Goal: Information Seeking & Learning: Learn about a topic

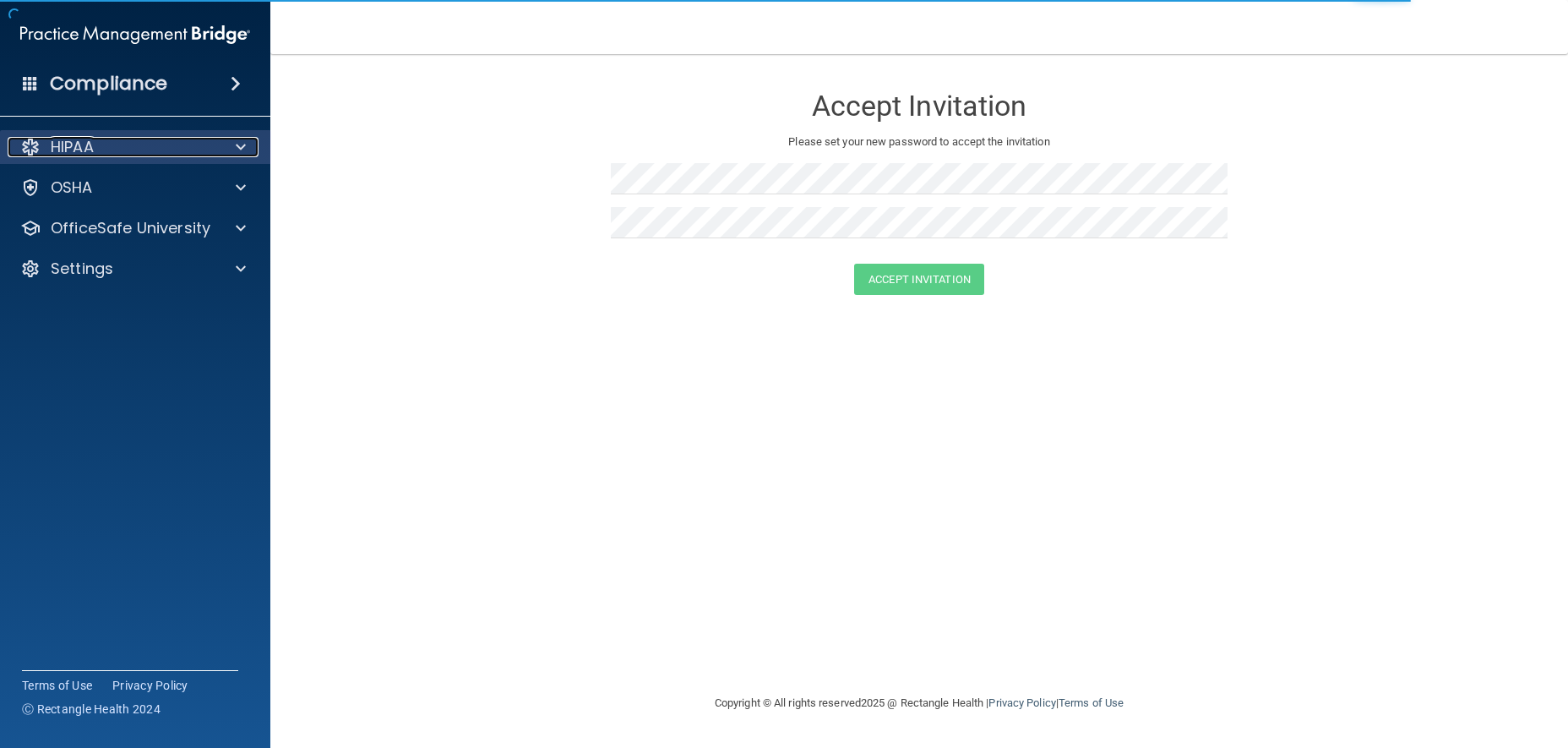
click at [110, 148] on div "HIPAA" at bounding box center [112, 147] width 209 height 21
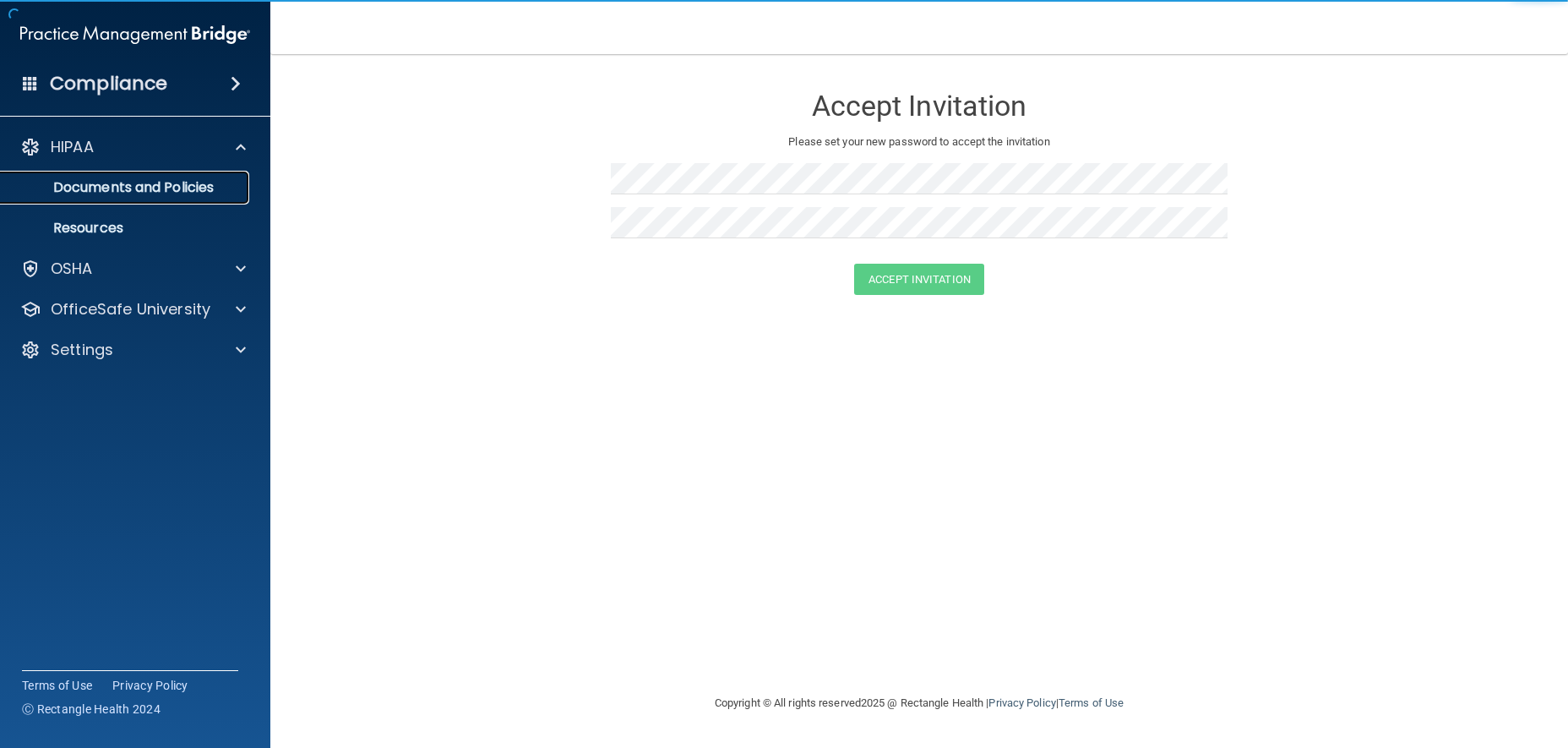
click at [146, 179] on p "Documents and Policies" at bounding box center [126, 187] width 231 height 17
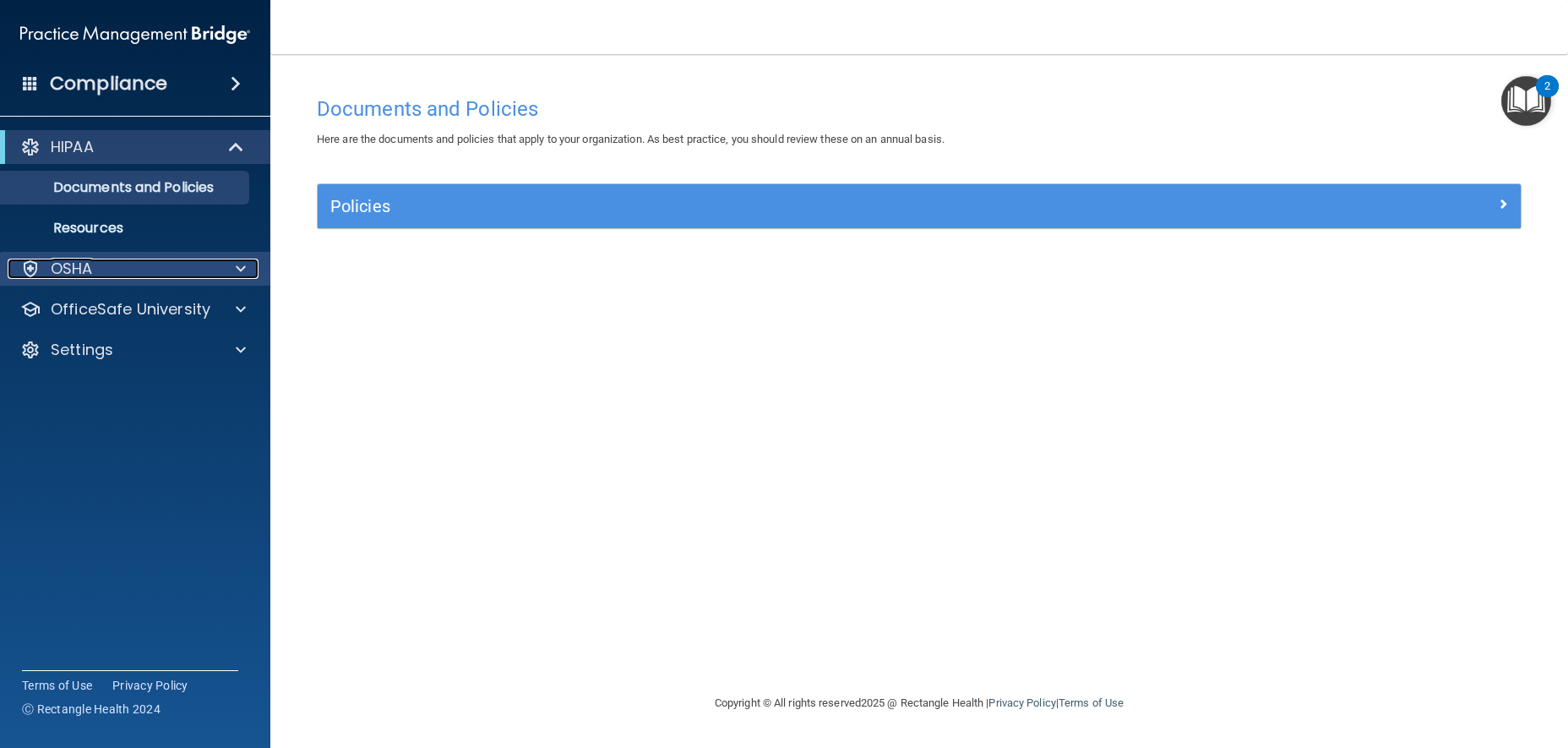
click at [140, 267] on div "OSHA" at bounding box center [112, 268] width 209 height 21
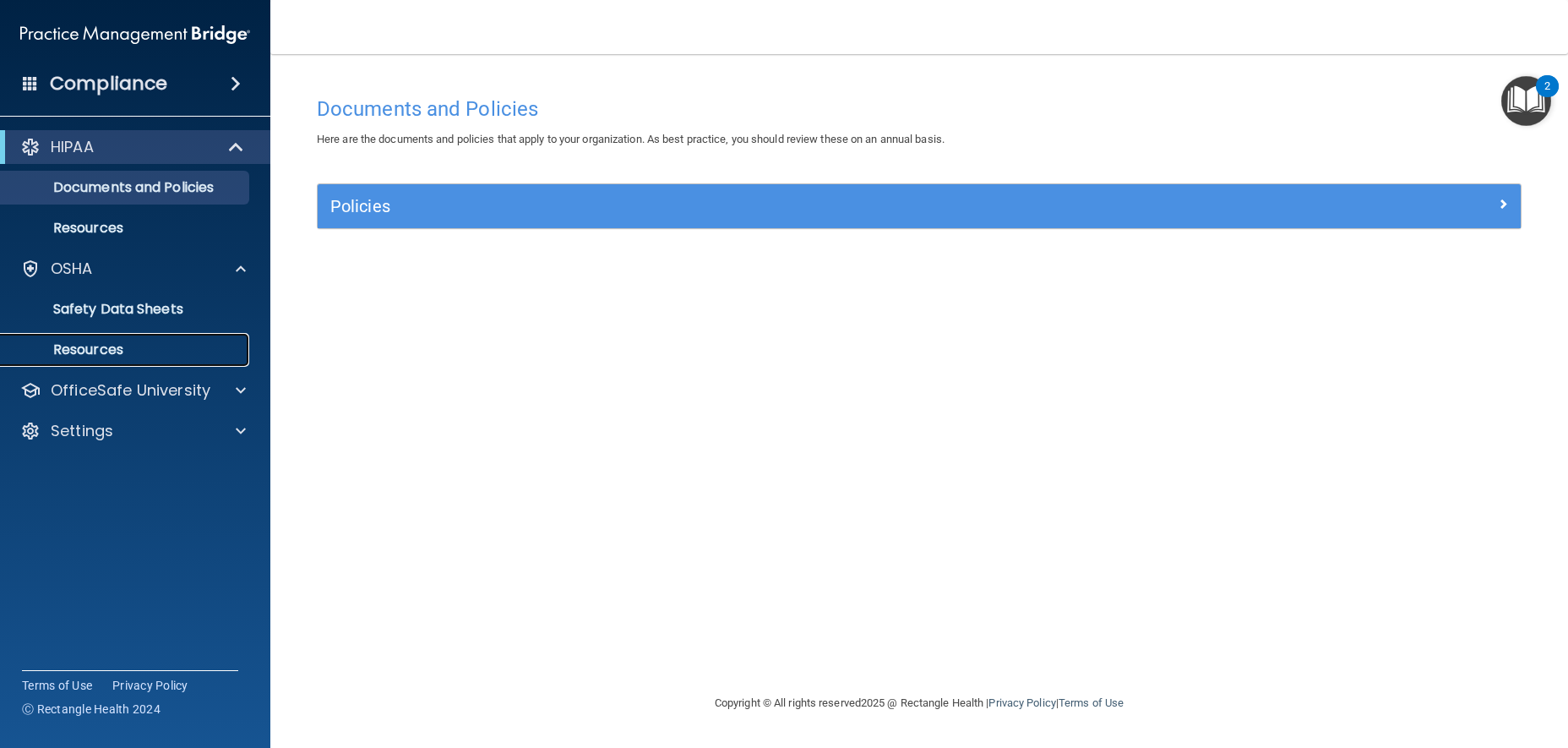
click at [123, 362] on link "Resources" at bounding box center [116, 350] width 266 height 34
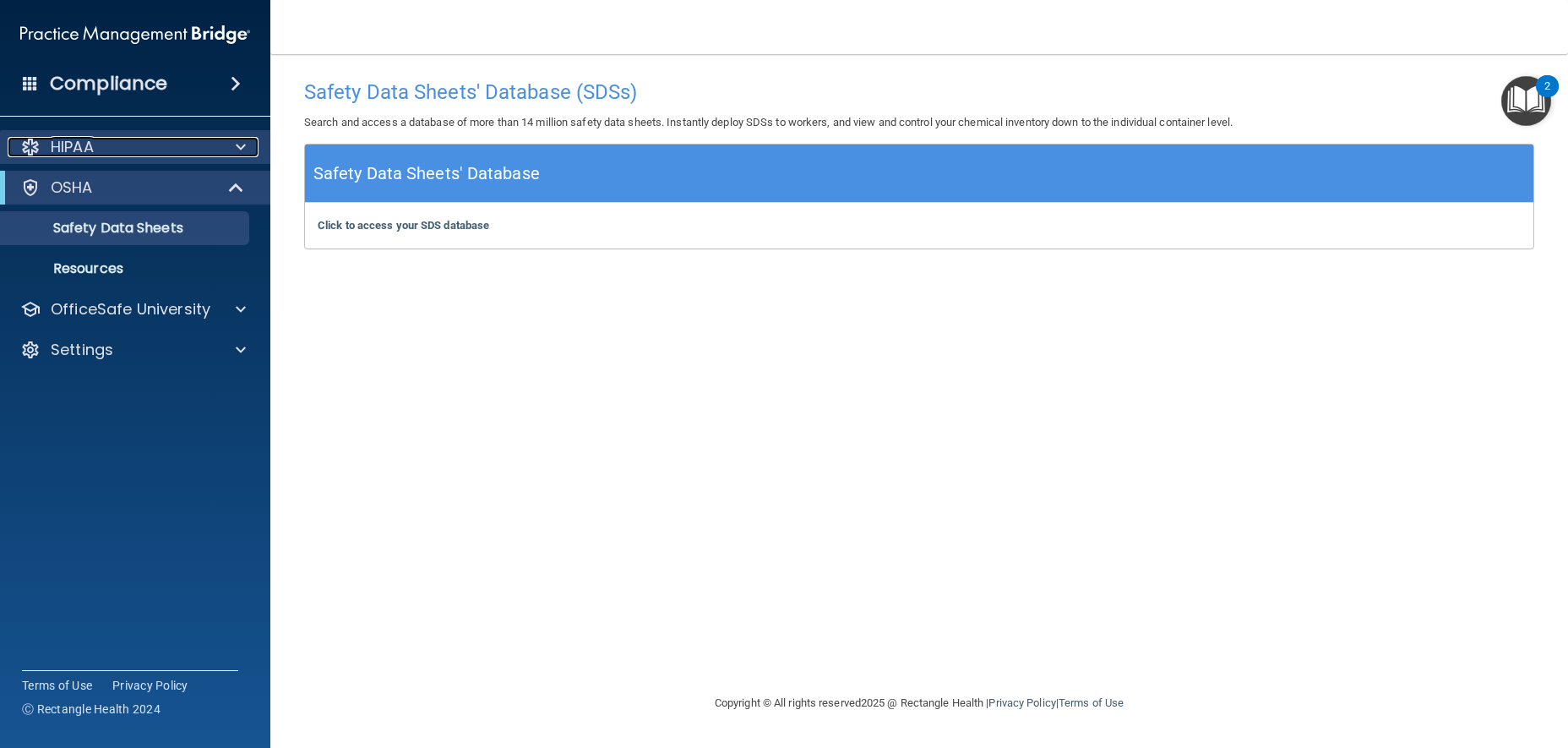
click at [114, 149] on div "HIPAA" at bounding box center [112, 147] width 209 height 21
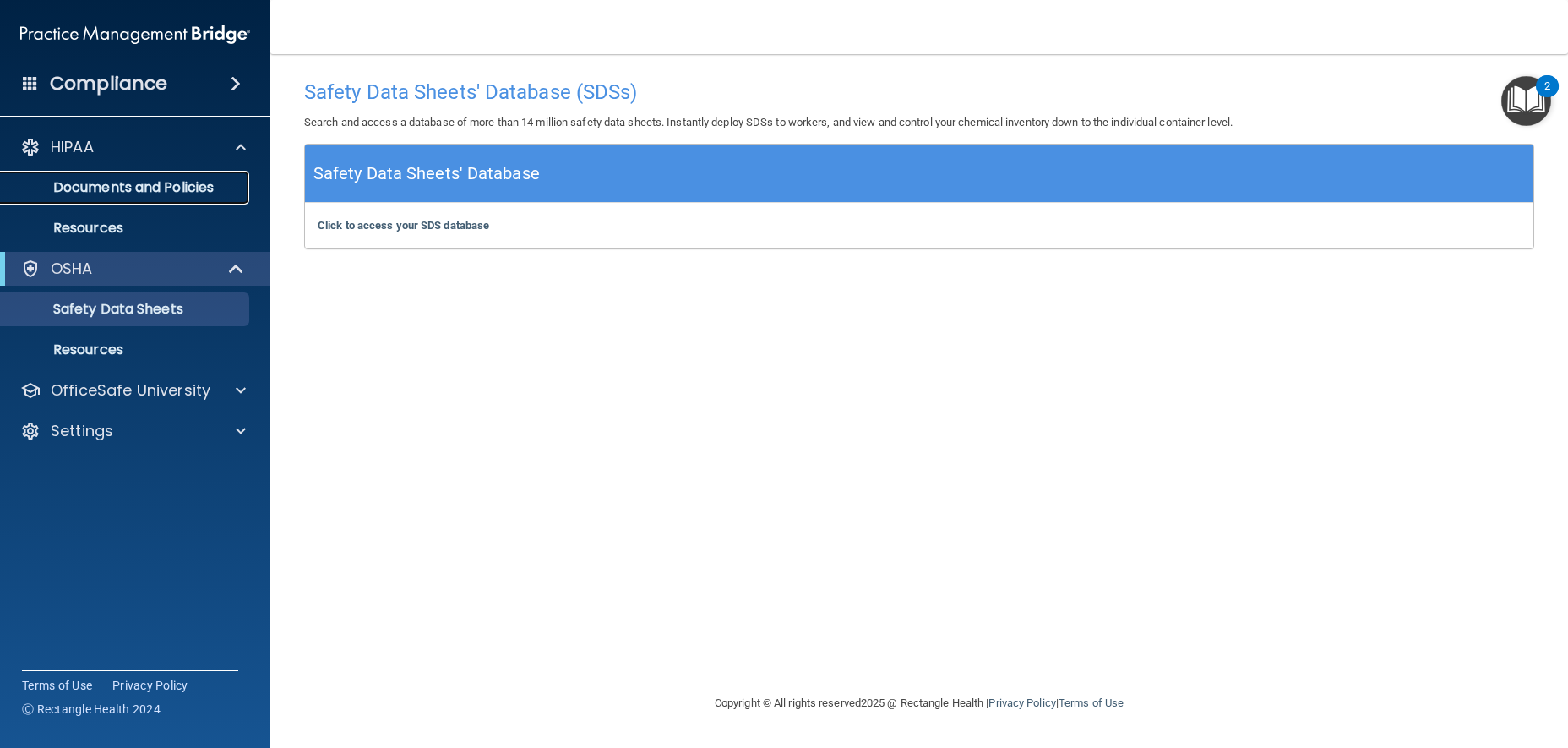
click at [133, 190] on p "Documents and Policies" at bounding box center [126, 187] width 231 height 17
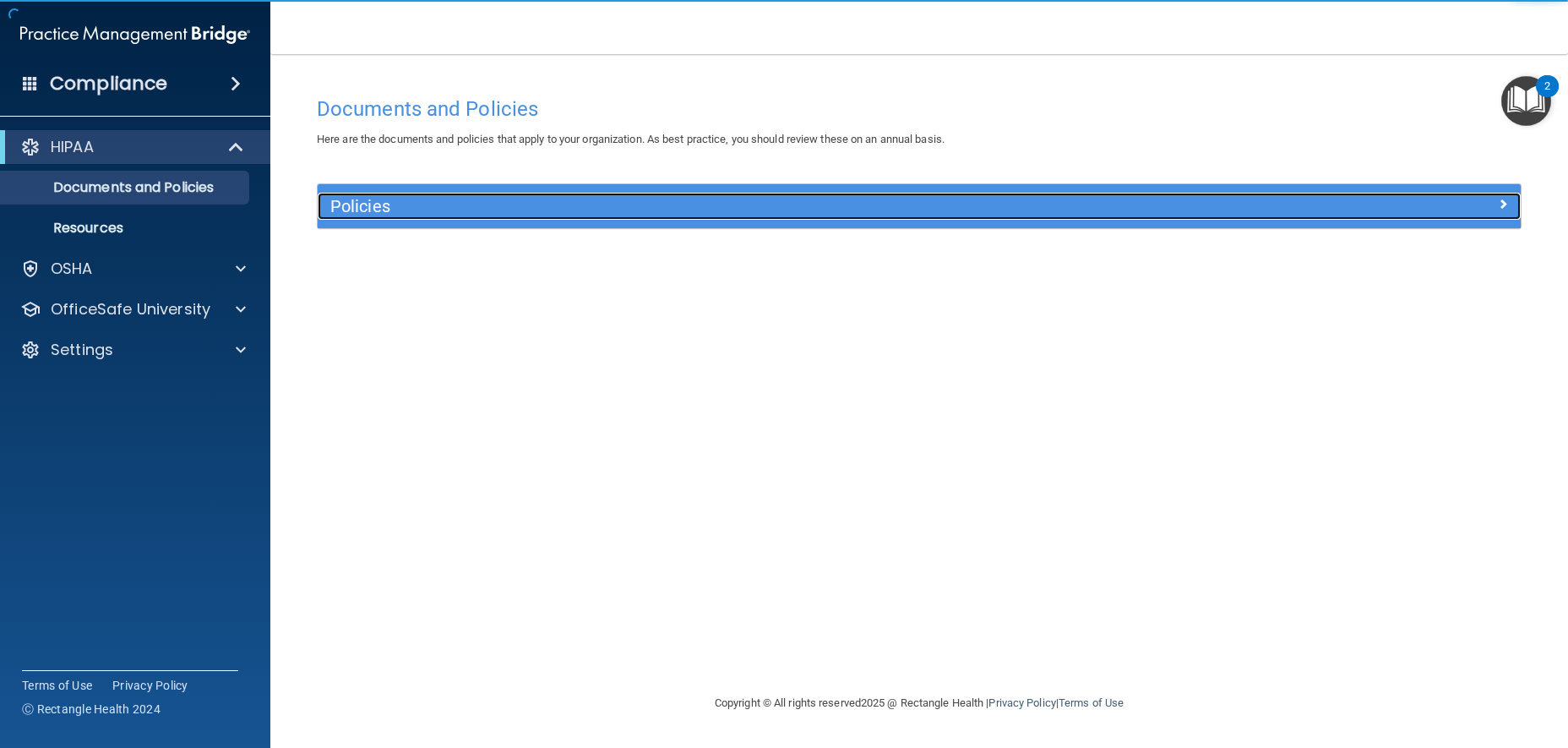
click at [1416, 202] on div at bounding box center [1371, 202] width 301 height 21
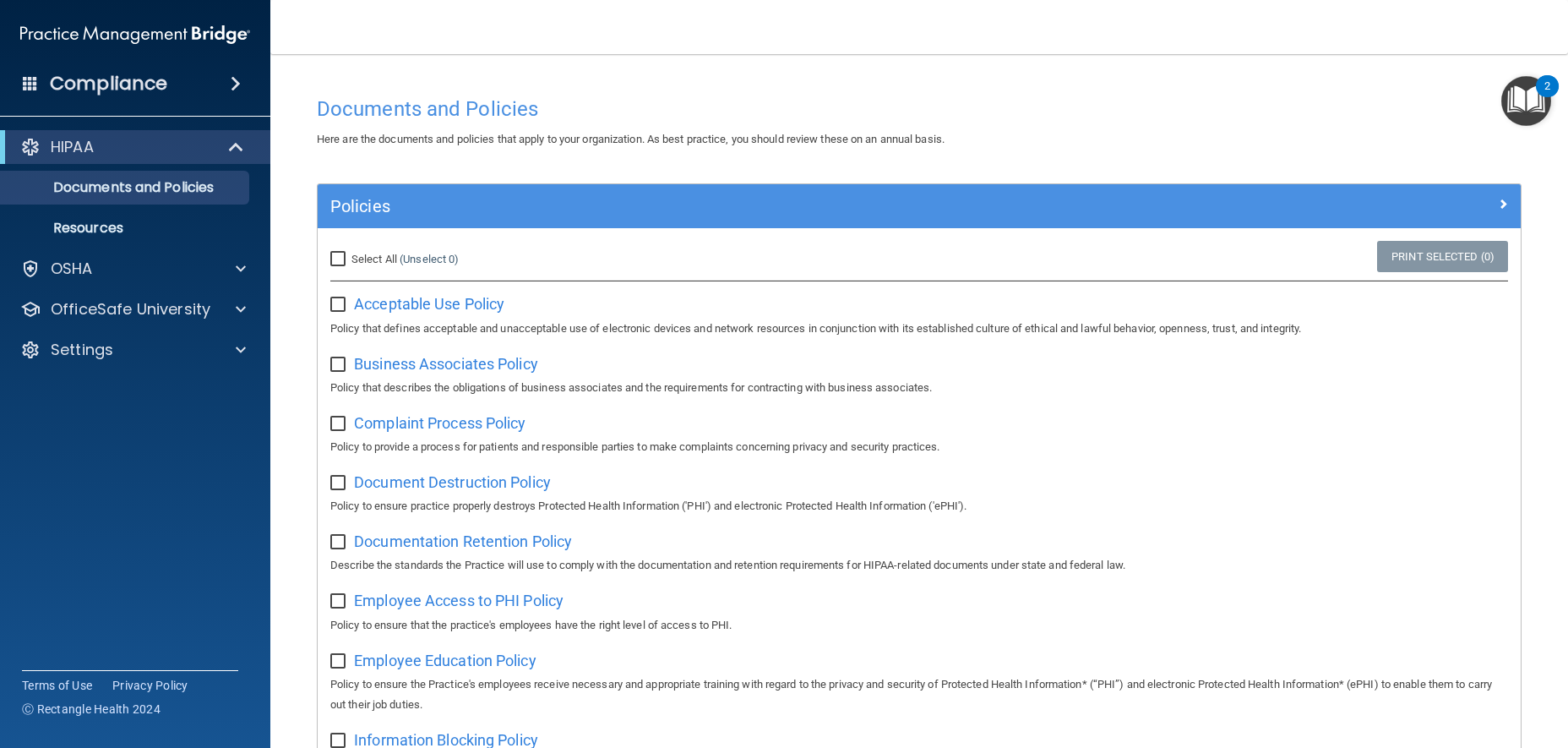
click at [140, 62] on div "Compliance" at bounding box center [135, 51] width 237 height 103
click at [182, 88] on div "Compliance" at bounding box center [135, 84] width 271 height 37
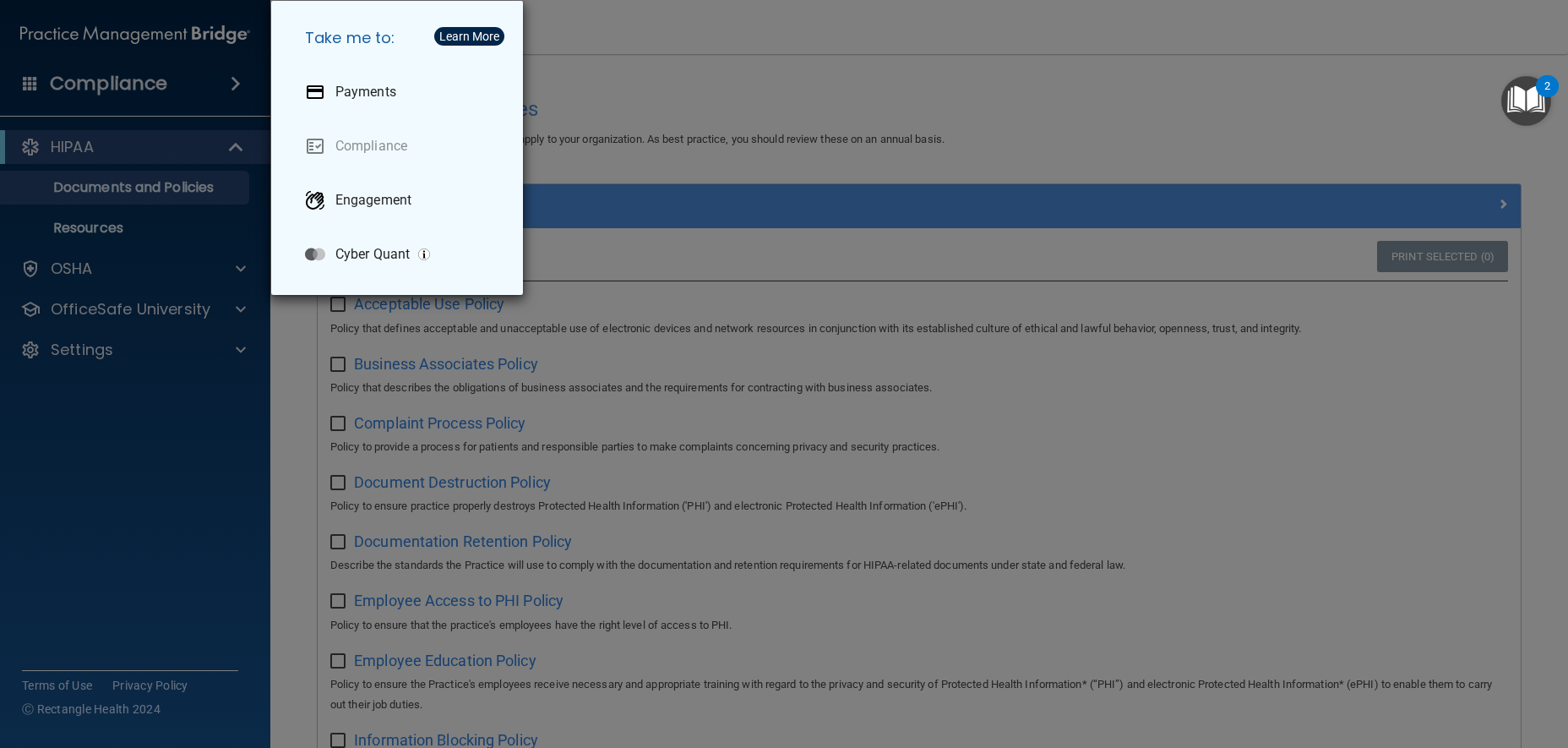
click at [232, 66] on div "Take me to: Payments Compliance Engagement Cyber Quant" at bounding box center [784, 374] width 1568 height 748
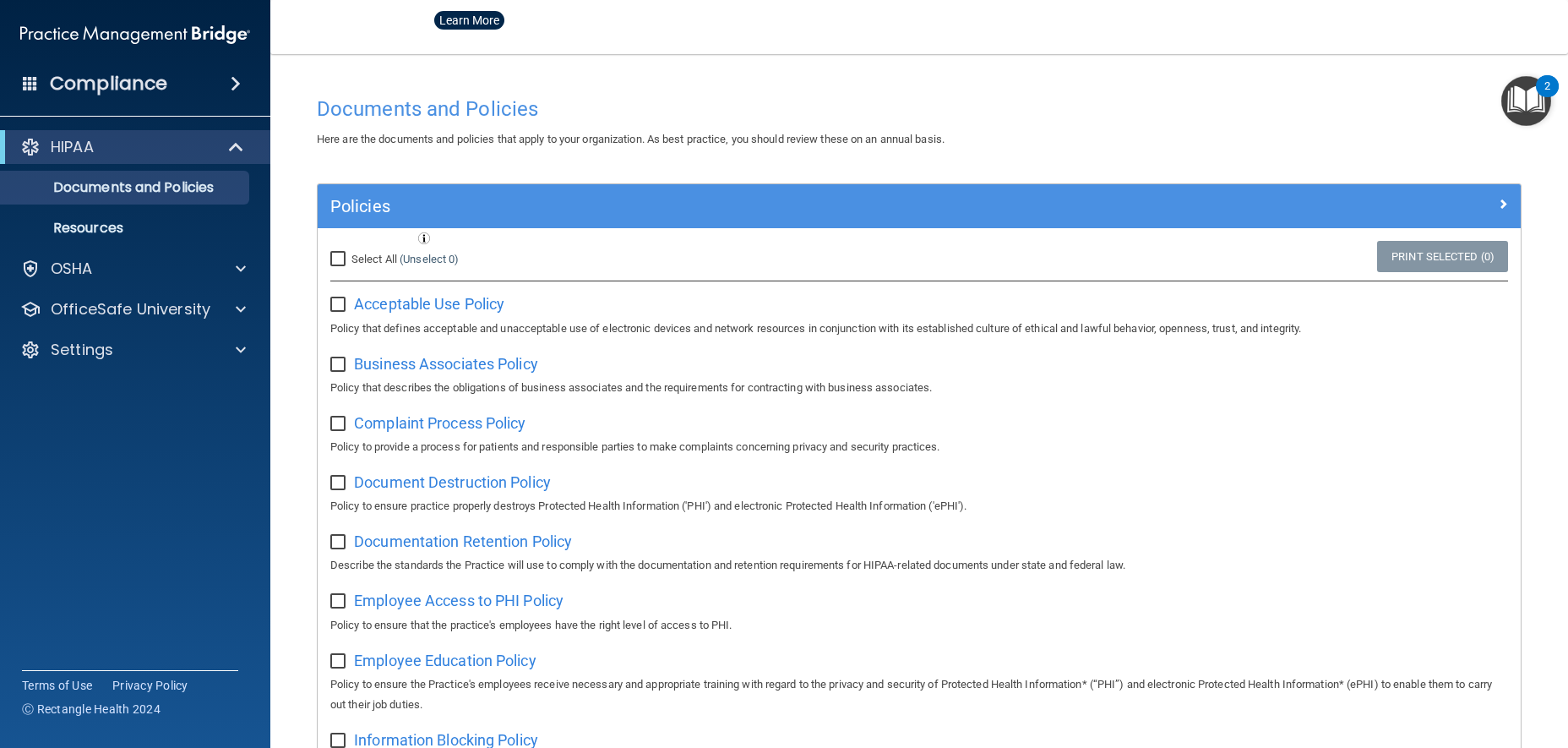
click at [231, 81] on span at bounding box center [236, 83] width 10 height 21
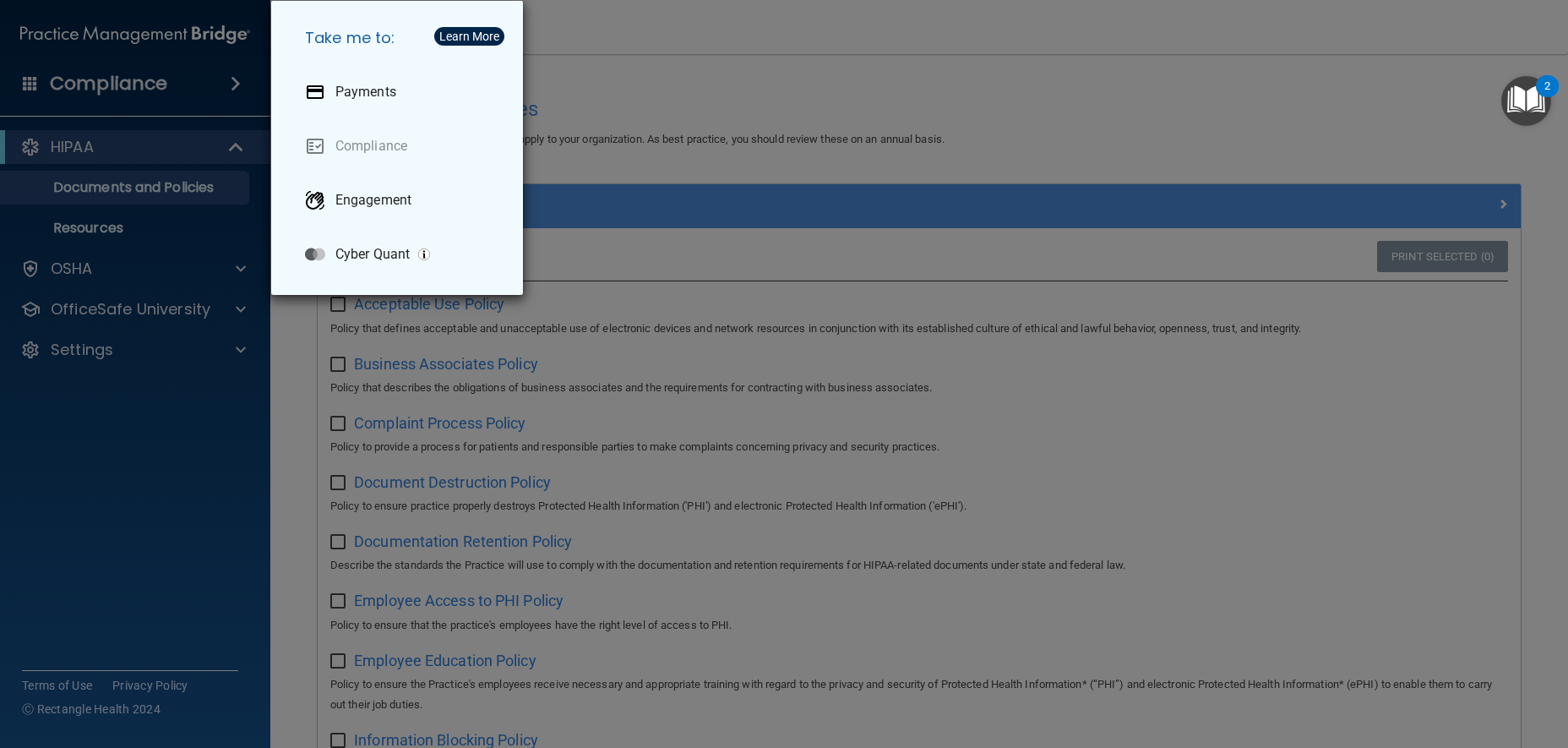
click at [225, 58] on div "Take me to: Payments Compliance Engagement Cyber Quant" at bounding box center [784, 374] width 1568 height 748
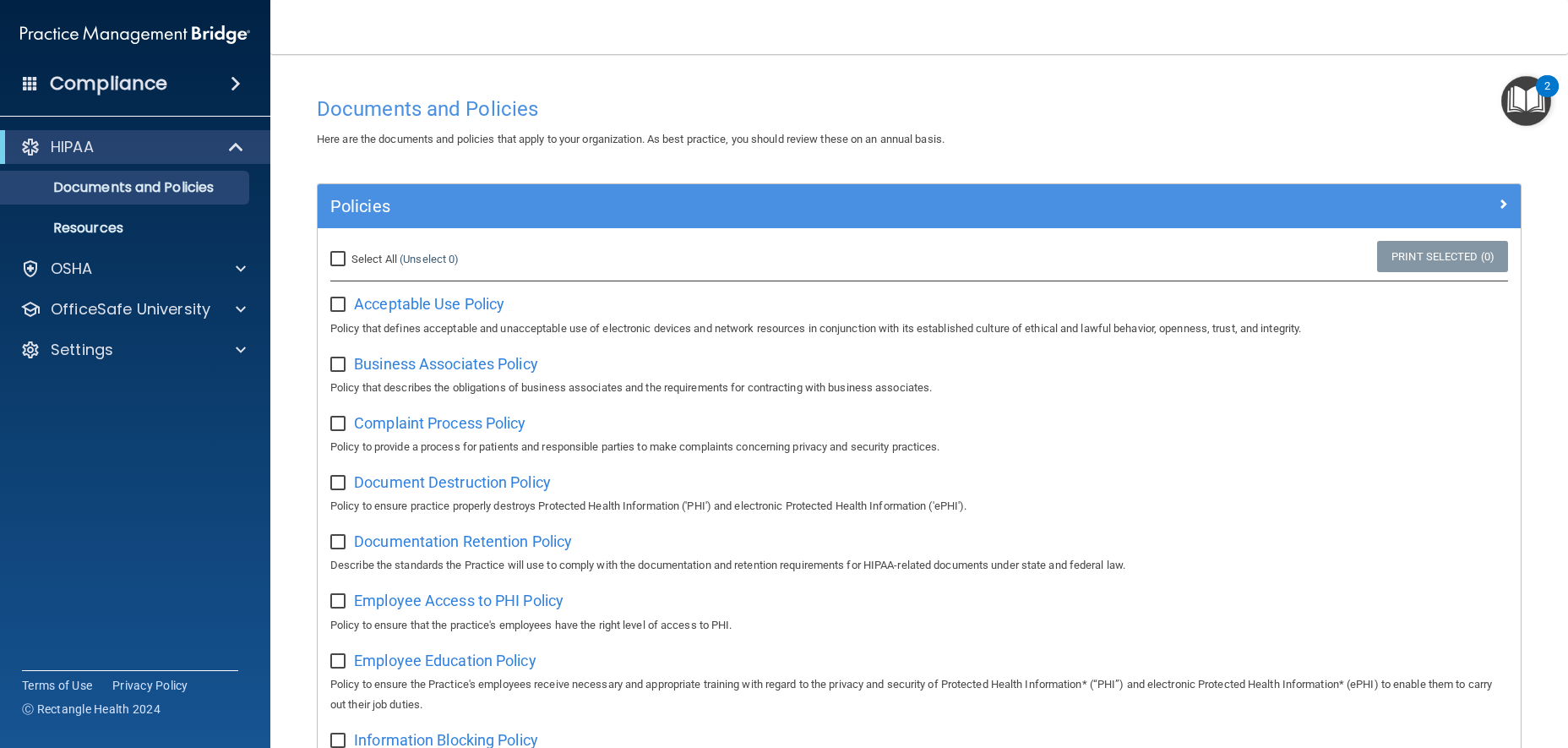
click at [35, 92] on div "Compliance" at bounding box center [135, 84] width 271 height 37
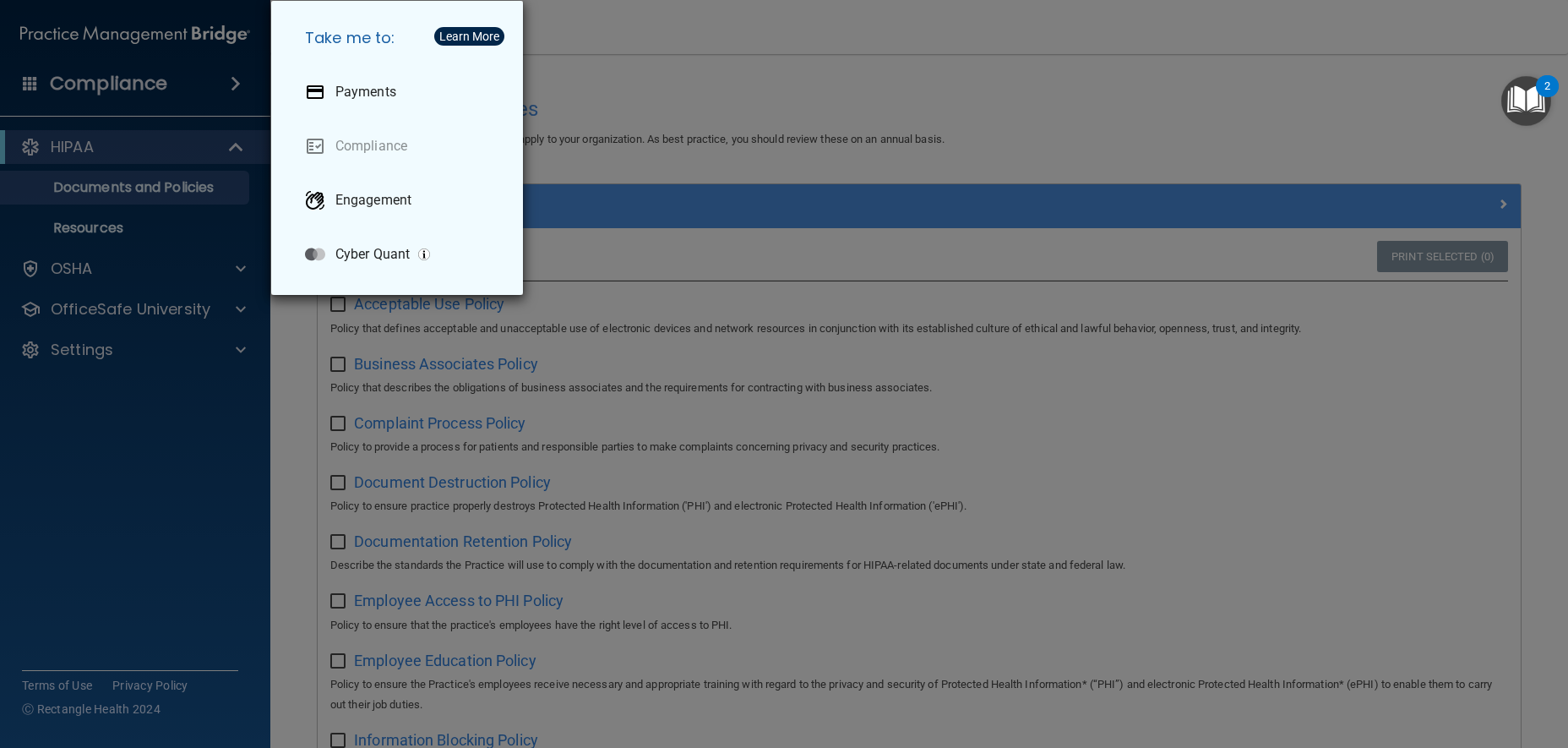
click at [1464, 165] on div "Take me to: Payments Compliance Engagement Cyber Quant" at bounding box center [784, 374] width 1568 height 748
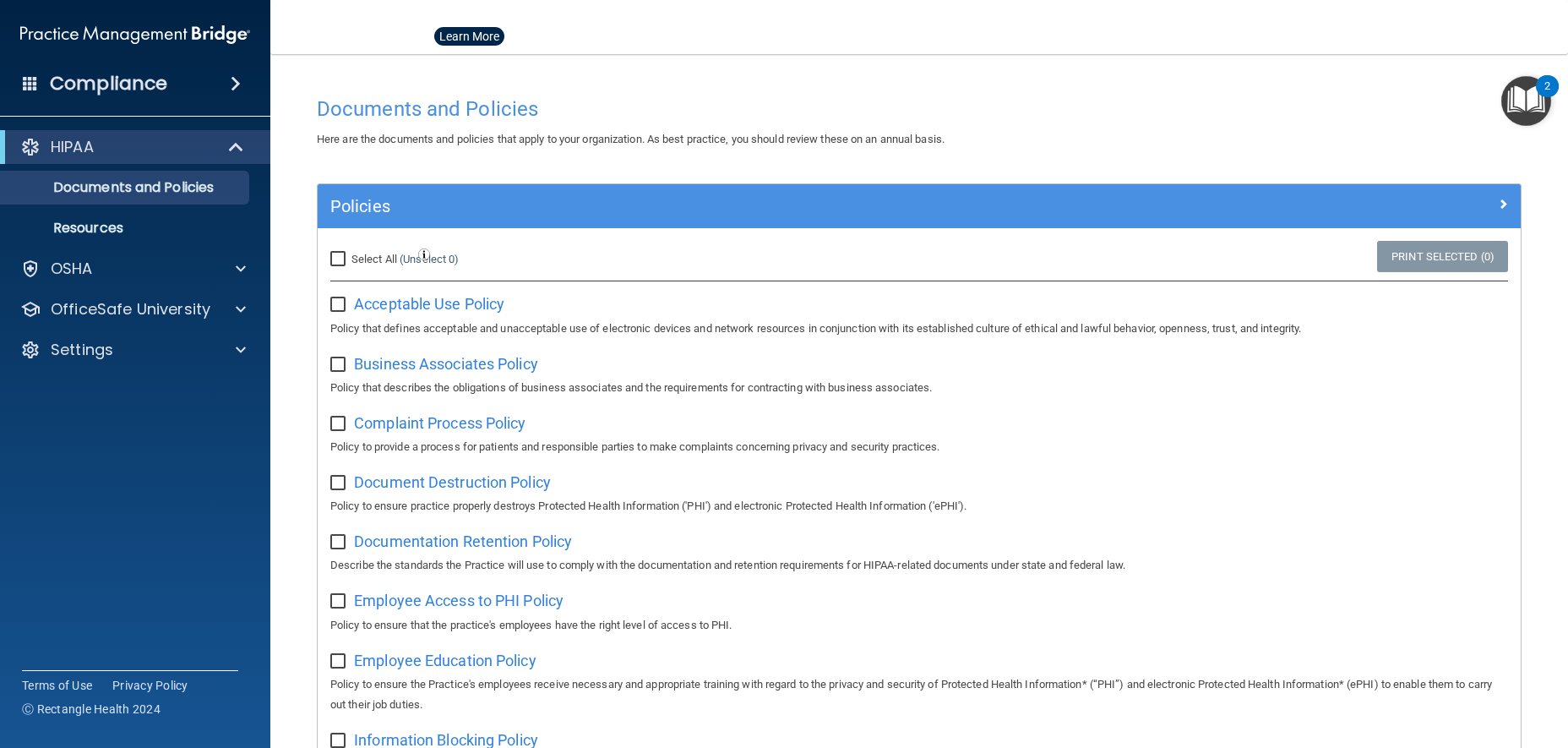
click at [1546, 98] on div "2" at bounding box center [1547, 97] width 6 height 22
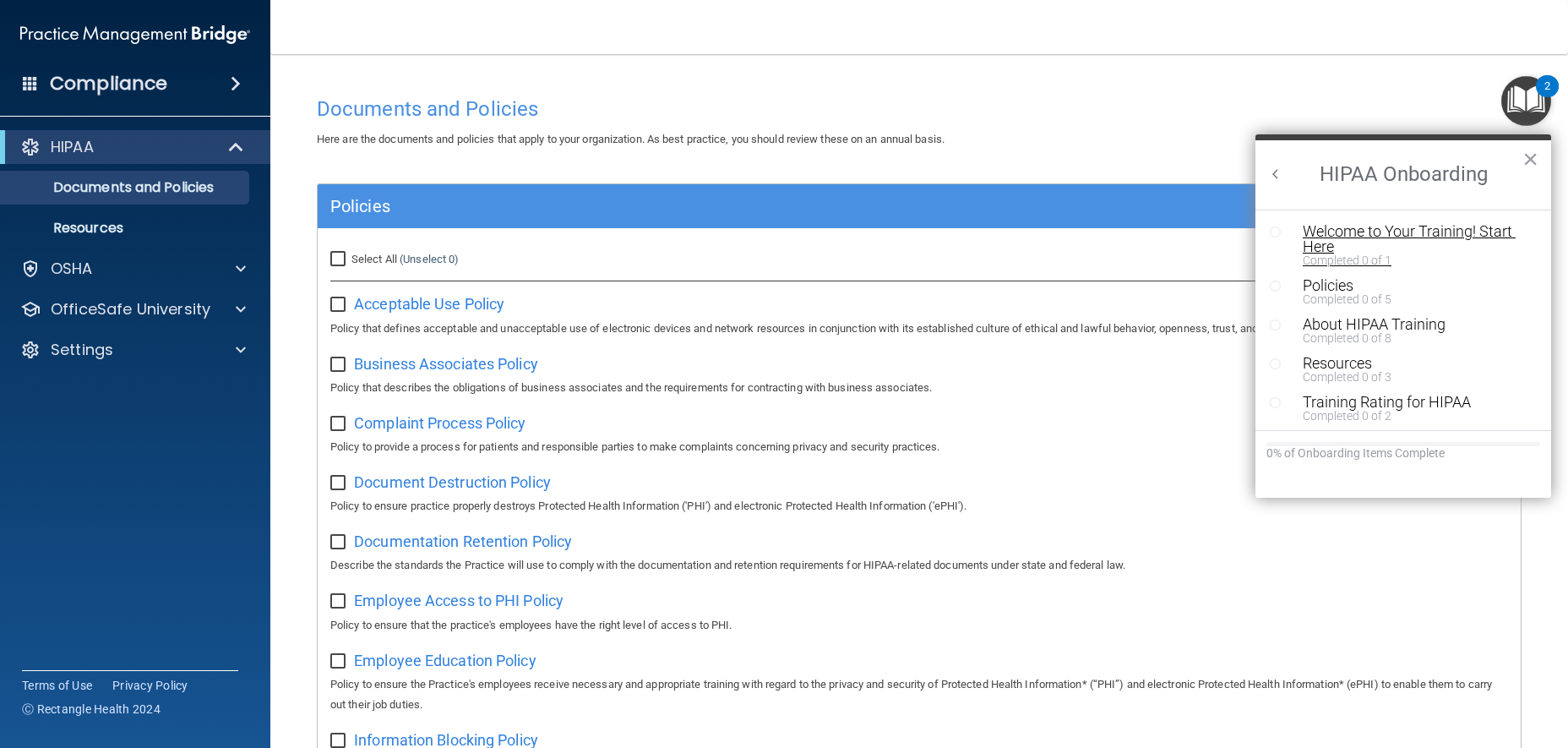
click at [1369, 251] on div "Welcome to Your Training! Start Here" at bounding box center [1409, 239] width 212 height 30
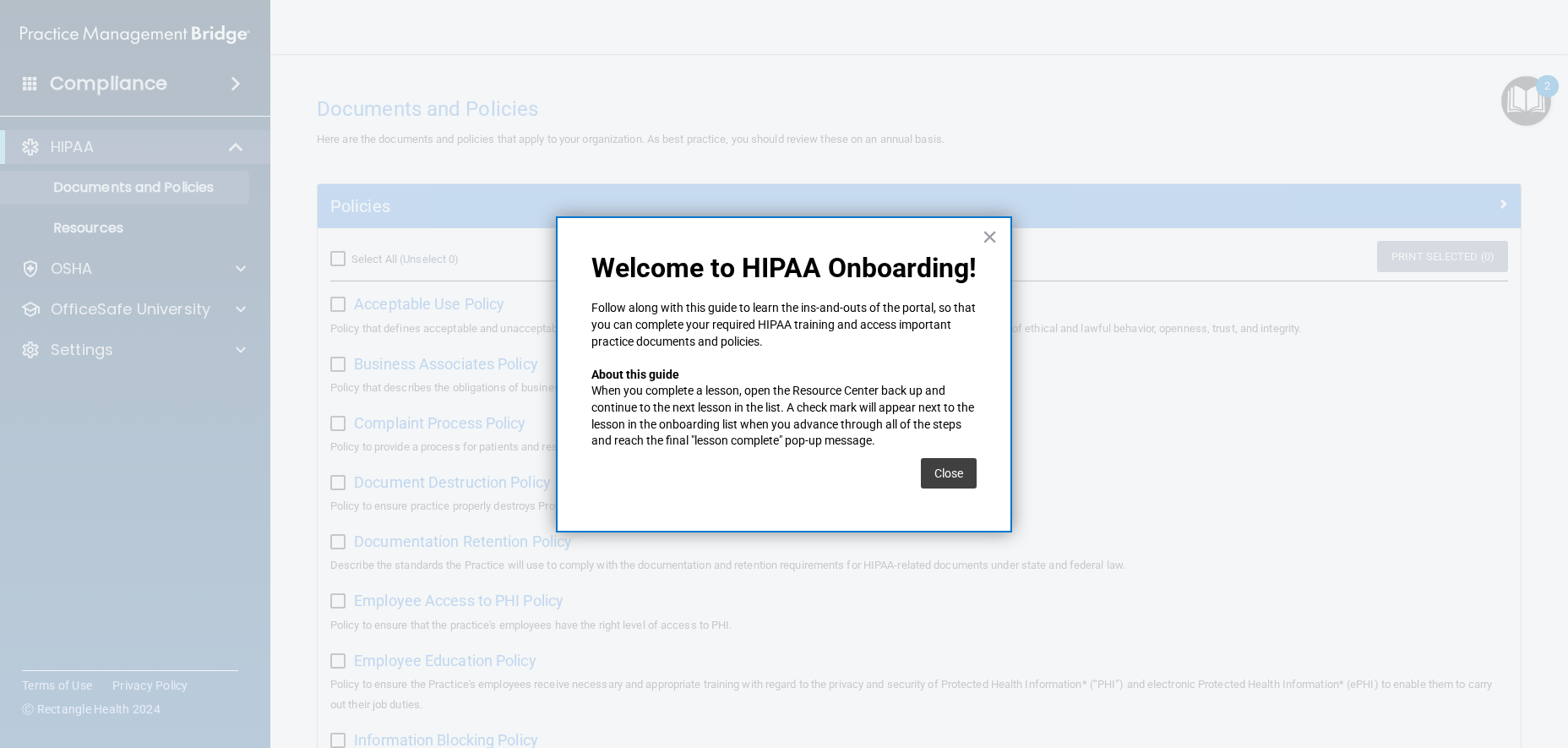
click at [746, 390] on p "When you complete a lesson, open the Resource Center back up and continue to th…" at bounding box center [784, 416] width 385 height 66
click at [940, 460] on button "Close" at bounding box center [948, 472] width 56 height 30
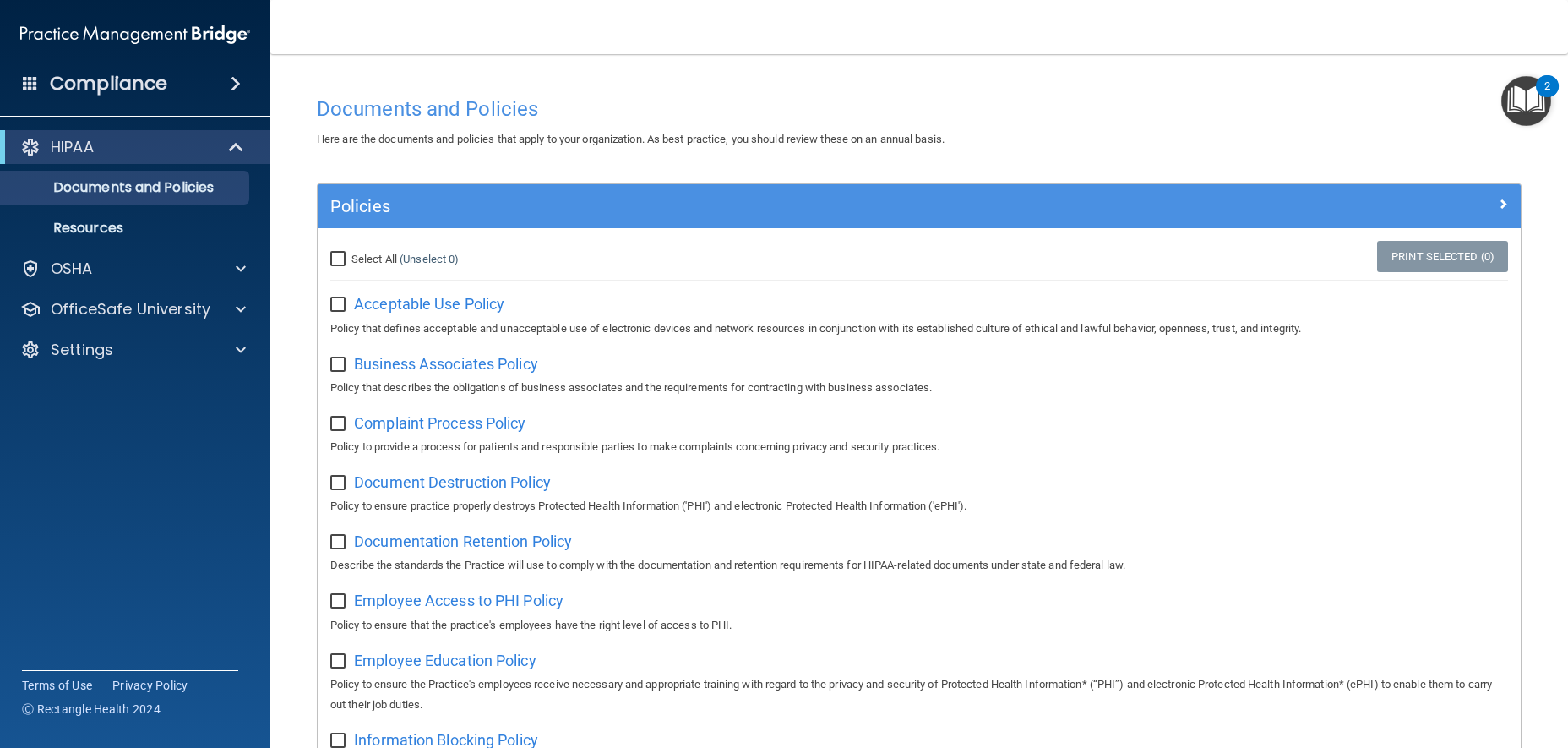
click at [1509, 109] on img "Open Resource Center, 2 new notifications" at bounding box center [1526, 101] width 50 height 50
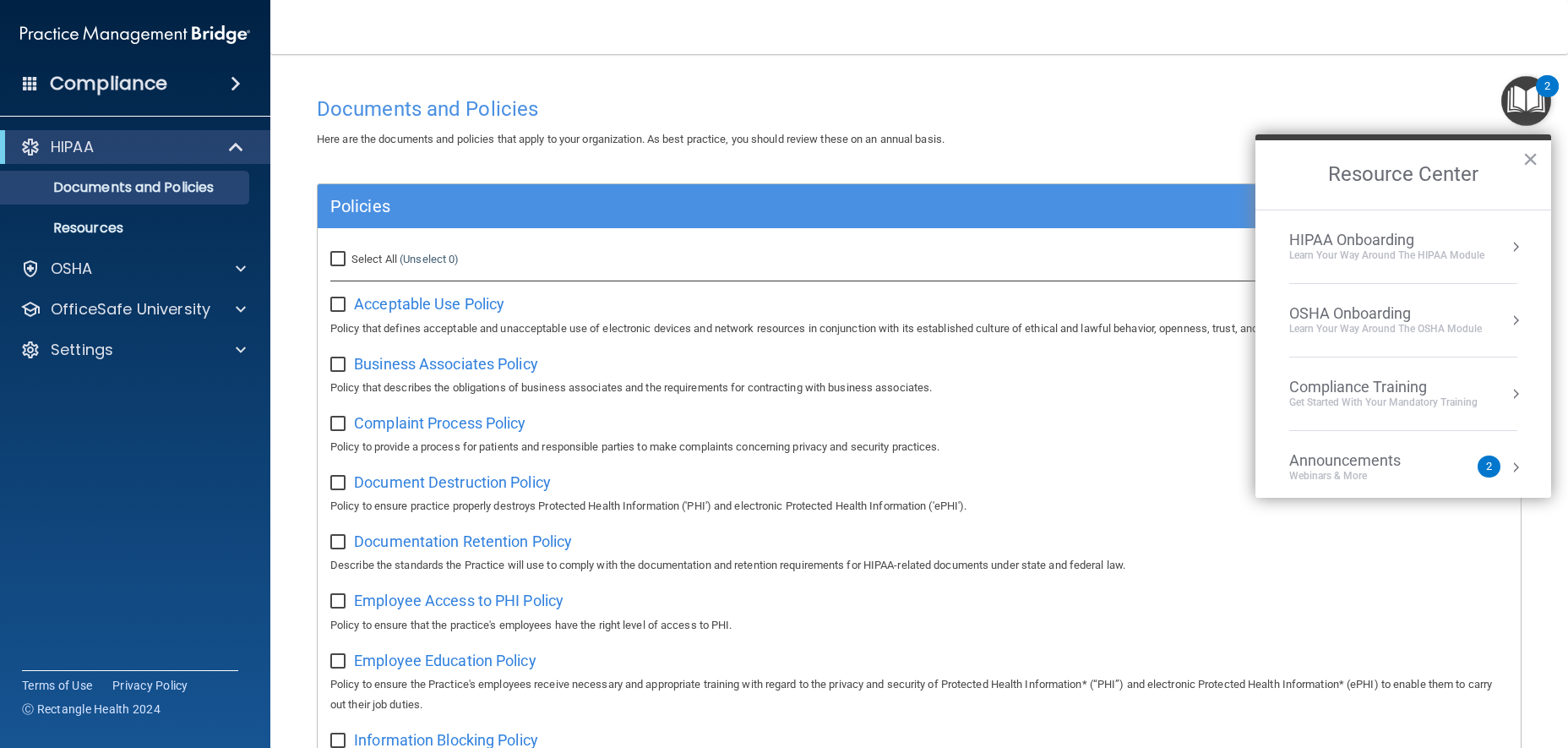
click at [1399, 304] on div "OSHA Onboarding" at bounding box center [1385, 313] width 193 height 19
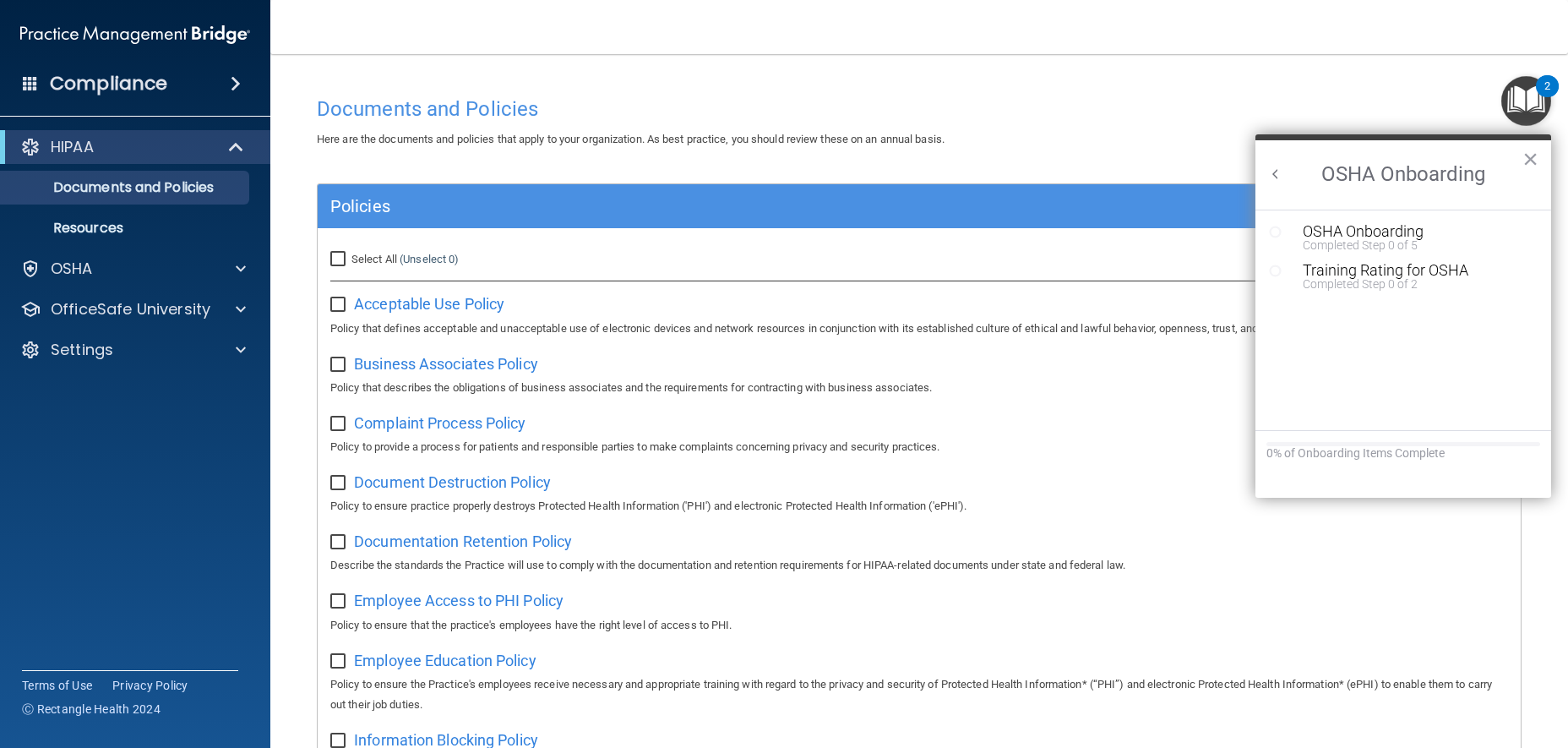
click at [1270, 165] on button "Back to Resource Center Home" at bounding box center [1275, 173] width 17 height 17
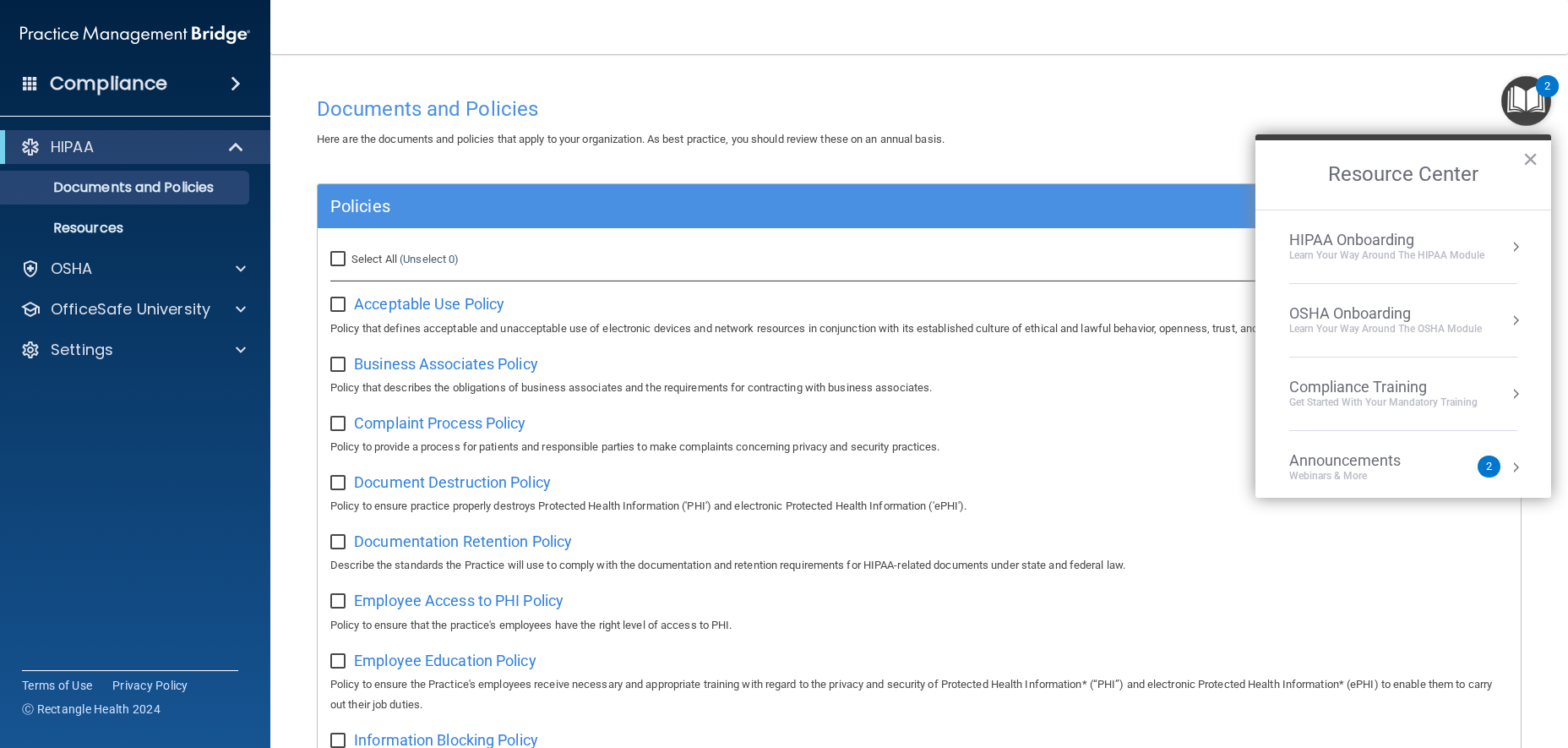
click at [1392, 247] on div "HIPAA Onboarding" at bounding box center [1387, 240] width 196 height 19
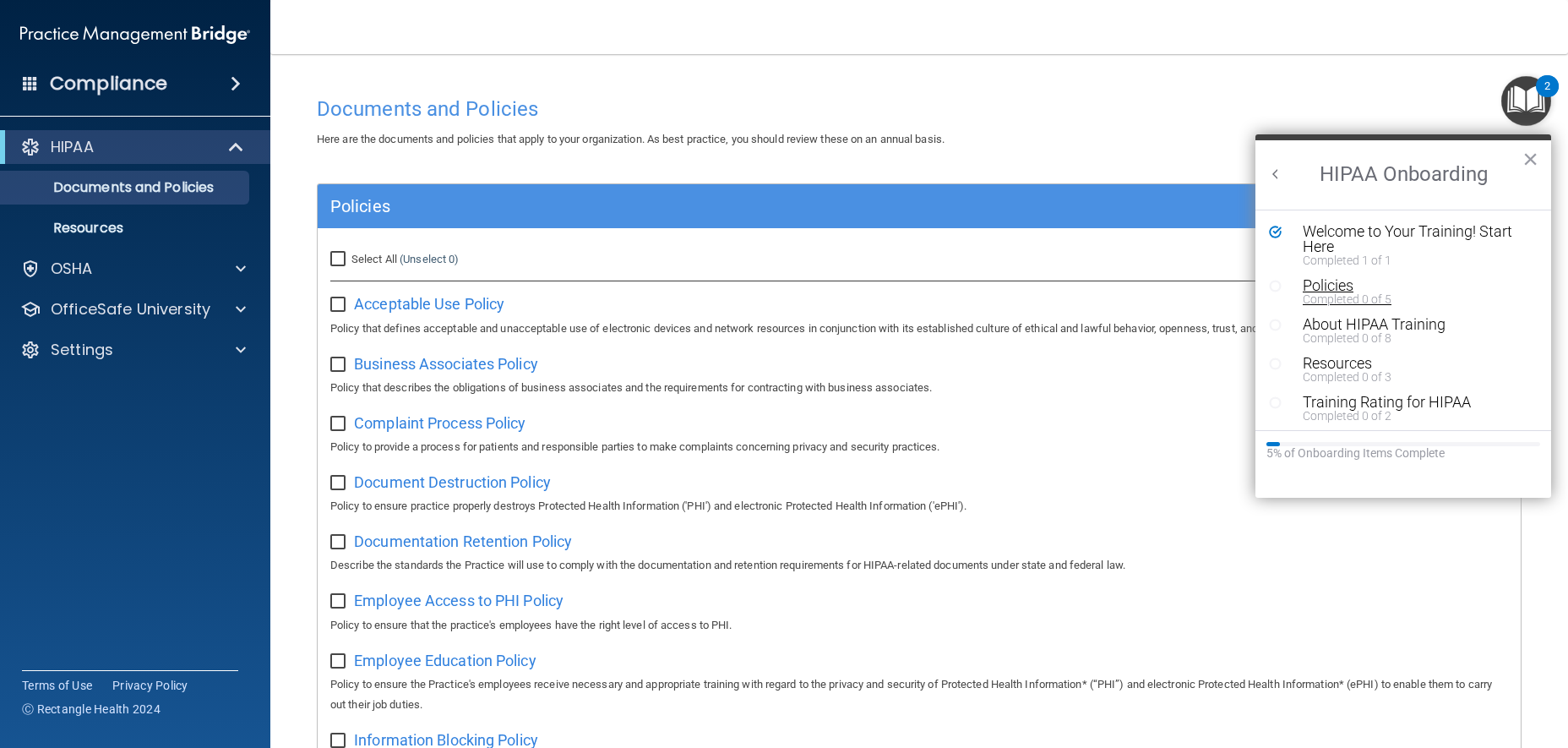
click at [1335, 284] on div "Policies" at bounding box center [1409, 286] width 212 height 16
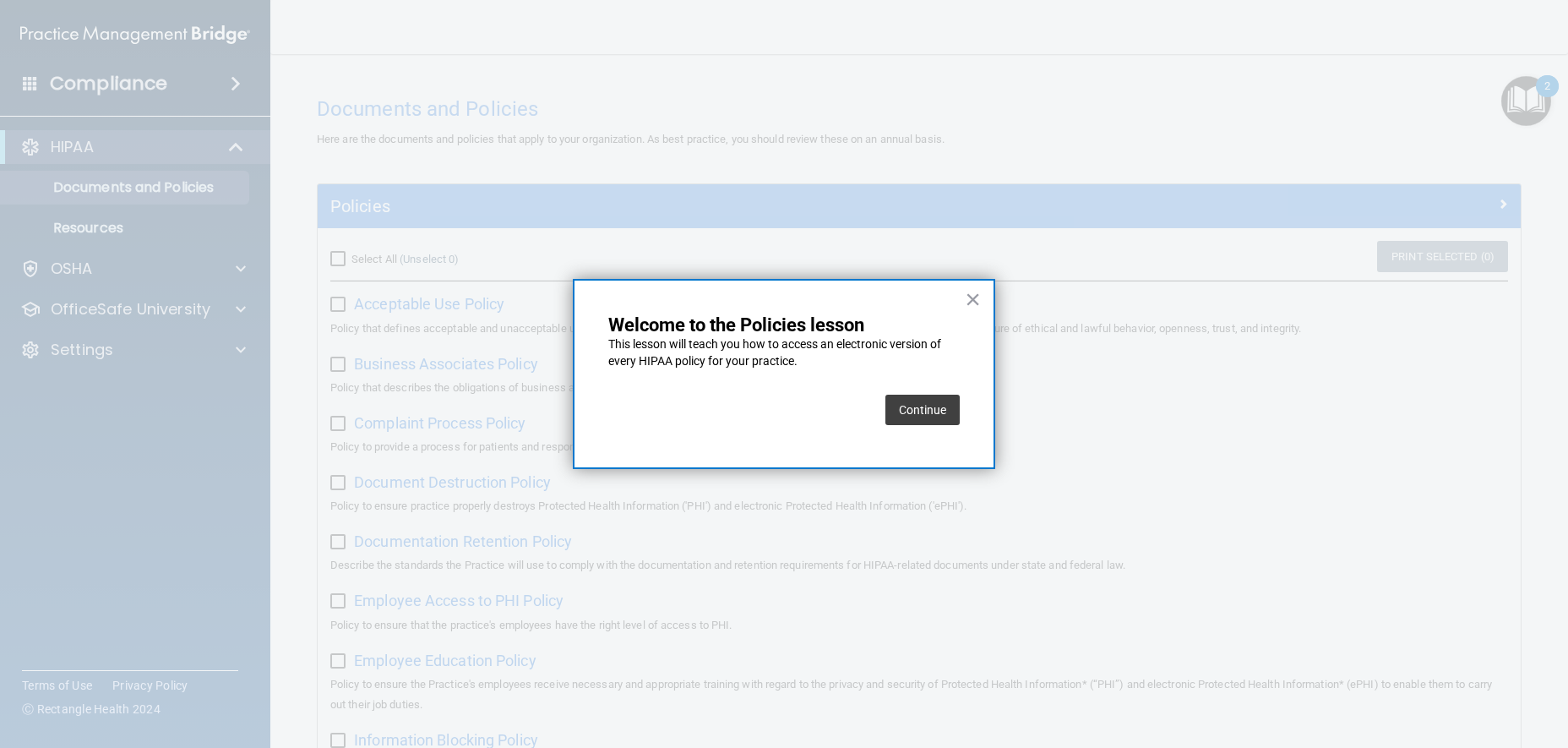
click at [920, 402] on button "Continue" at bounding box center [923, 410] width 74 height 30
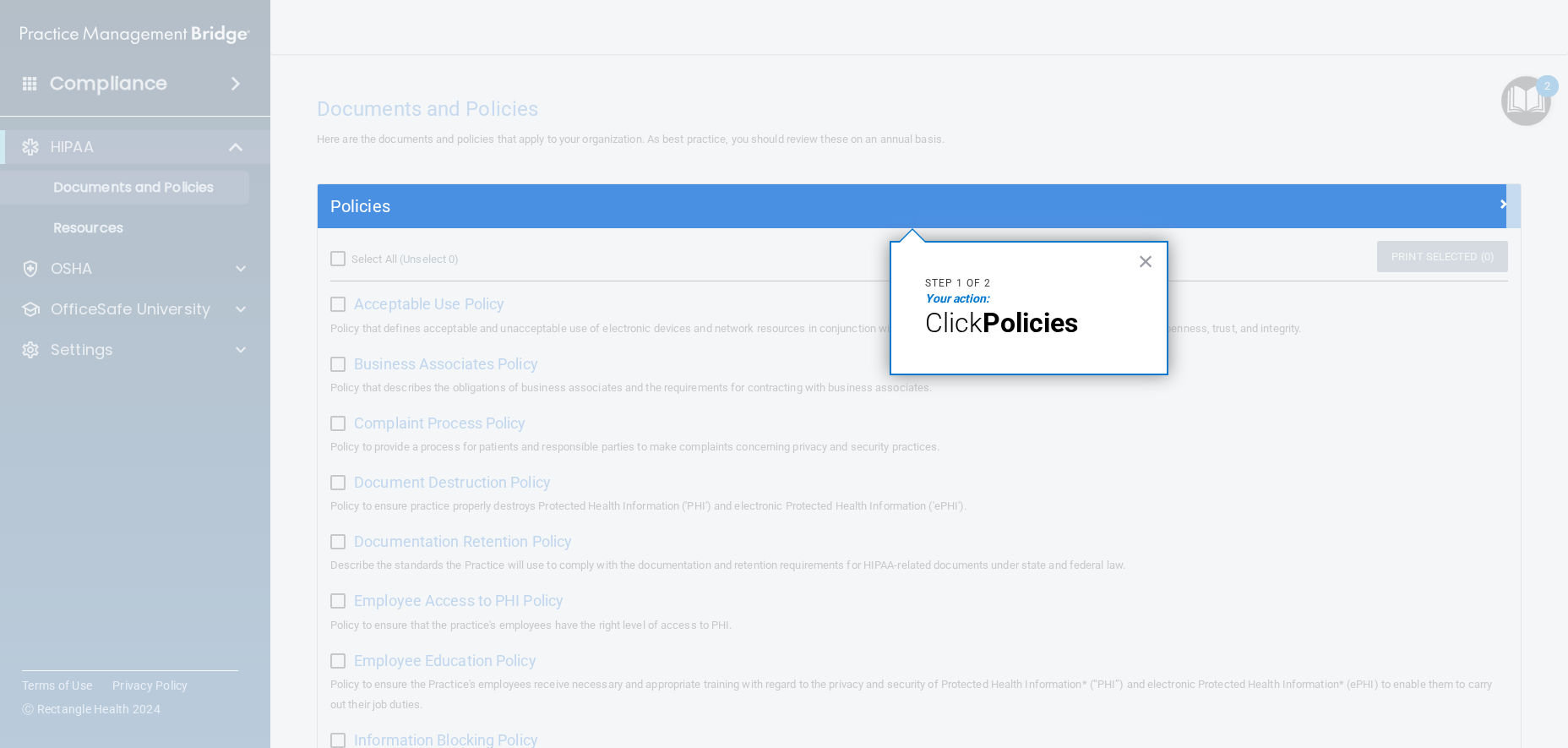
click at [908, 234] on div at bounding box center [912, 236] width 25 height 13
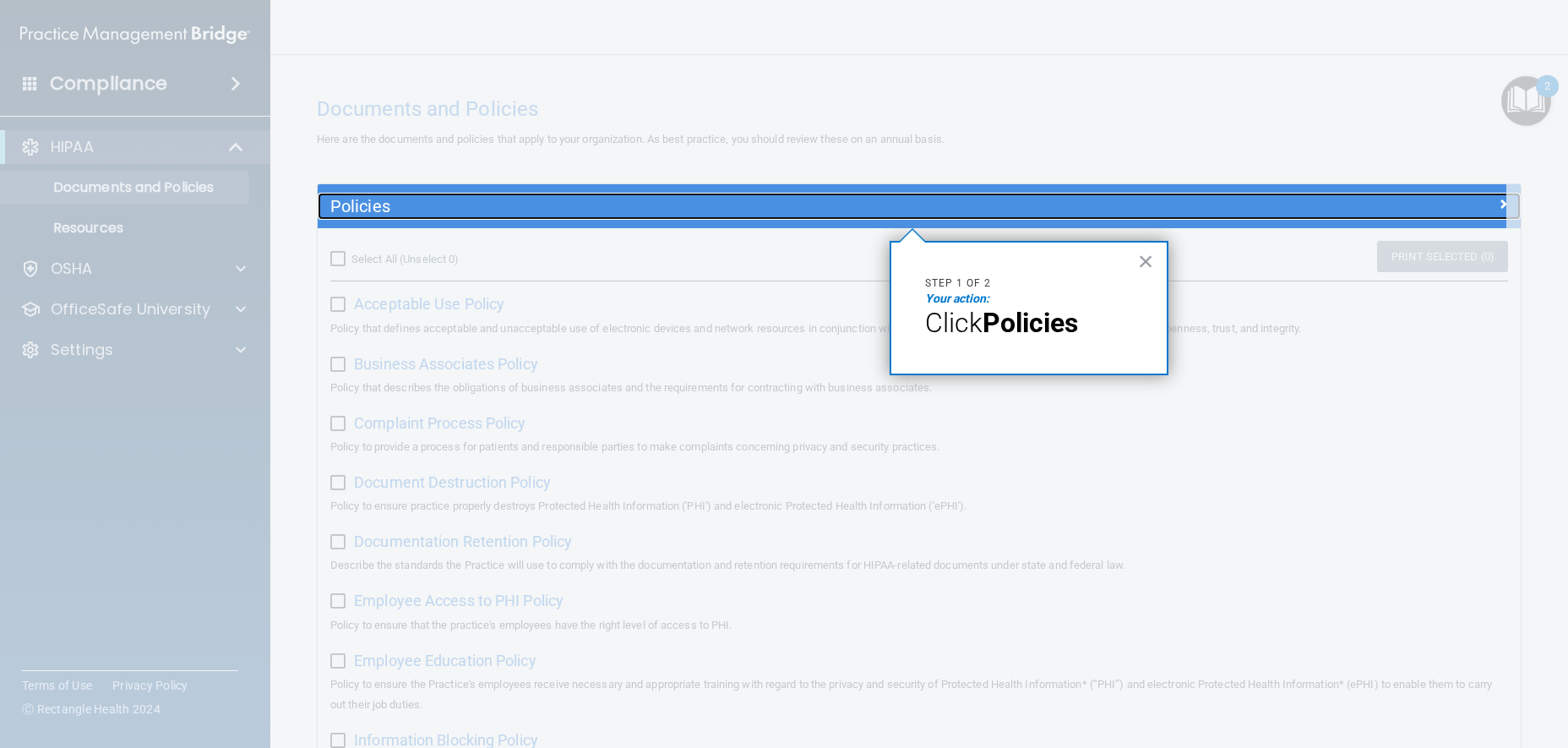
click at [897, 208] on h5 "Policies" at bounding box center [768, 205] width 877 height 19
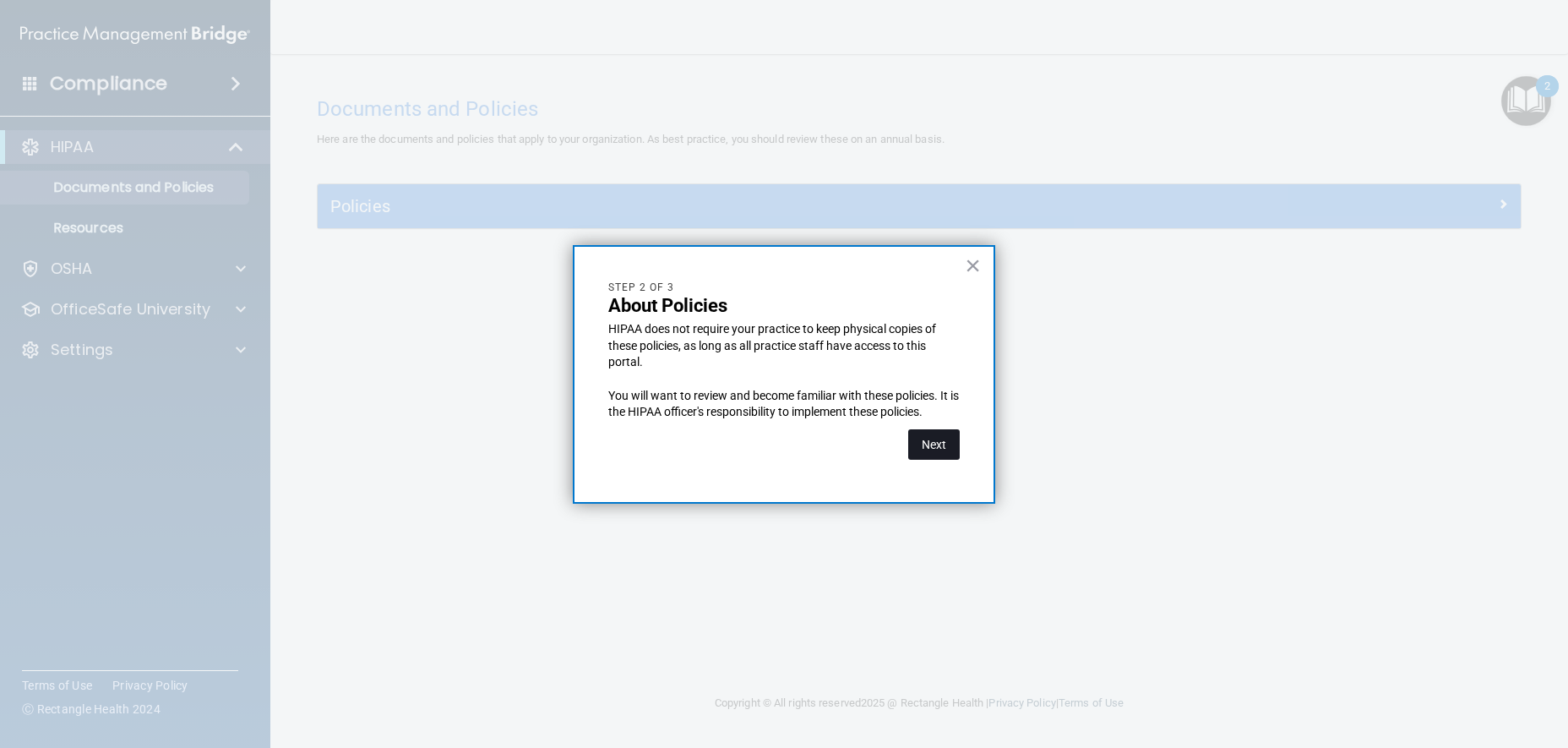
click at [922, 436] on button "Next" at bounding box center [934, 444] width 52 height 30
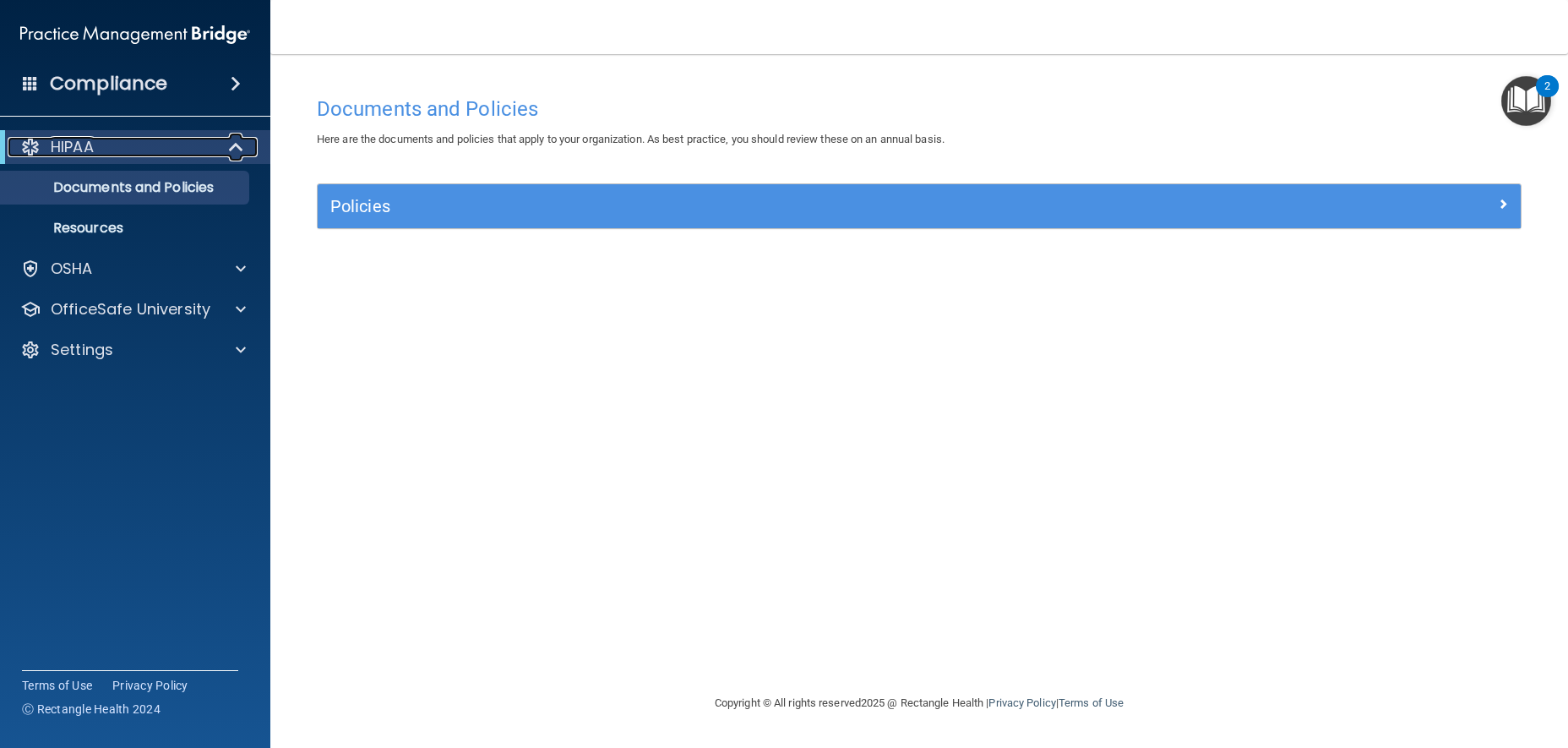
click at [150, 153] on div "HIPAA" at bounding box center [111, 147] width 208 height 21
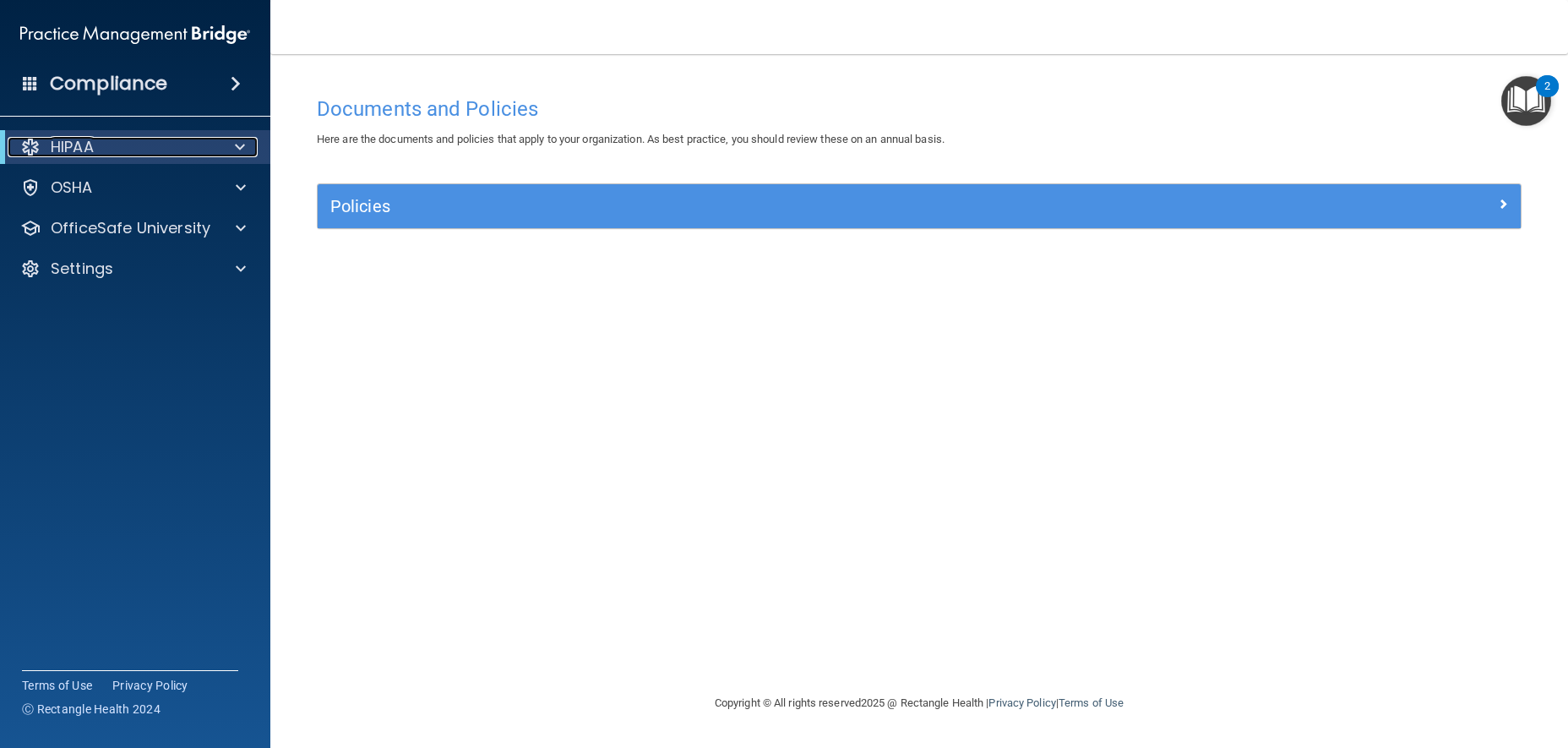
click at [182, 142] on div "HIPAA" at bounding box center [111, 147] width 208 height 21
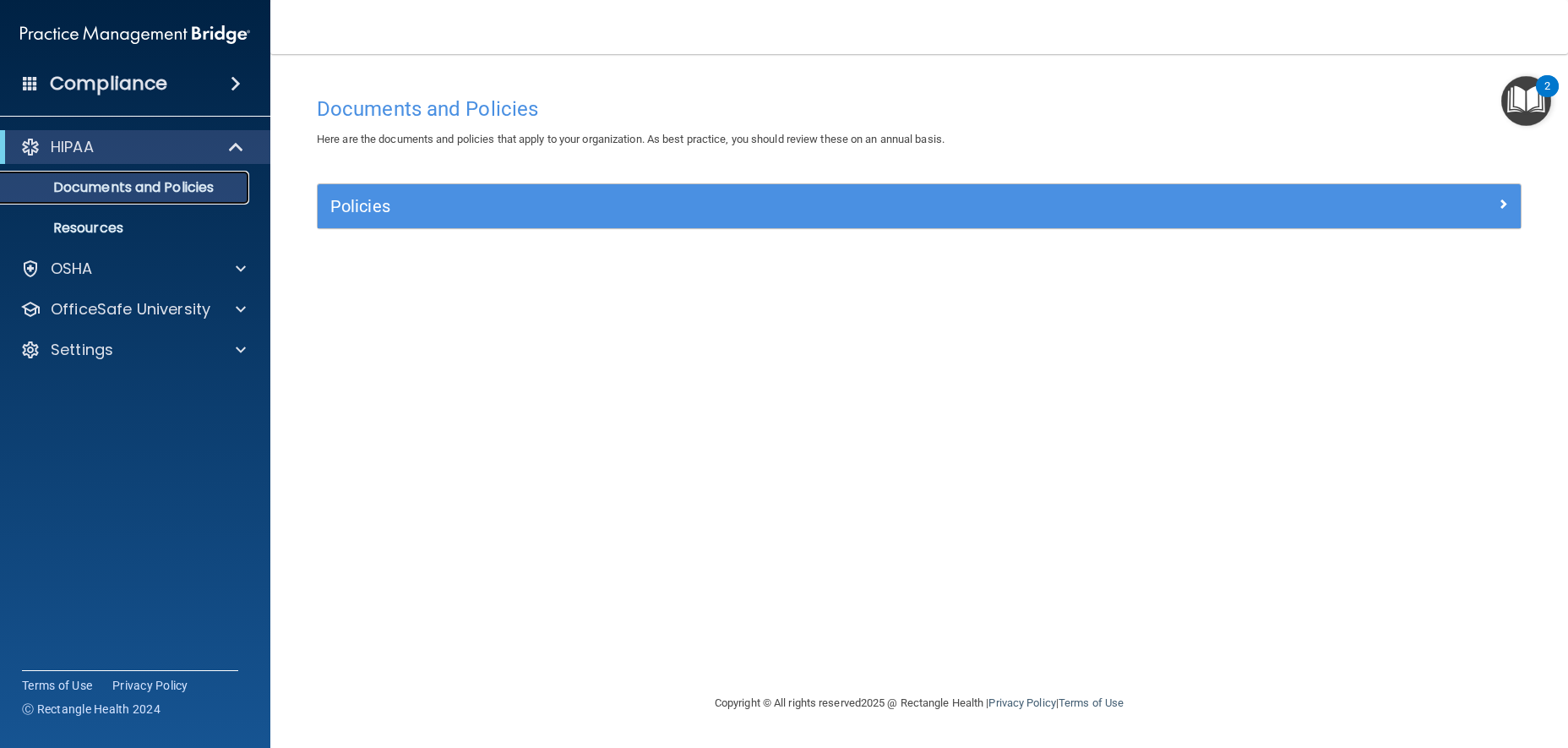
click at [177, 190] on p "Documents and Policies" at bounding box center [126, 187] width 231 height 17
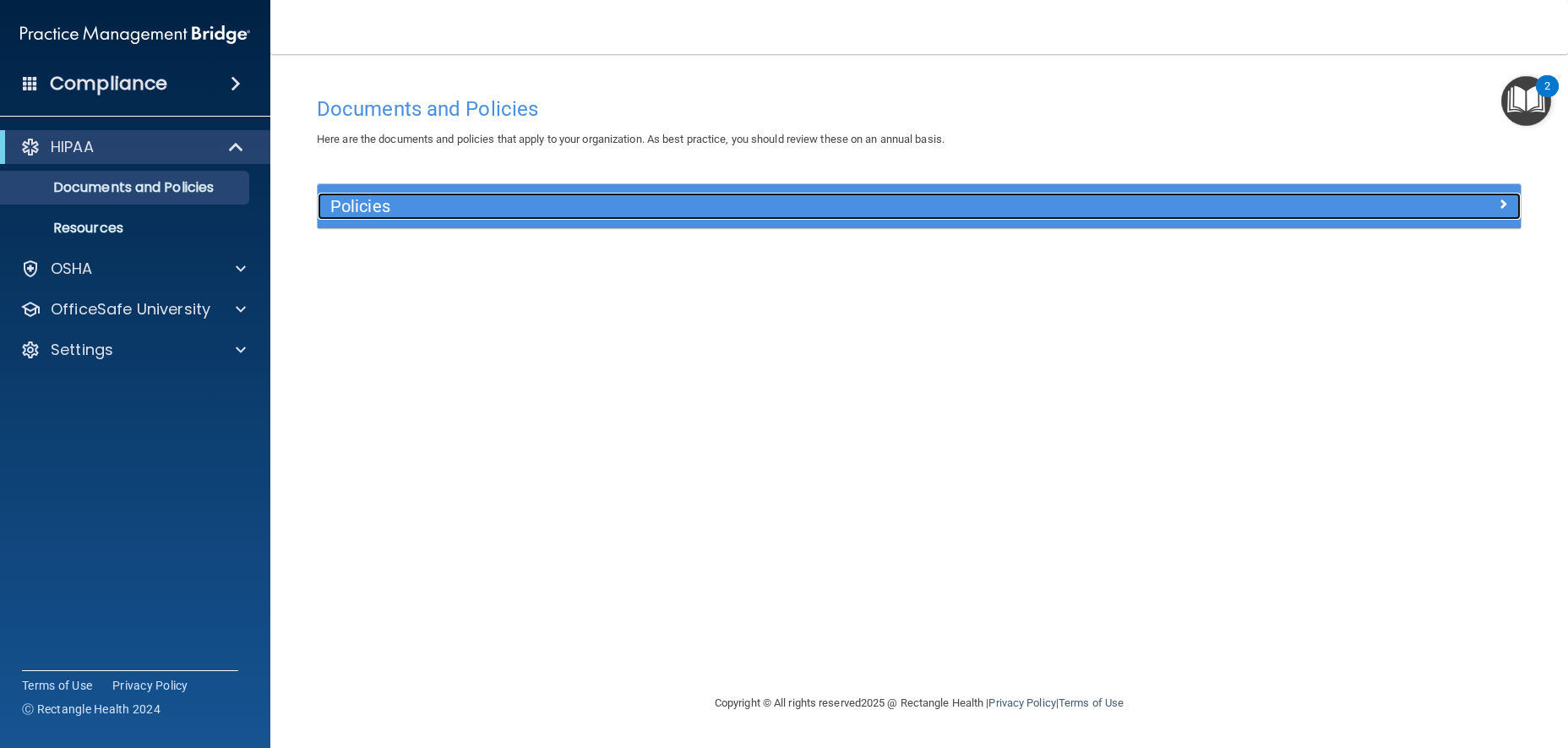
click at [351, 204] on h5 "Policies" at bounding box center [768, 205] width 877 height 19
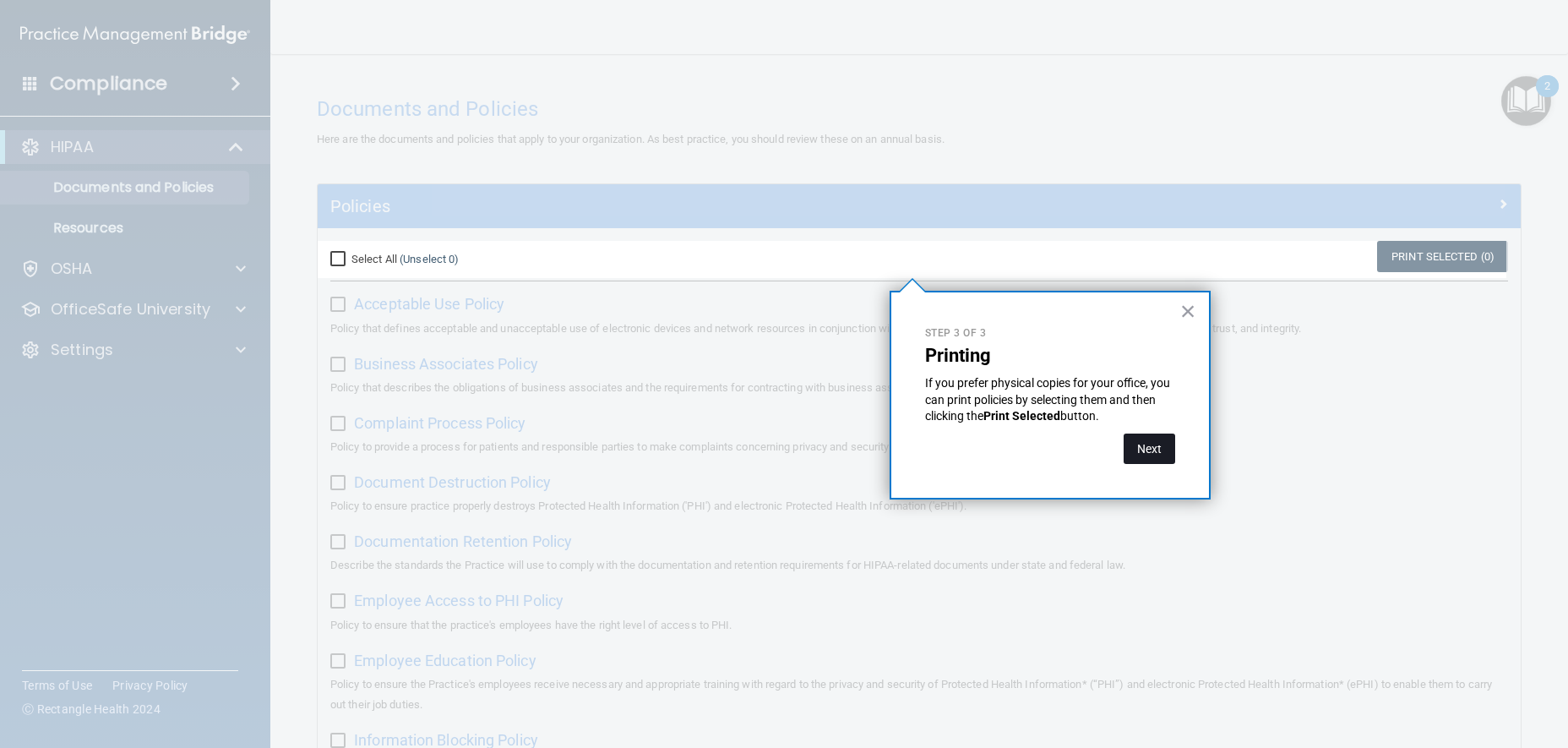
click at [1152, 452] on button "Next" at bounding box center [1149, 448] width 52 height 30
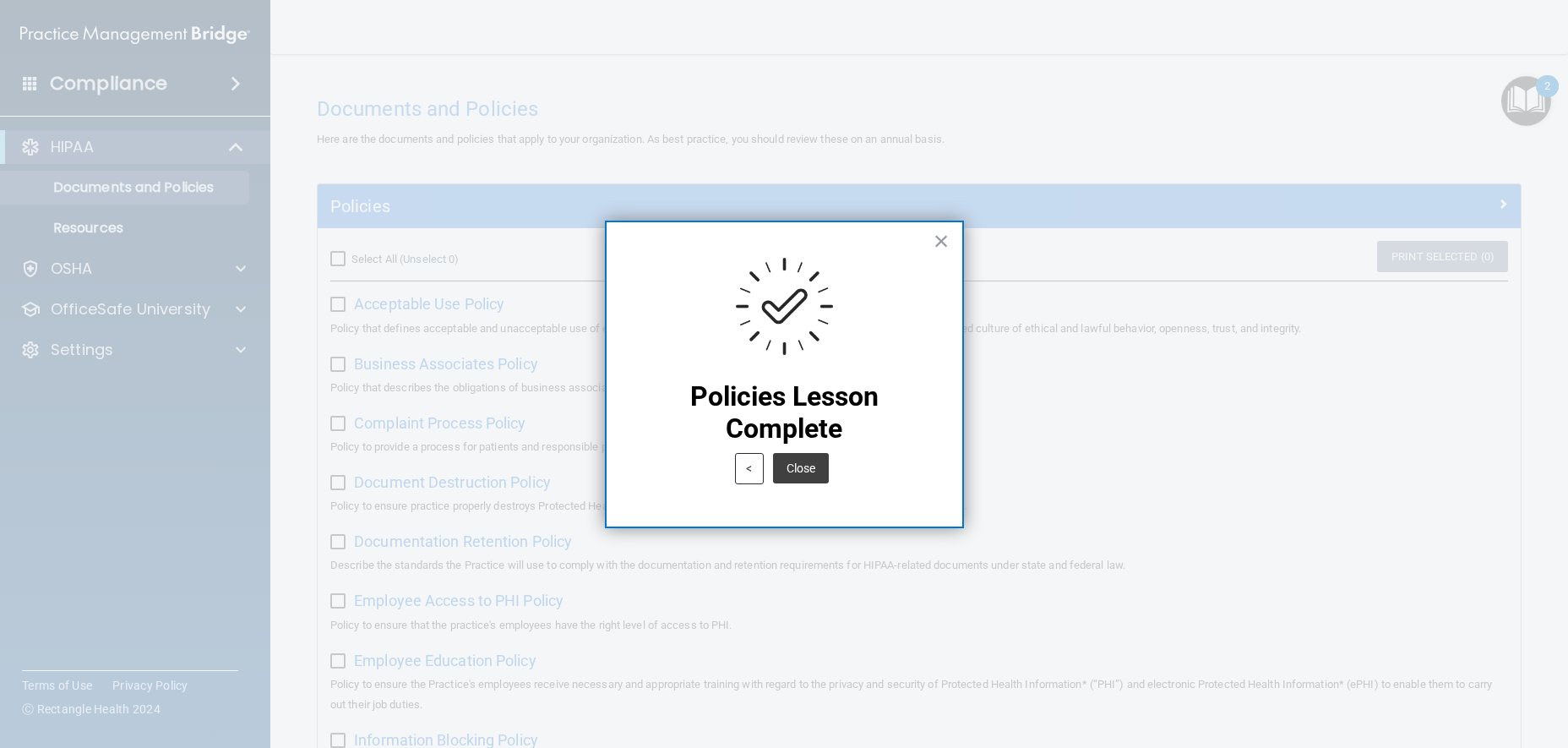
click at [794, 470] on button "Close" at bounding box center [801, 467] width 56 height 30
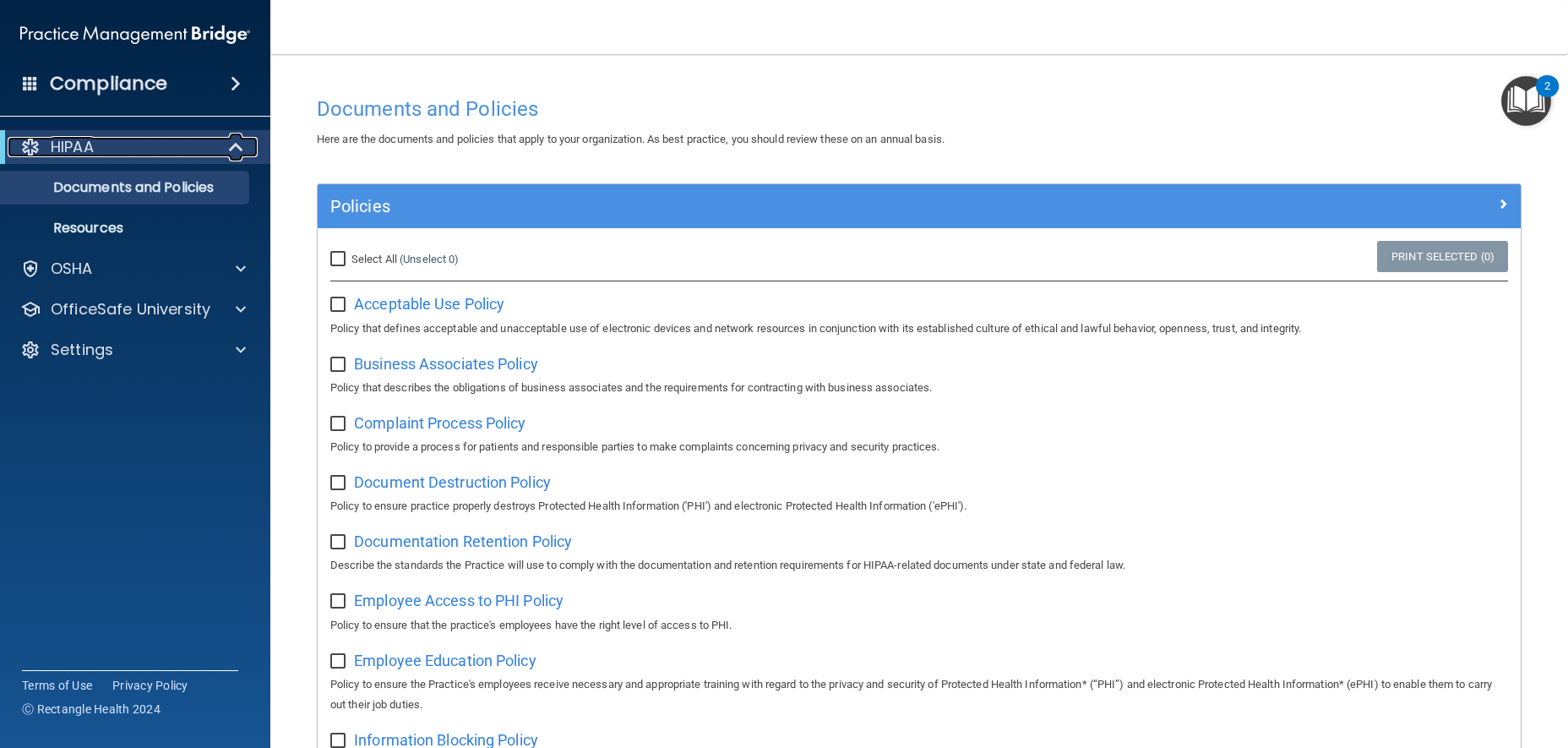
click at [155, 148] on div "HIPAA" at bounding box center [111, 147] width 208 height 21
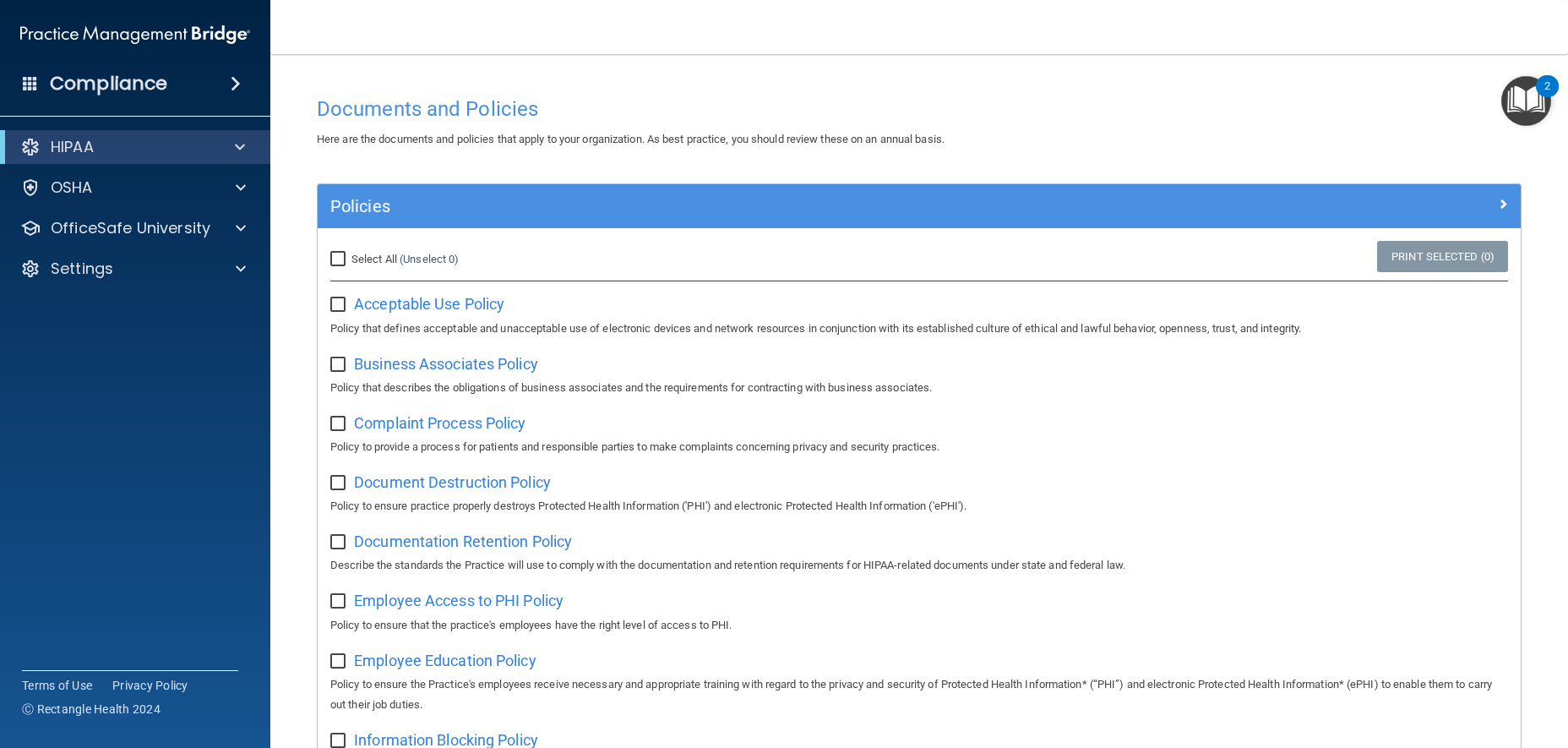
click at [193, 134] on div "HIPAA" at bounding box center [135, 147] width 271 height 34
click at [160, 185] on div "OSHA" at bounding box center [112, 187] width 209 height 21
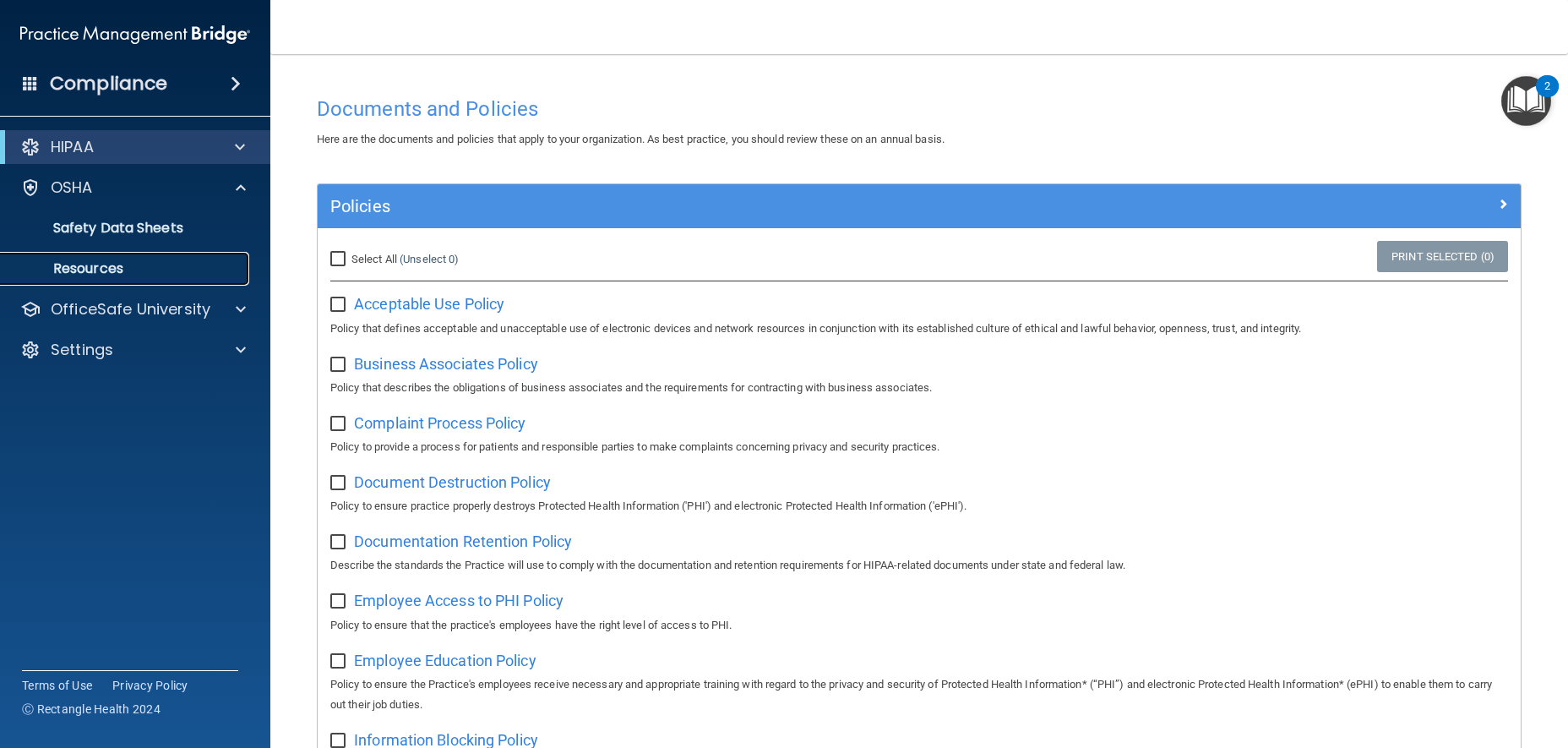
click at [155, 262] on p "Resources" at bounding box center [126, 268] width 231 height 17
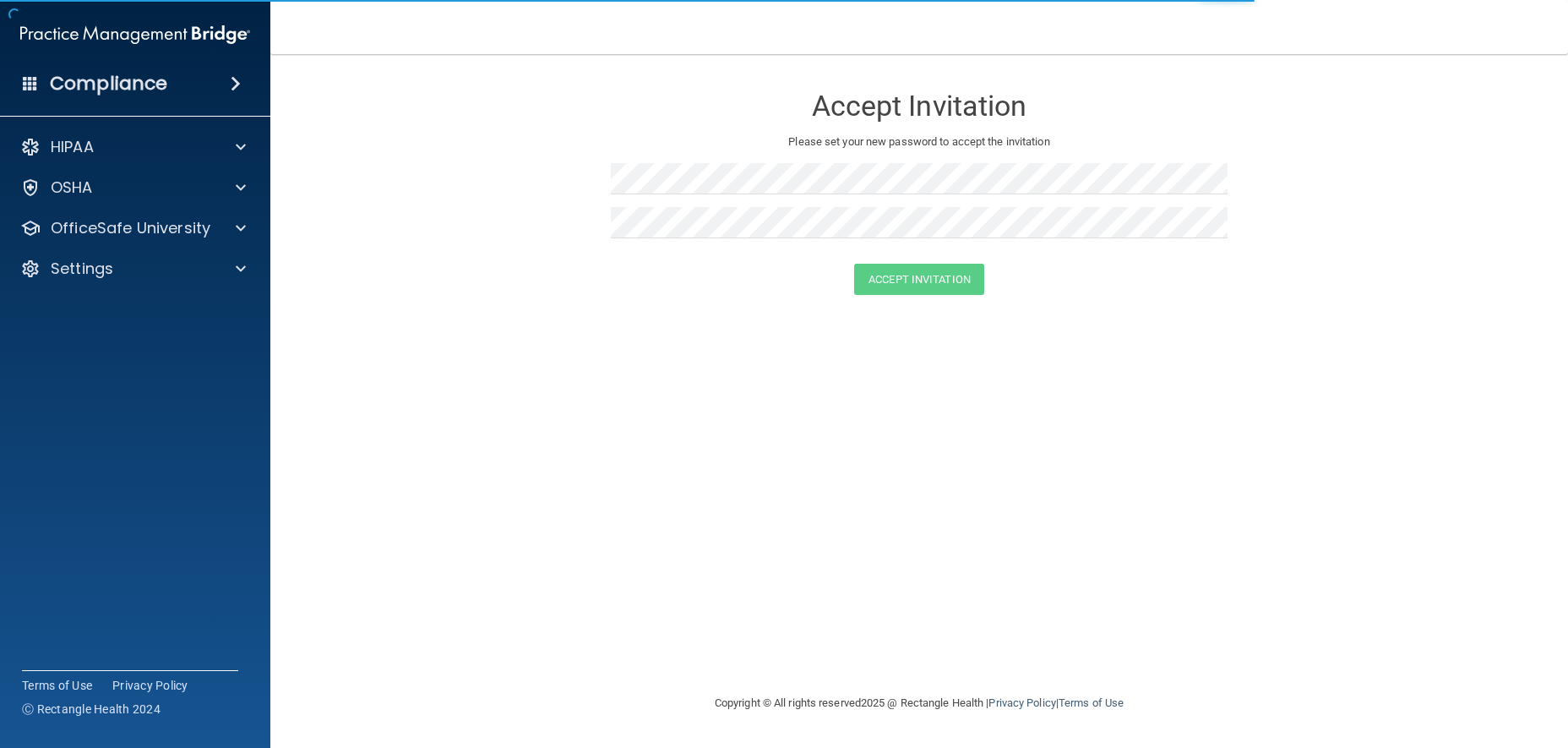
click at [184, 93] on div "Compliance" at bounding box center [135, 84] width 271 height 37
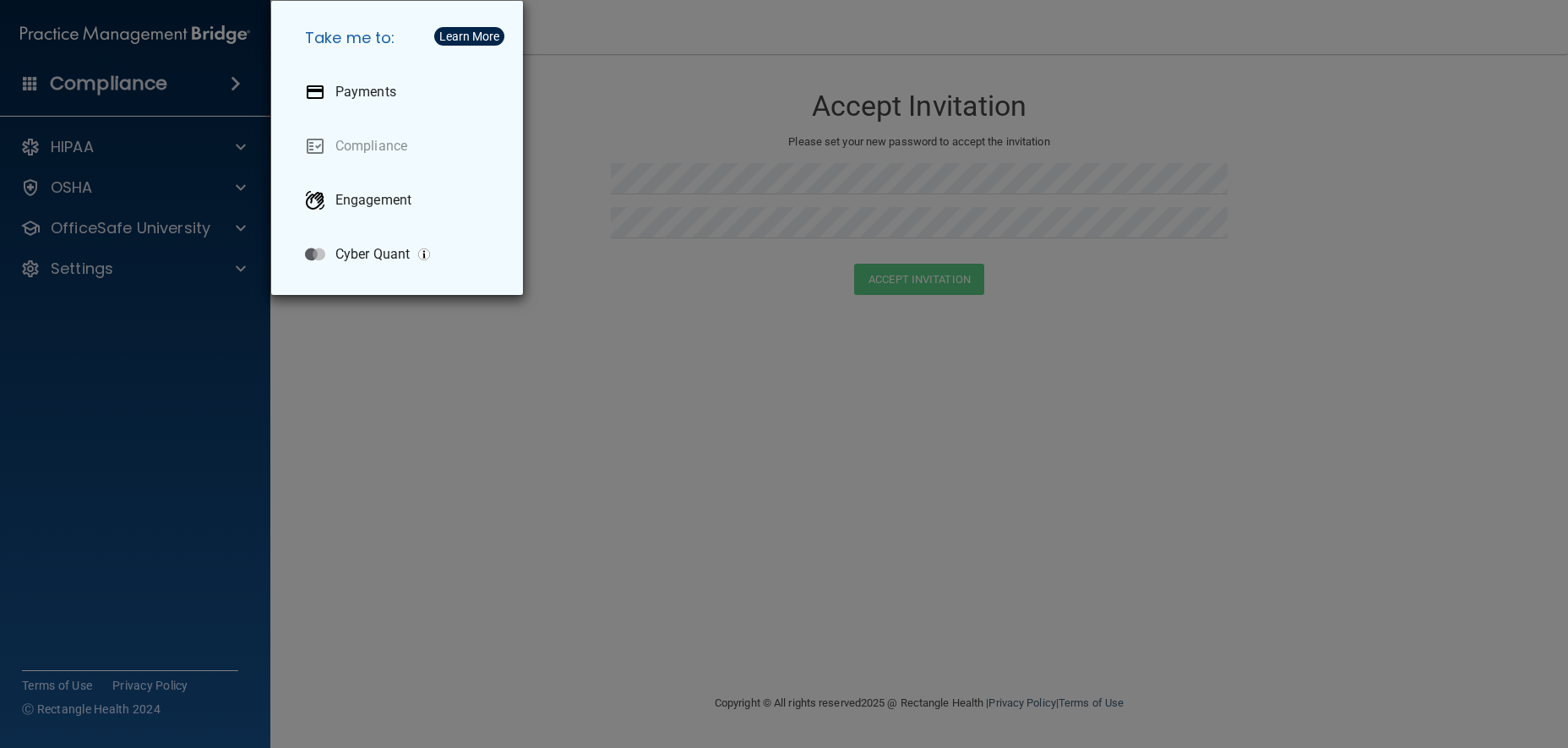
drag, startPoint x: 309, startPoint y: 437, endPoint x: 309, endPoint y: 426, distance: 11.0
click at [309, 432] on div "Take me to: Payments Compliance Engagement Cyber Quant" at bounding box center [784, 374] width 1568 height 748
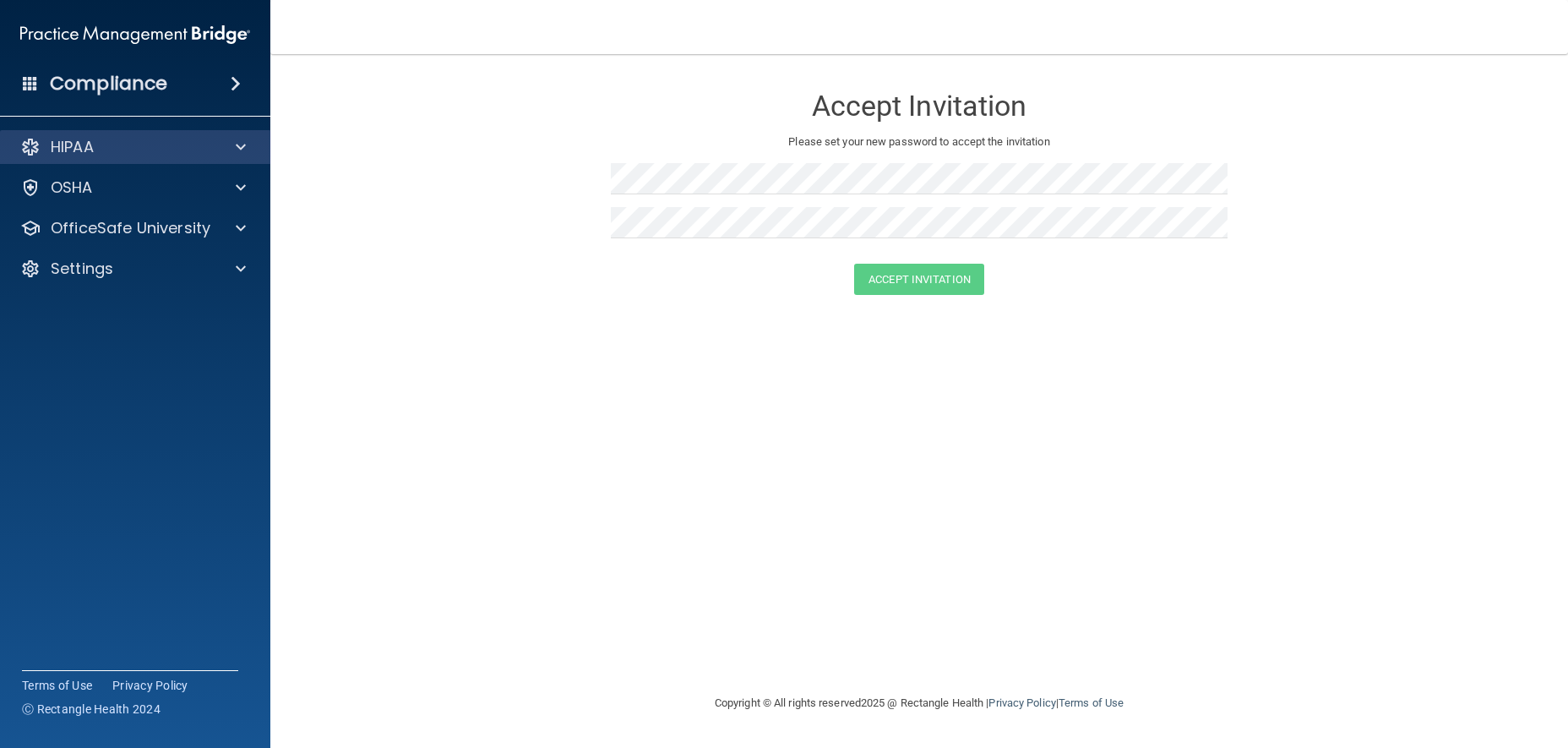
click at [73, 134] on div "HIPAA" at bounding box center [135, 147] width 271 height 34
click at [165, 140] on div "HIPAA" at bounding box center [112, 147] width 209 height 21
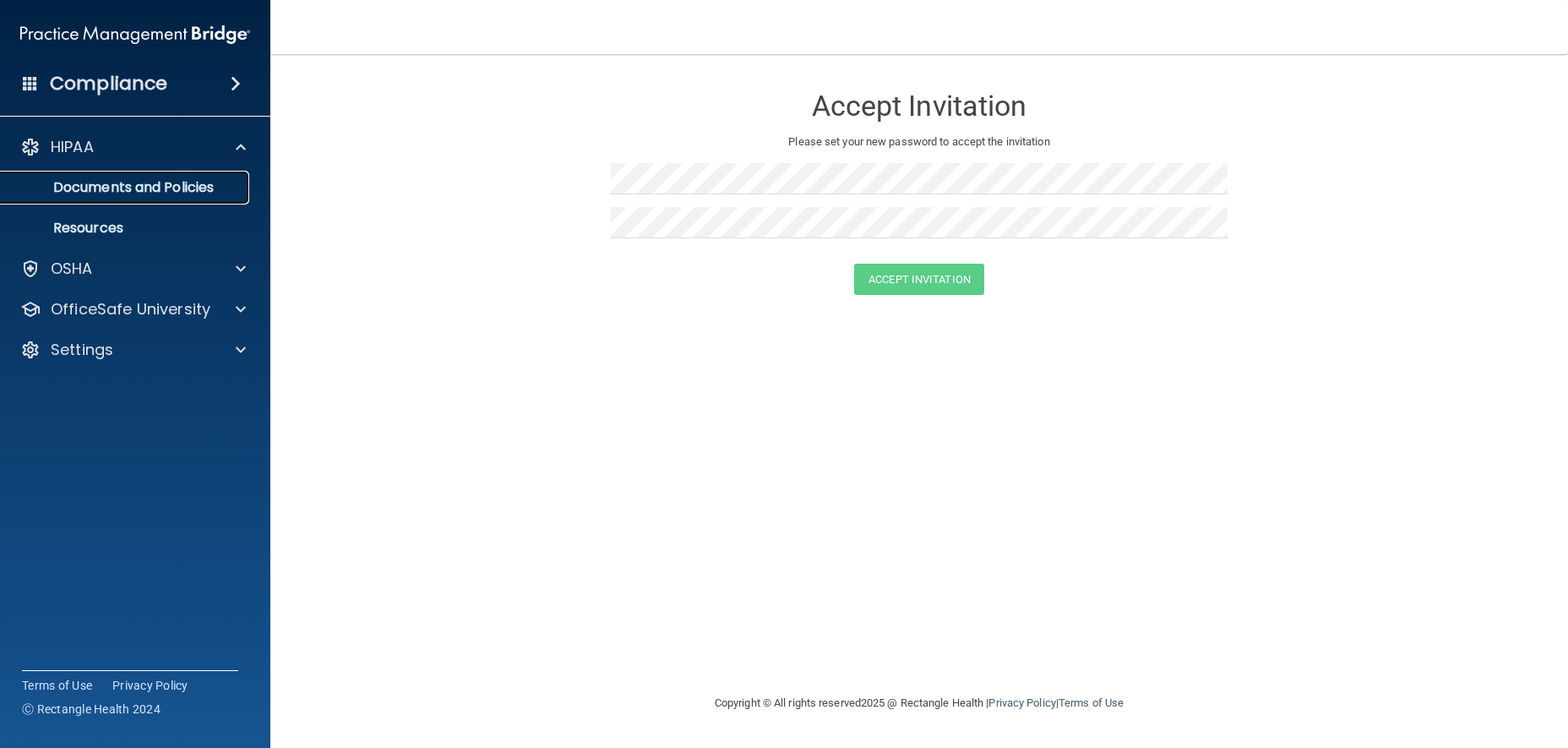
click at [197, 175] on link "Documents and Policies" at bounding box center [116, 188] width 266 height 34
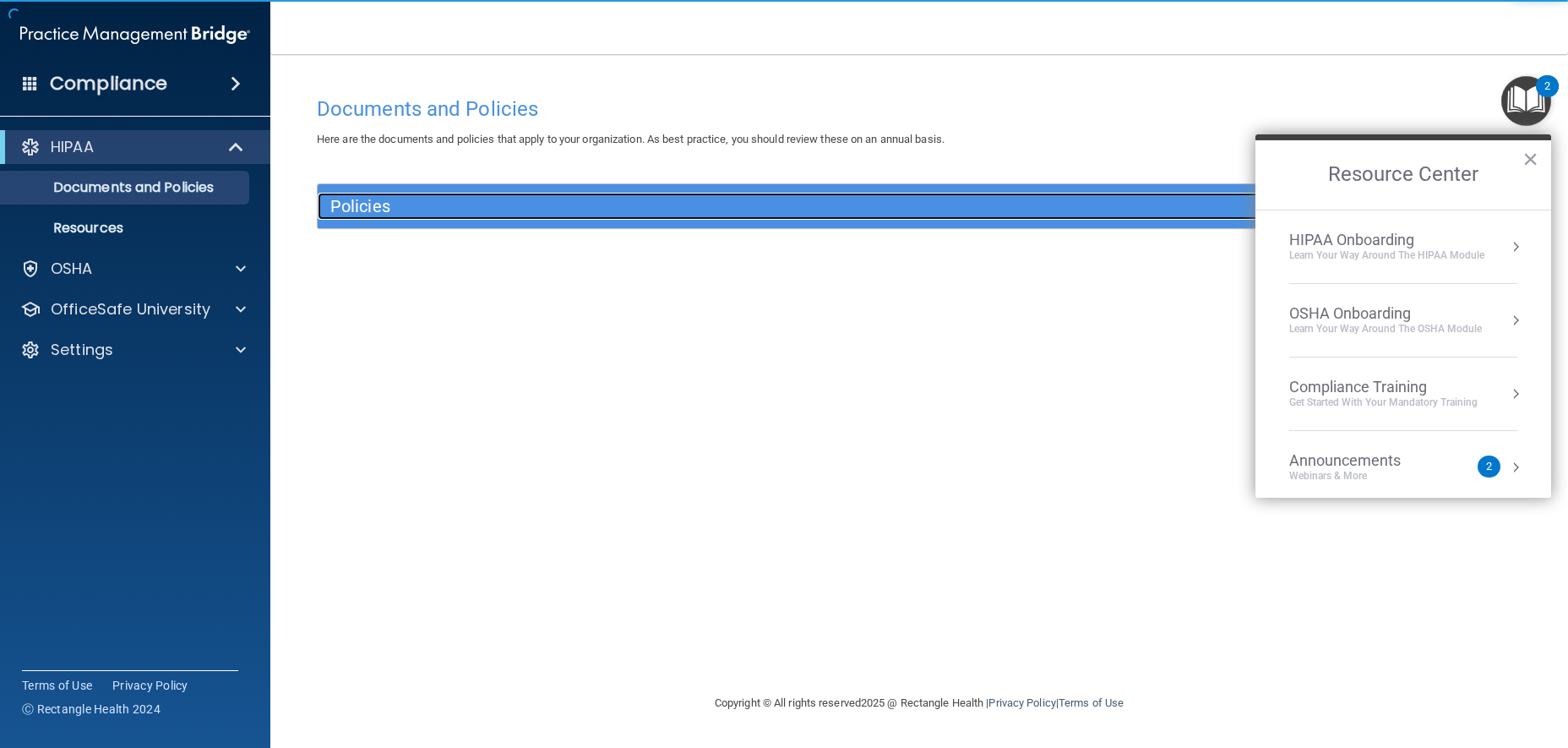
click at [439, 197] on div "Policies" at bounding box center [768, 206] width 902 height 27
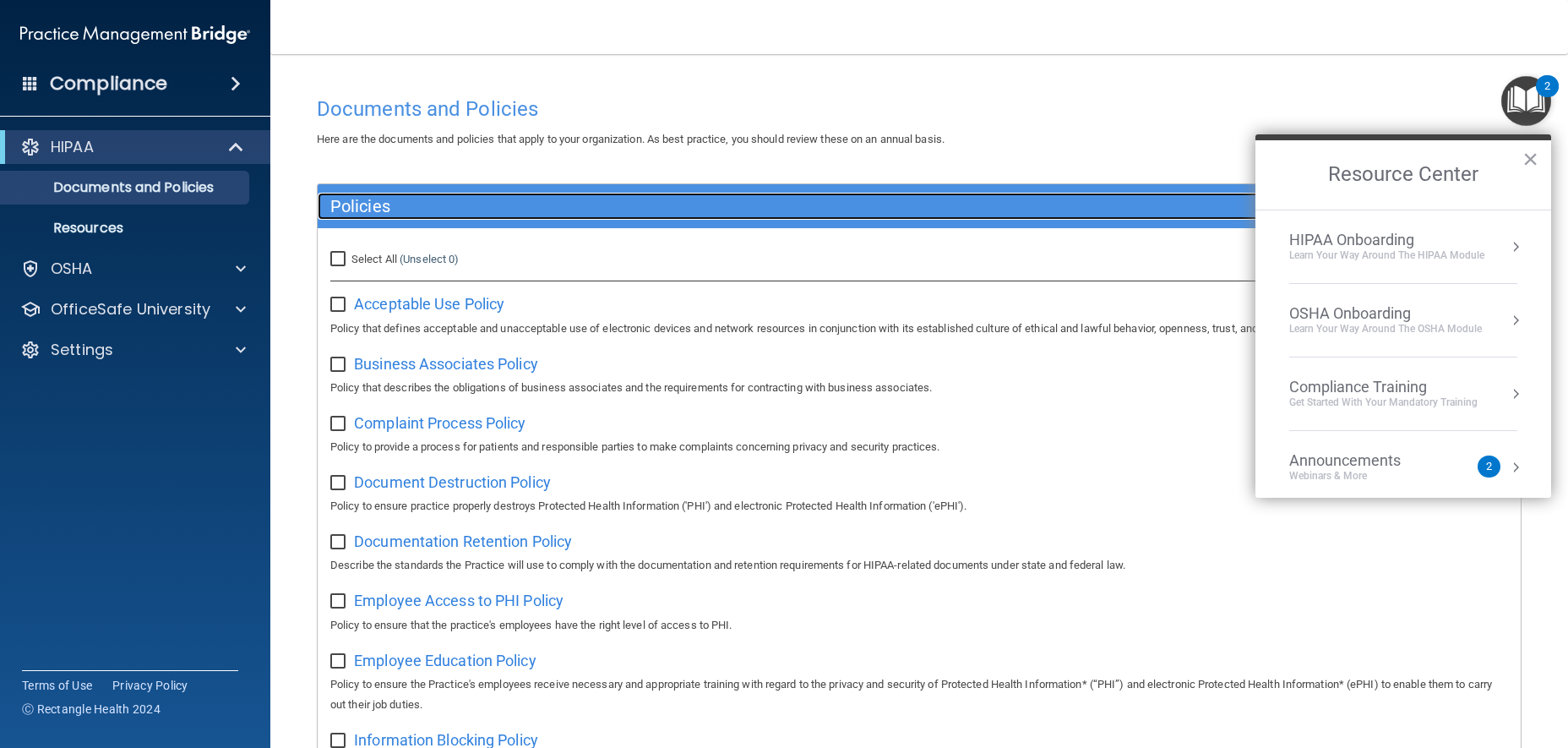
scroll to position [84, 0]
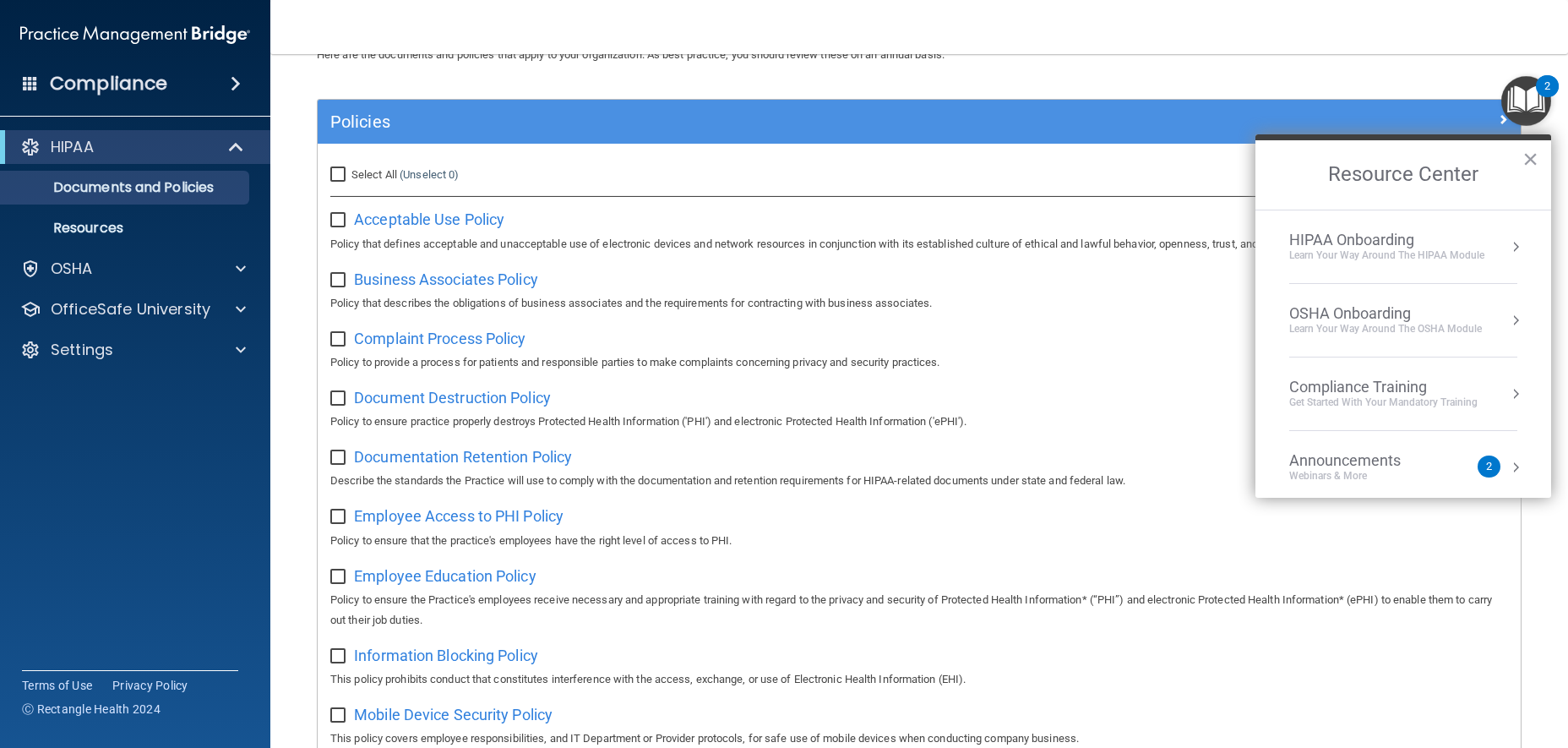
click at [338, 225] on input "checkbox" at bounding box center [340, 221] width 20 height 14
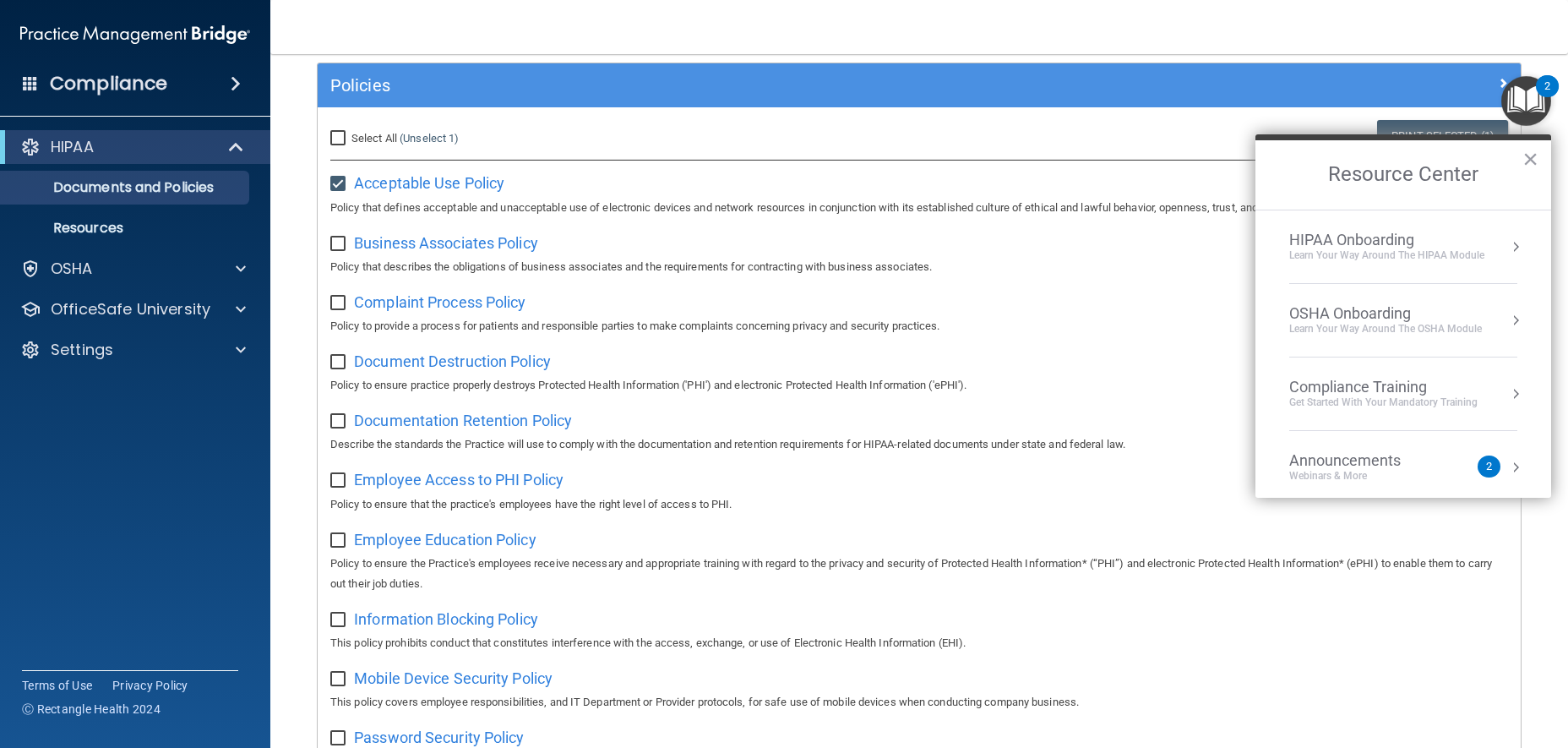
scroll to position [0, 0]
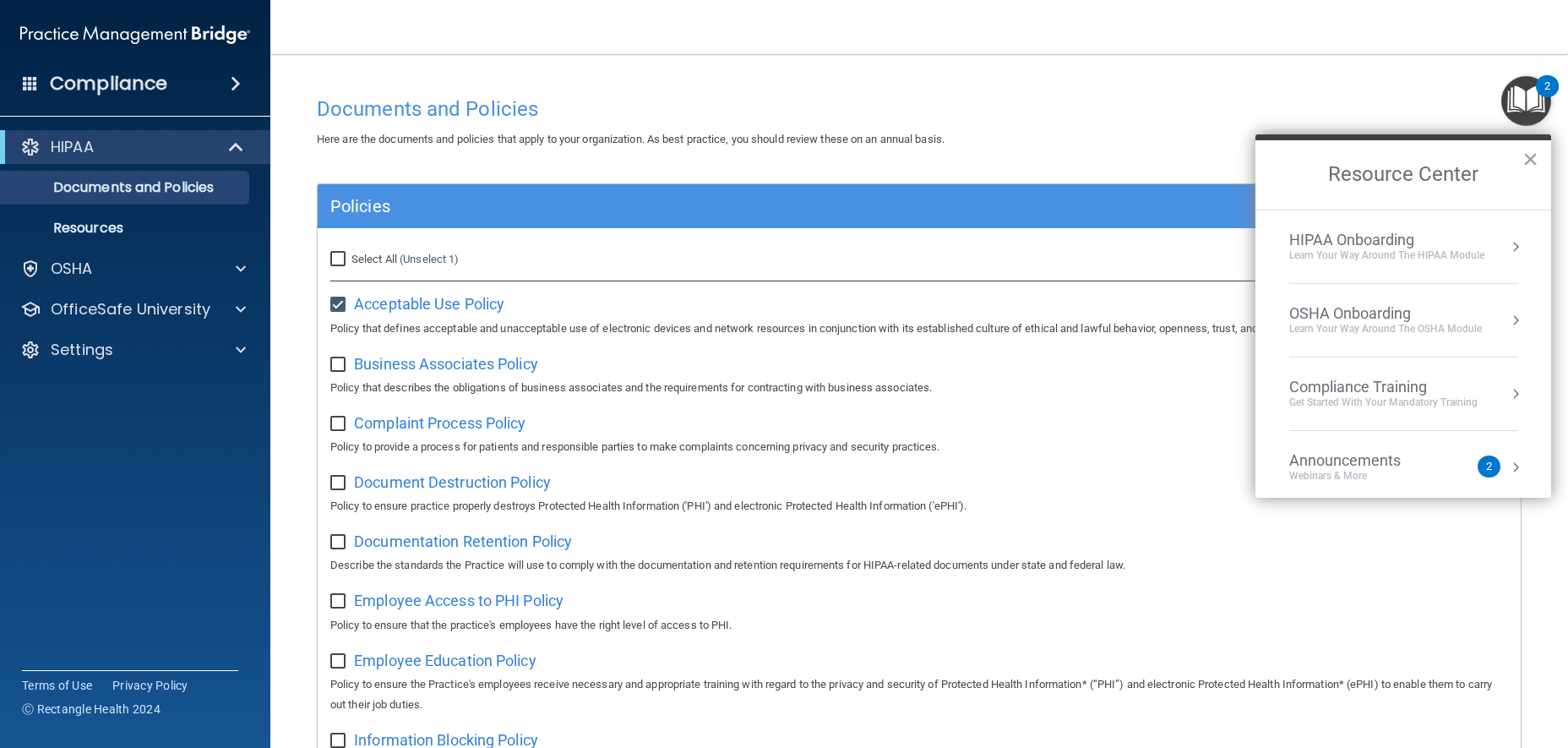
click at [338, 306] on input "checkbox" at bounding box center [340, 305] width 20 height 14
checkbox input "false"
click at [164, 239] on link "Resources" at bounding box center [116, 228] width 266 height 34
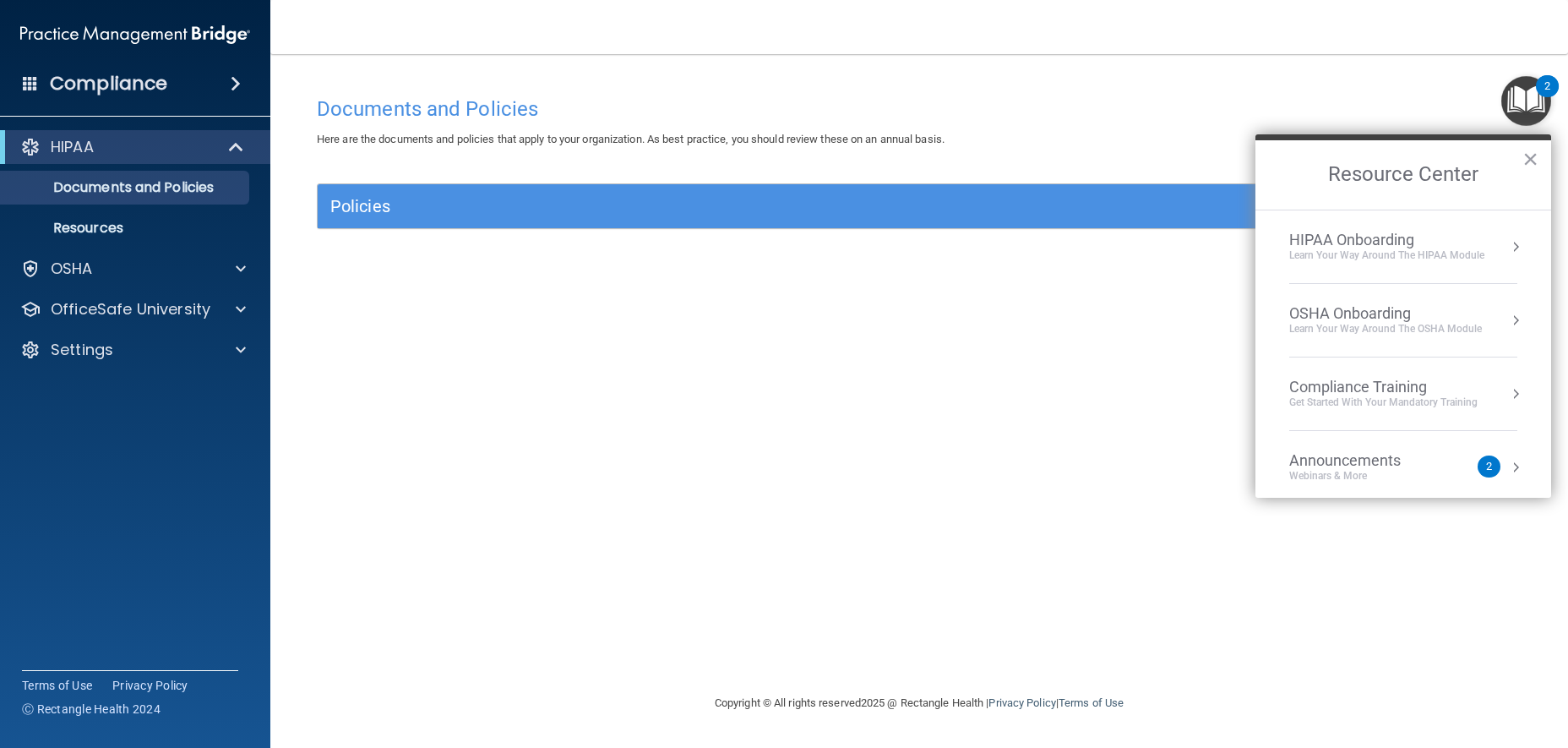
click at [1535, 92] on img "Open Resource Center, 2 new notifications" at bounding box center [1526, 101] width 50 height 50
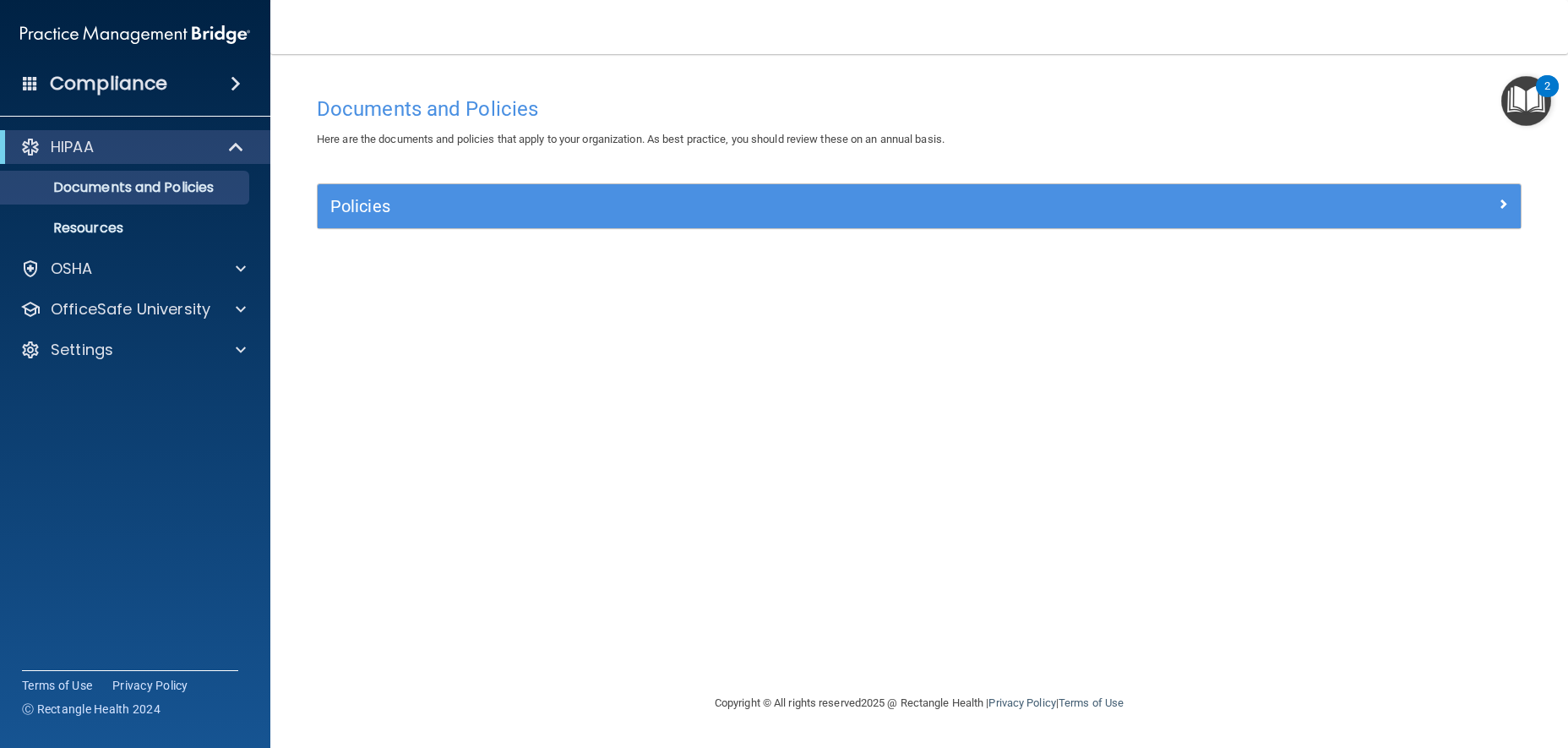
click at [1535, 92] on img "Open Resource Center, 2 new notifications" at bounding box center [1526, 101] width 50 height 50
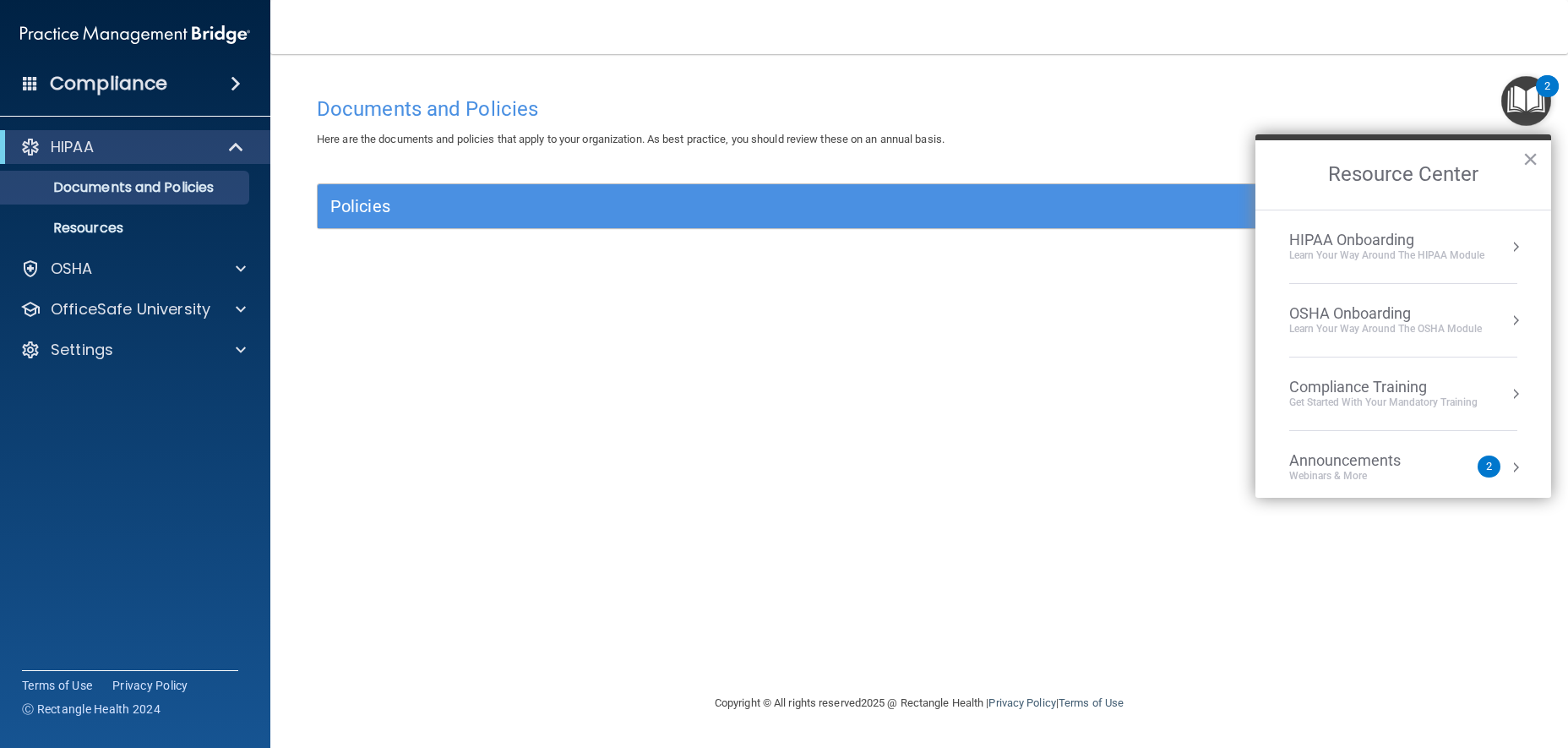
click at [1441, 248] on div "Learn Your Way around the HIPAA module" at bounding box center [1387, 255] width 196 height 15
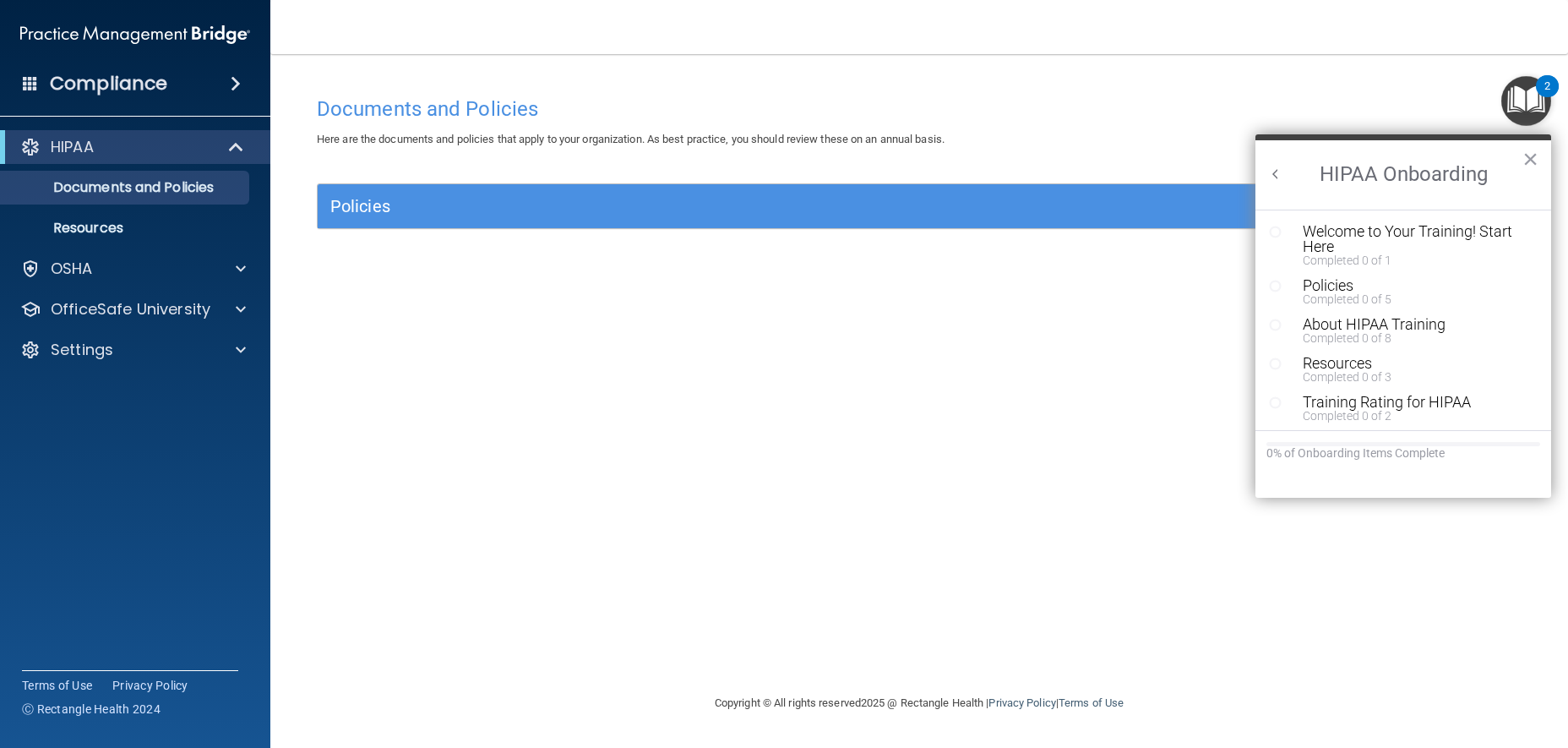
click at [177, 135] on div "HIPAA" at bounding box center [135, 147] width 271 height 34
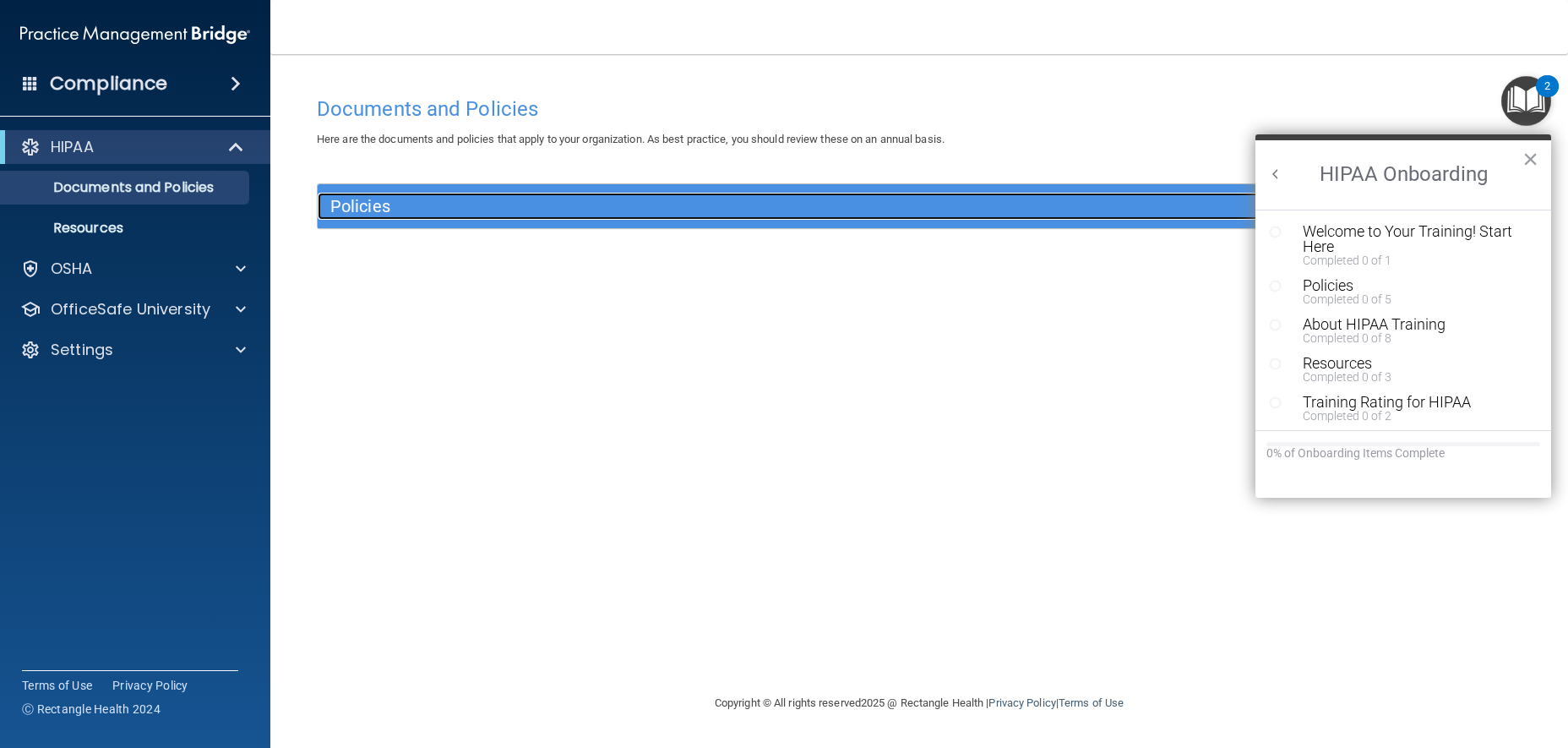
click at [355, 205] on h5 "Policies" at bounding box center [768, 205] width 877 height 19
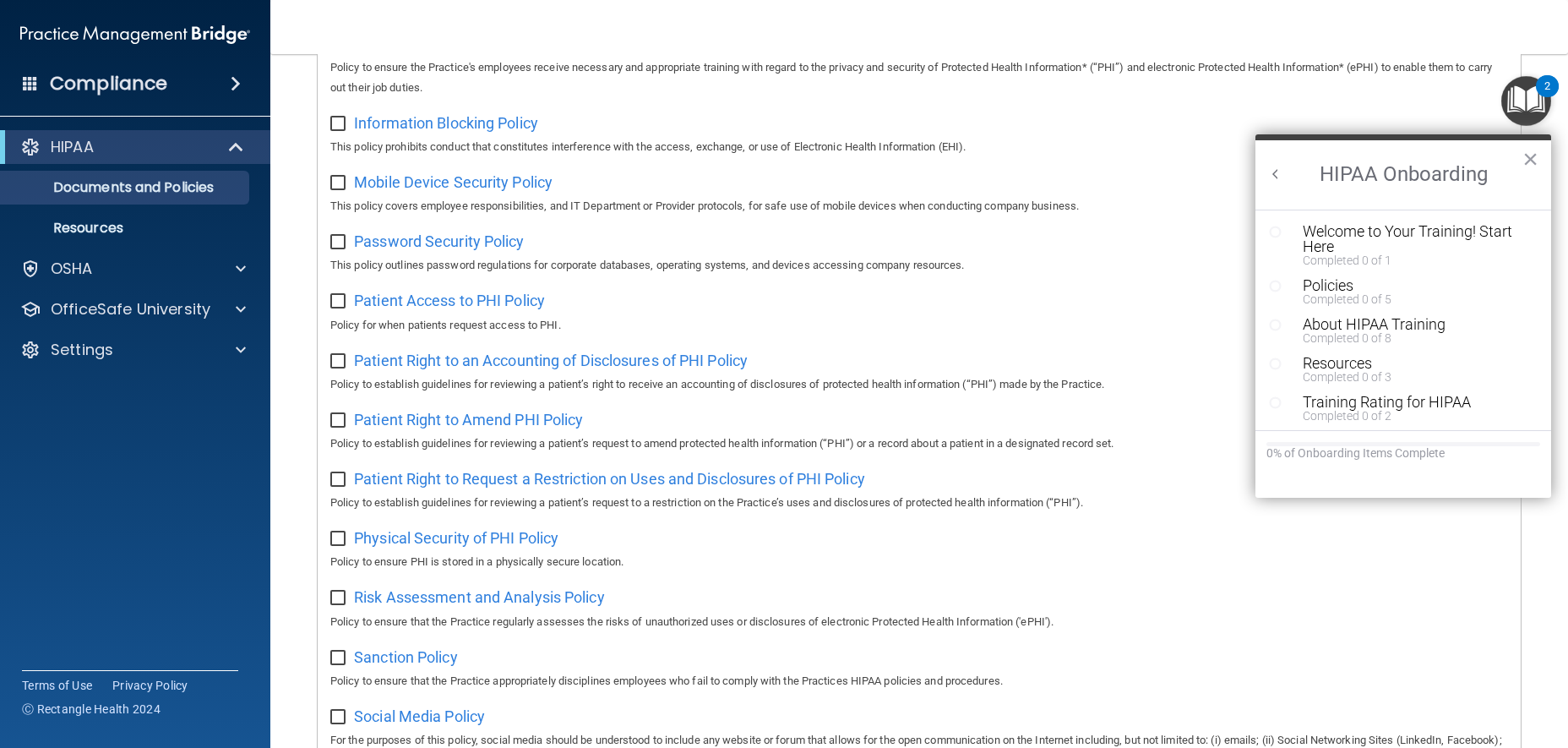
scroll to position [187, 0]
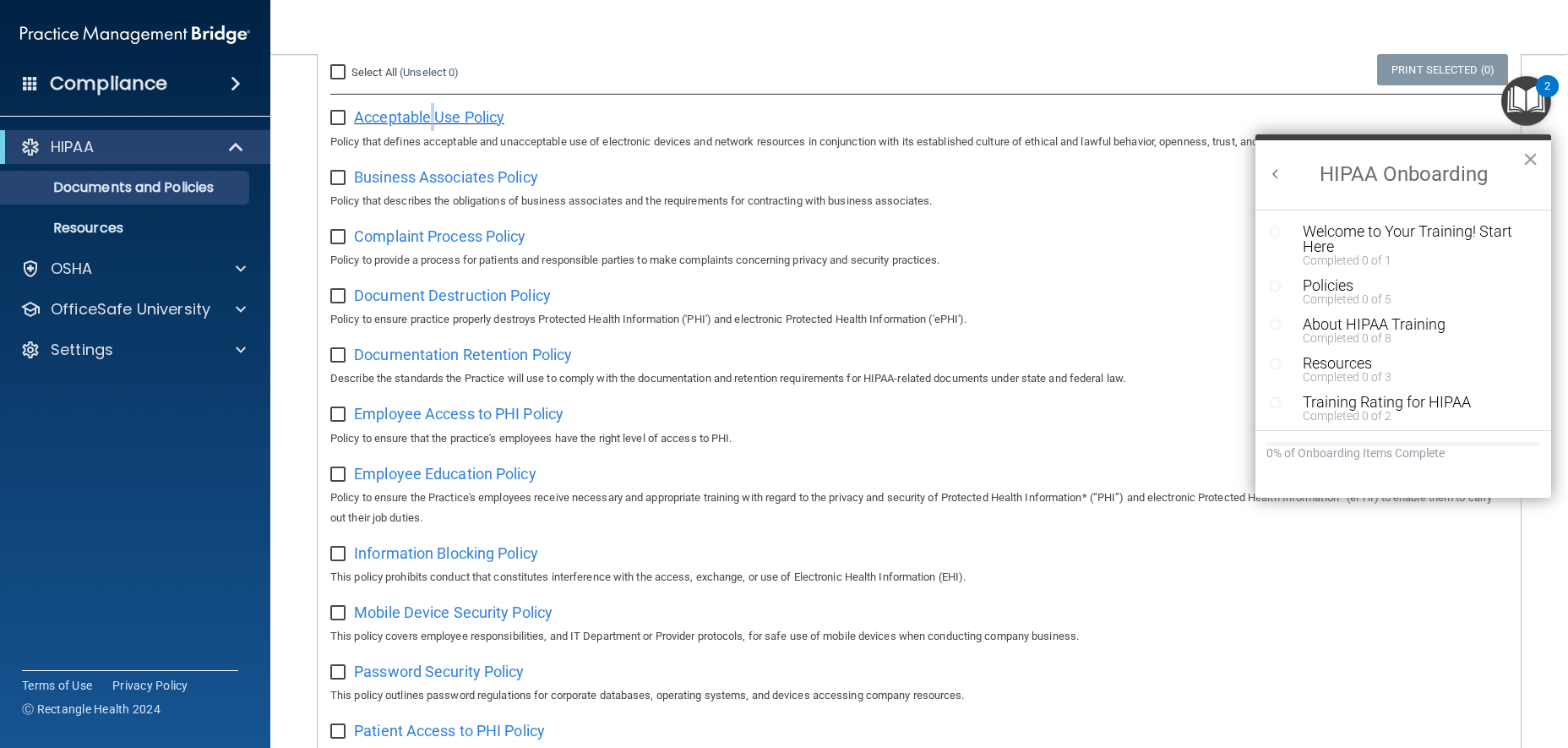
click at [433, 121] on span "Acceptable Use Policy" at bounding box center [429, 117] width 151 height 18
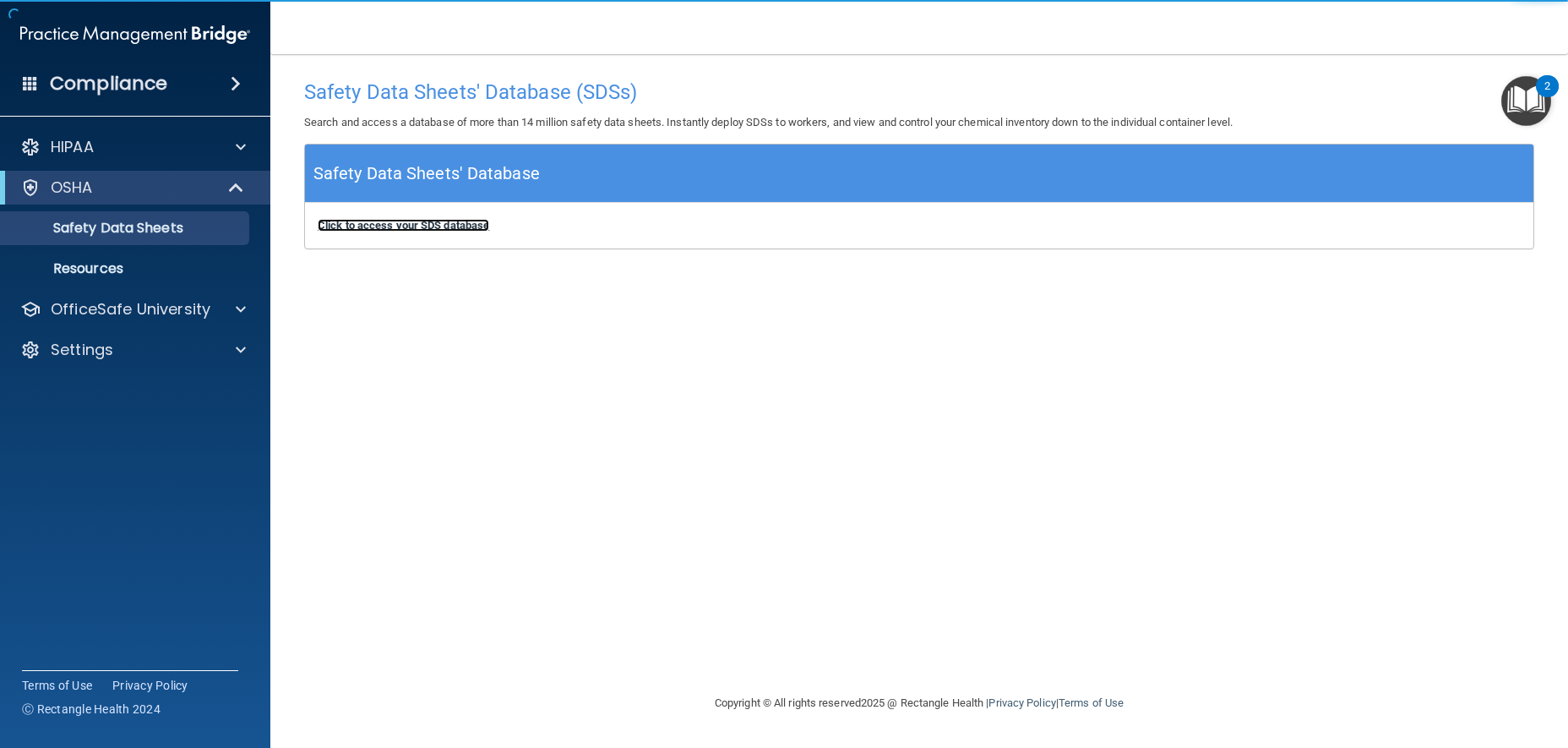
click at [449, 232] on b "Click to access your SDS database" at bounding box center [403, 225] width 171 height 13
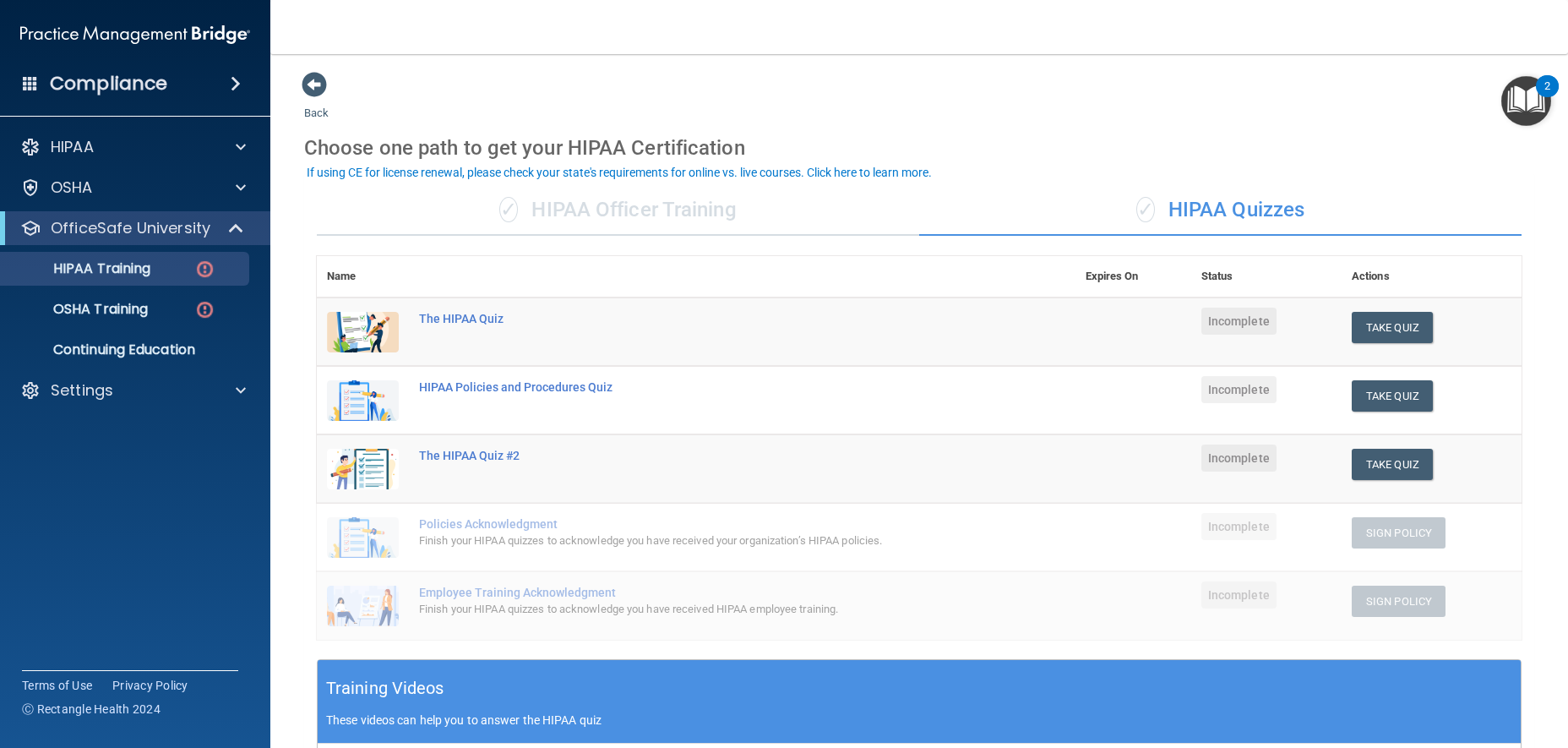
click at [351, 324] on img at bounding box center [362, 331] width 71 height 40
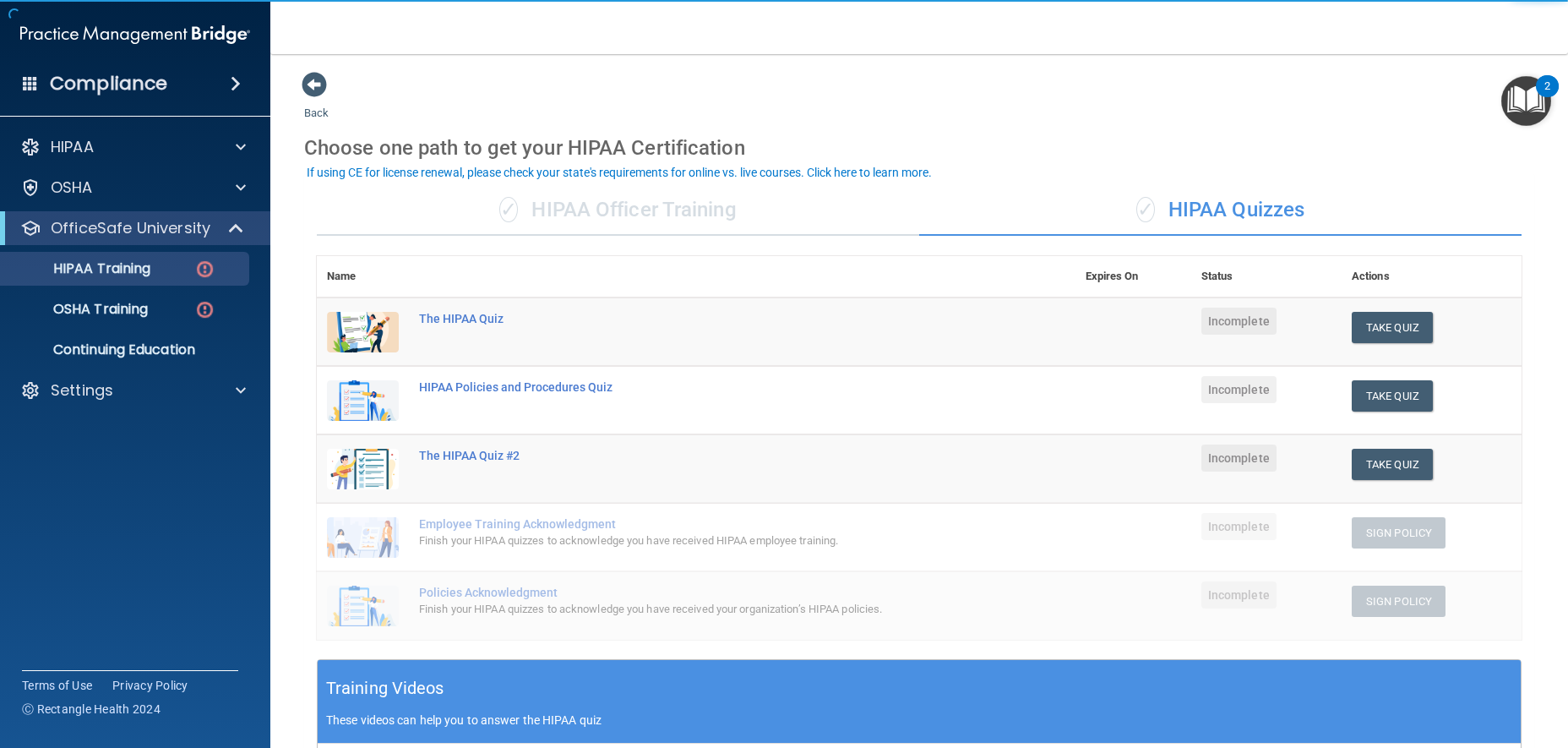
click at [358, 325] on img at bounding box center [362, 331] width 71 height 40
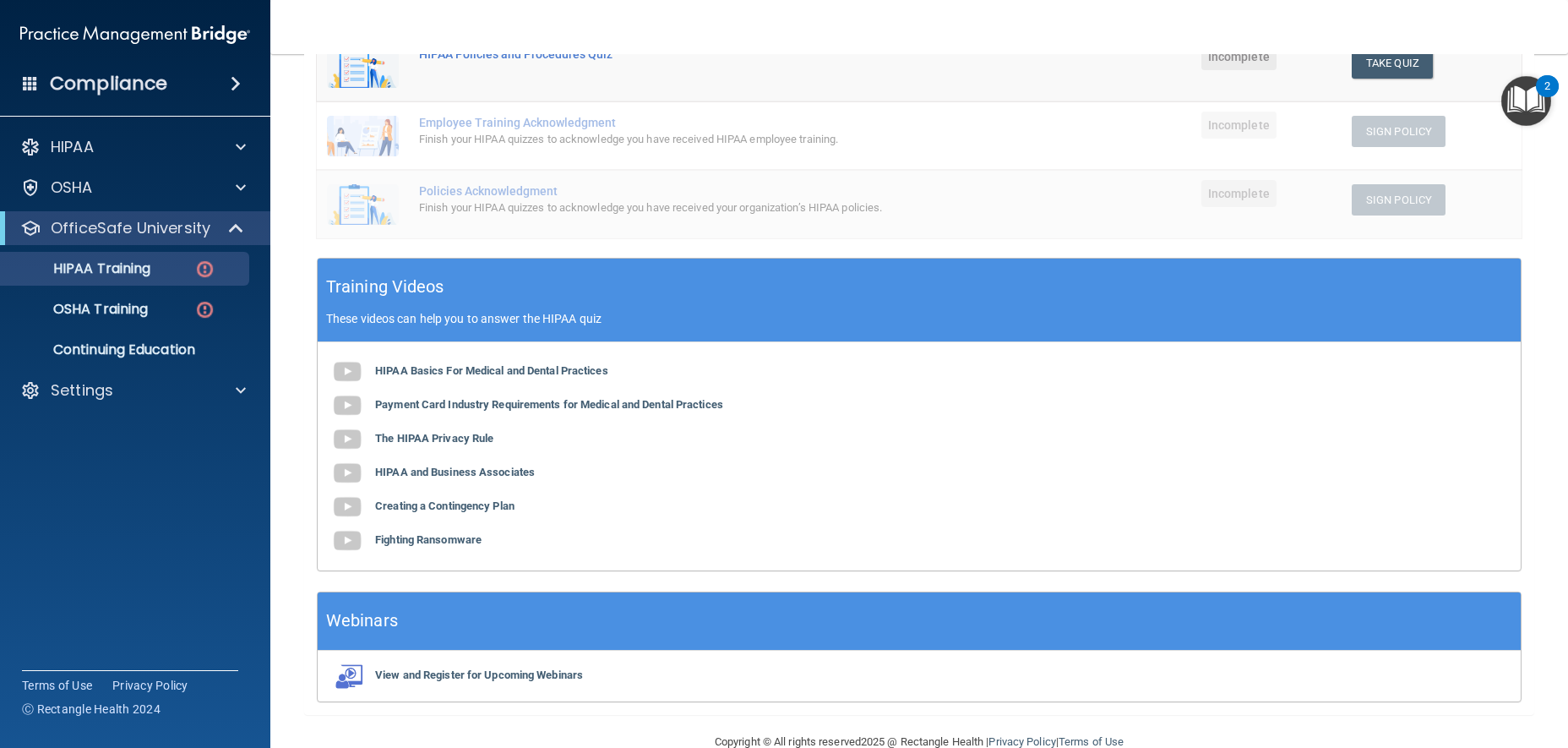
scroll to position [436, 0]
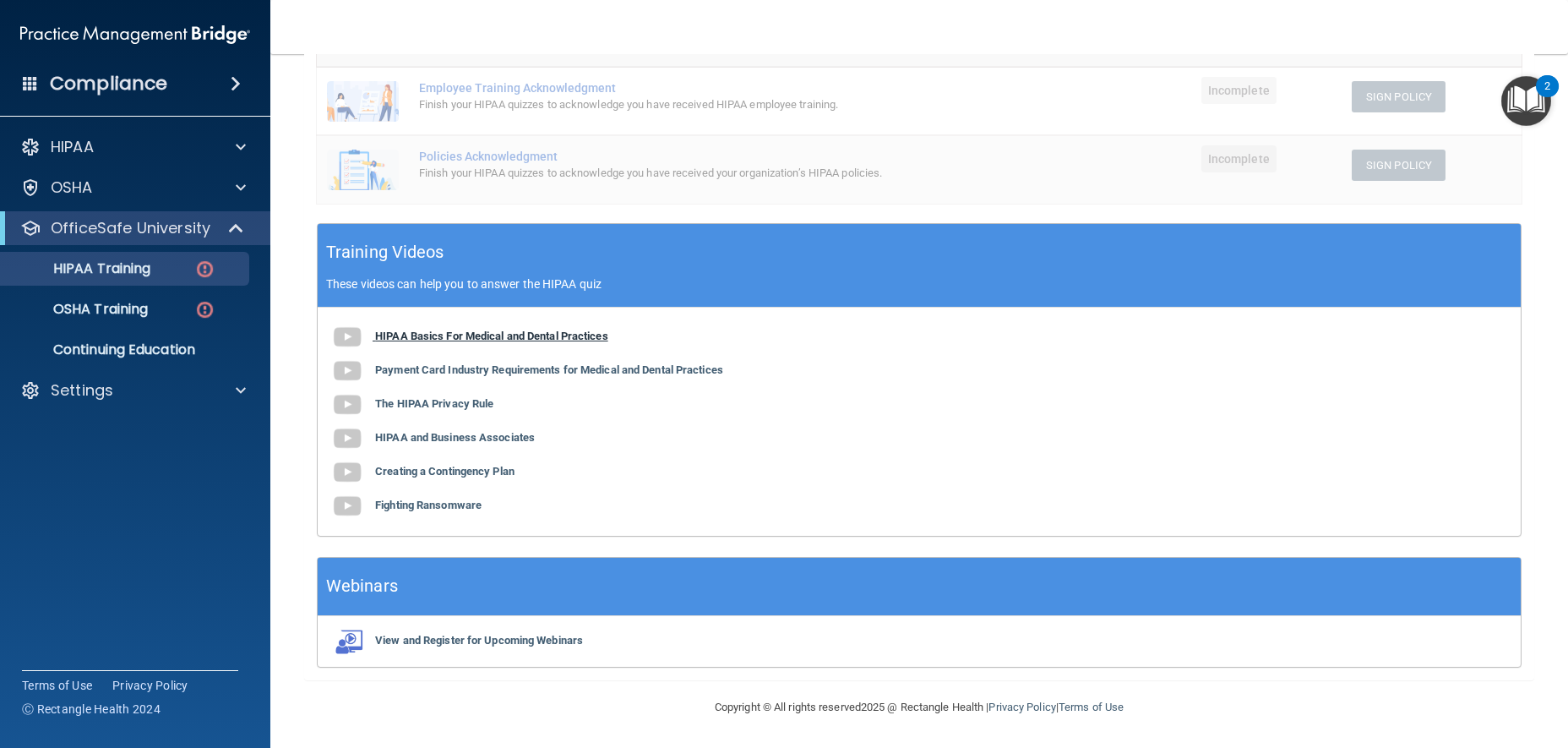
click at [470, 331] on b "HIPAA Basics For Medical and Dental Practices" at bounding box center [492, 335] width 234 height 13
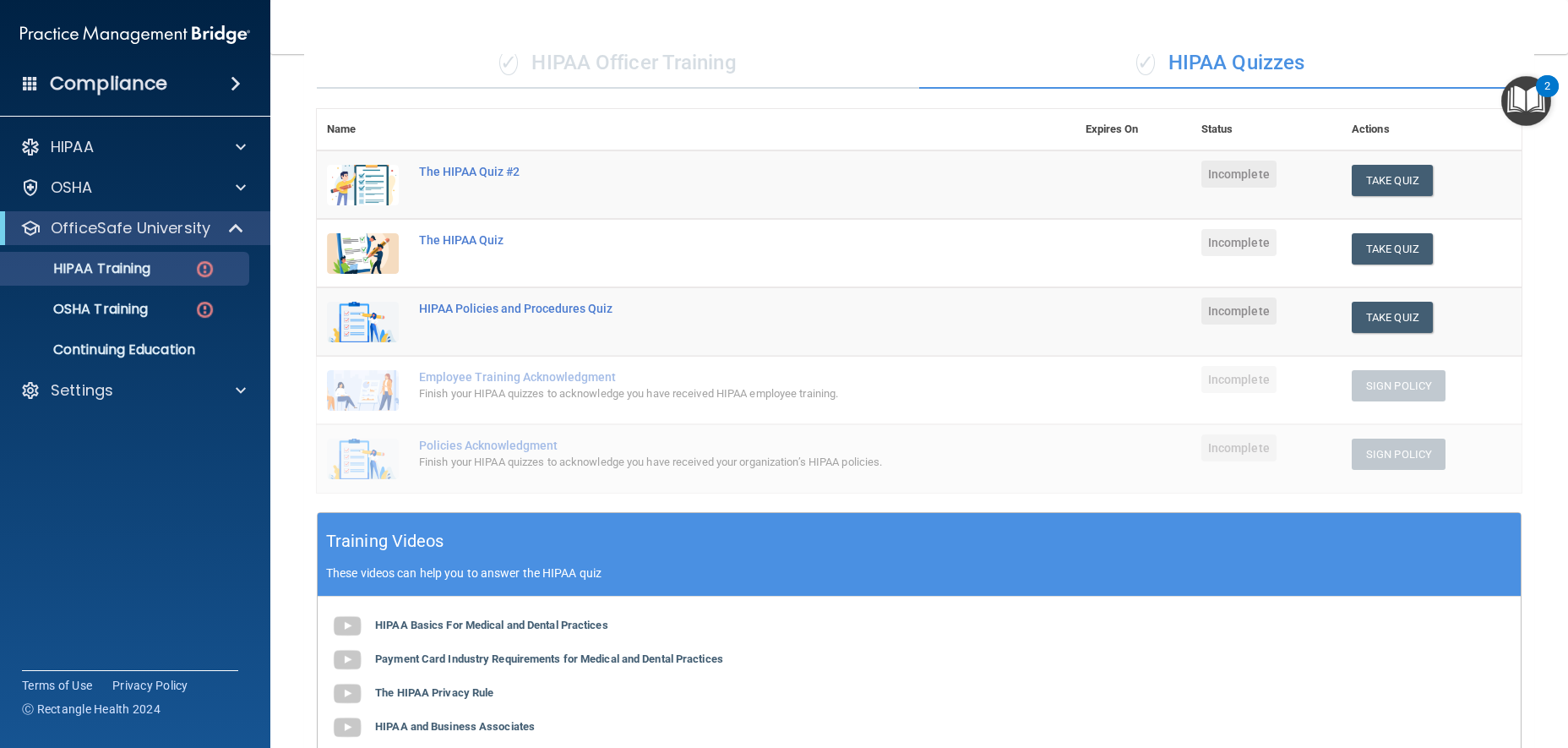
scroll to position [0, 0]
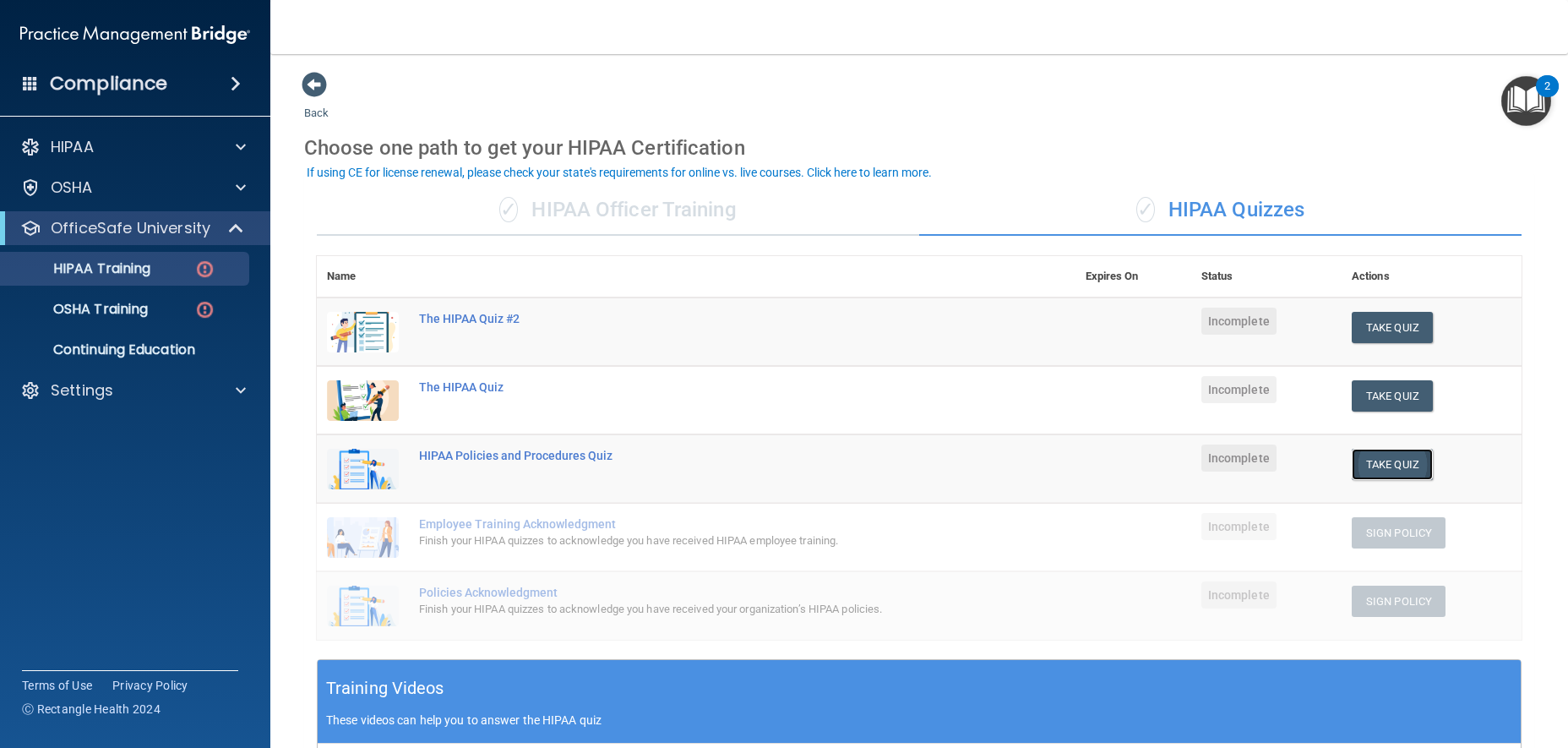
click at [1385, 462] on button "Take Quiz" at bounding box center [1392, 464] width 81 height 31
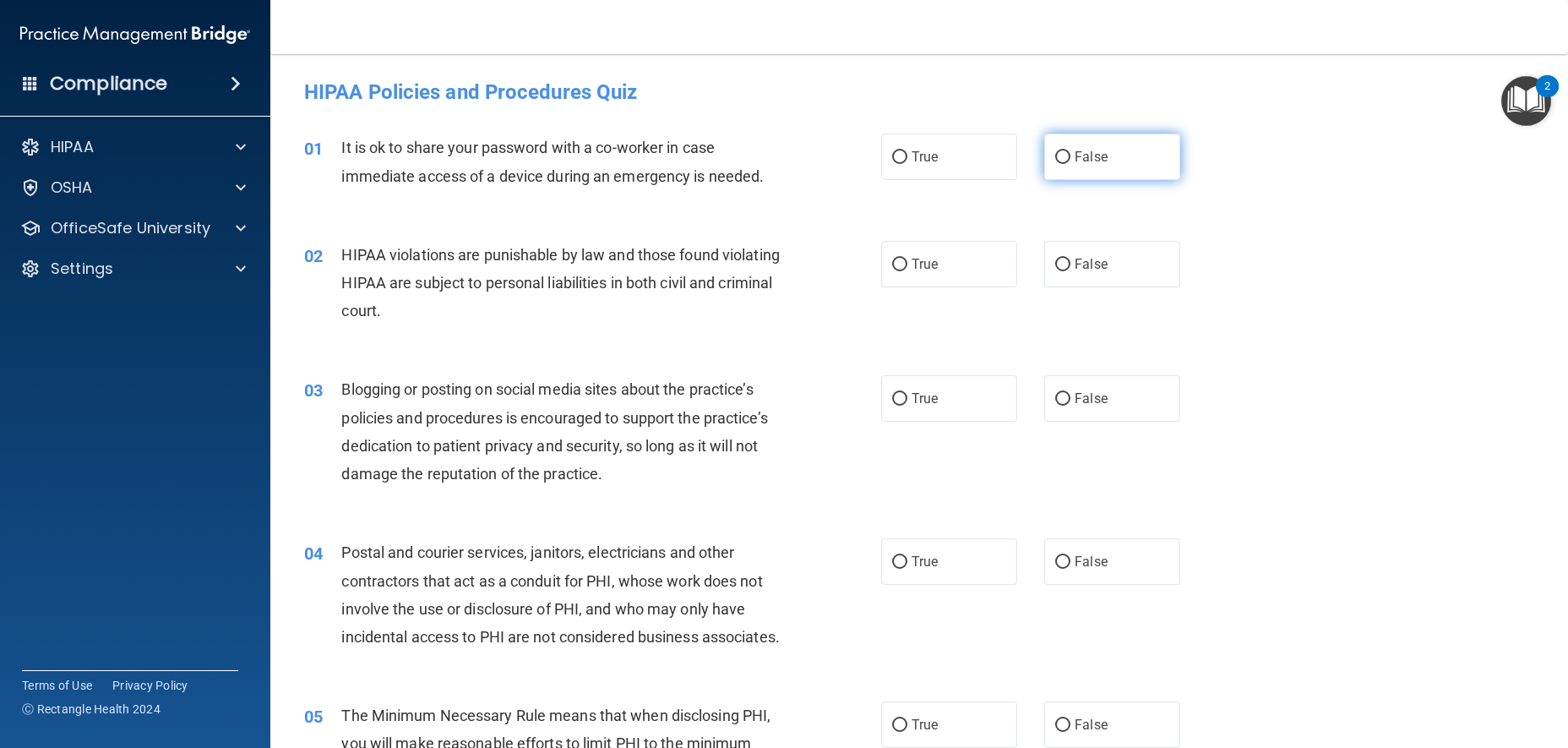
click at [1084, 159] on span "False" at bounding box center [1091, 156] width 33 height 16
click at [1070, 159] on input "False" at bounding box center [1063, 157] width 16 height 13
radio input "true"
click at [899, 264] on input "True" at bounding box center [900, 264] width 16 height 13
radio input "true"
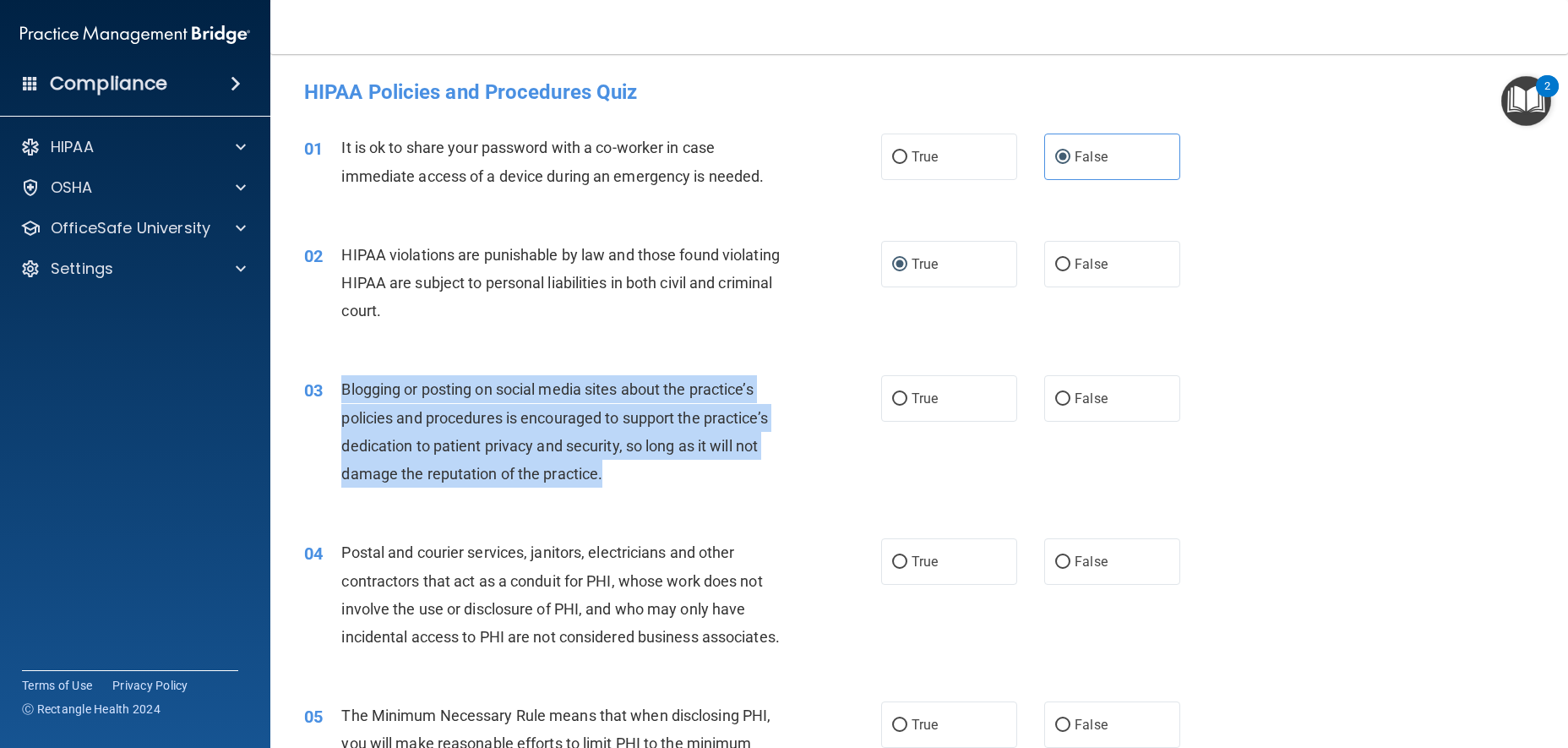
drag, startPoint x: 632, startPoint y: 475, endPoint x: 333, endPoint y: 383, distance: 312.8
click at [333, 383] on div "03 Blogging or posting on social media sites about the practice’s policies and …" at bounding box center [592, 436] width 628 height 121
copy div "Blogging or posting on social media sites about the practice’s policies and pro…"
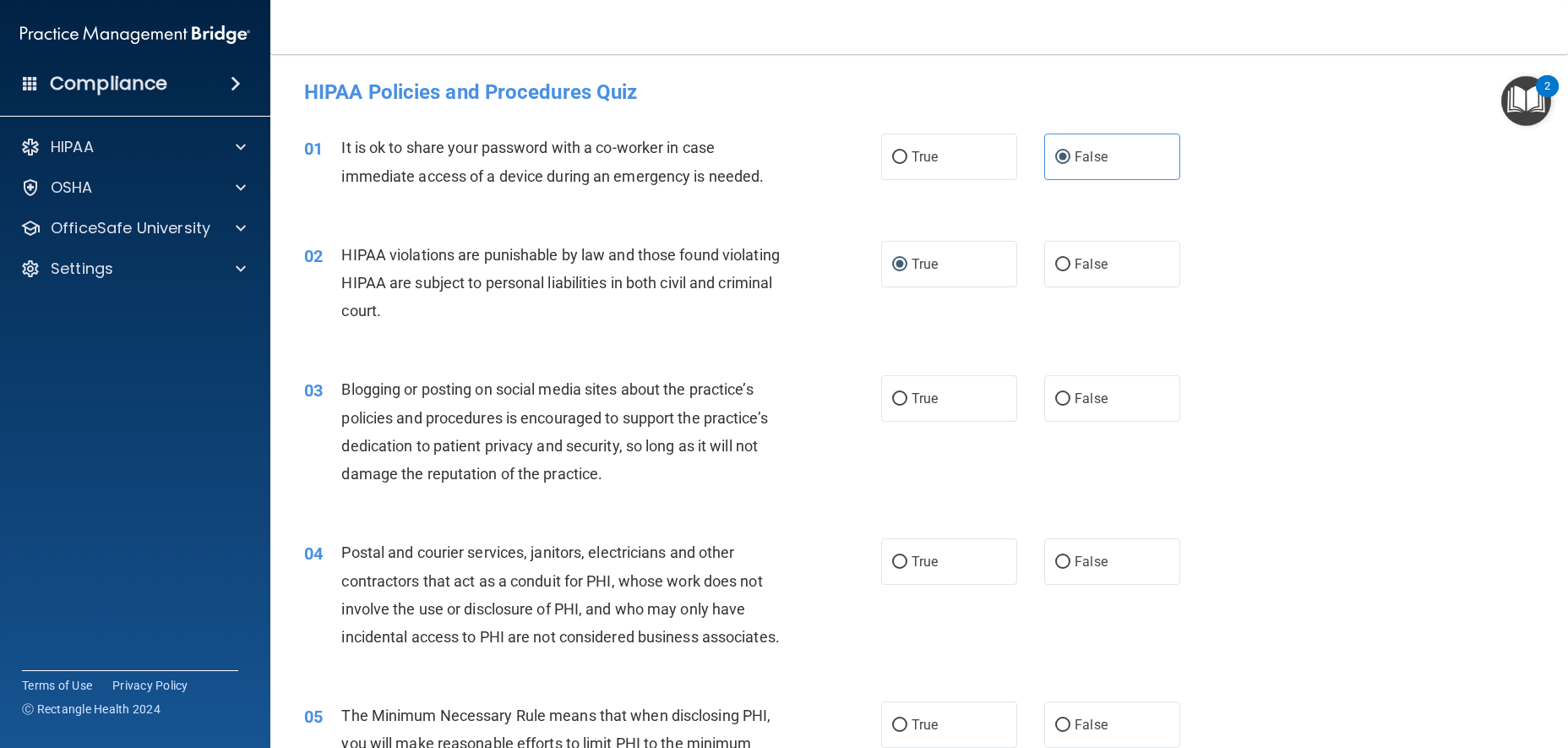
click at [632, 509] on div "03 Blogging or posting on social media sites about the practice’s policies and …" at bounding box center [919, 435] width 1255 height 163
click at [1079, 397] on span "False" at bounding box center [1091, 398] width 33 height 16
click at [1070, 397] on input "False" at bounding box center [1063, 399] width 16 height 13
radio input "true"
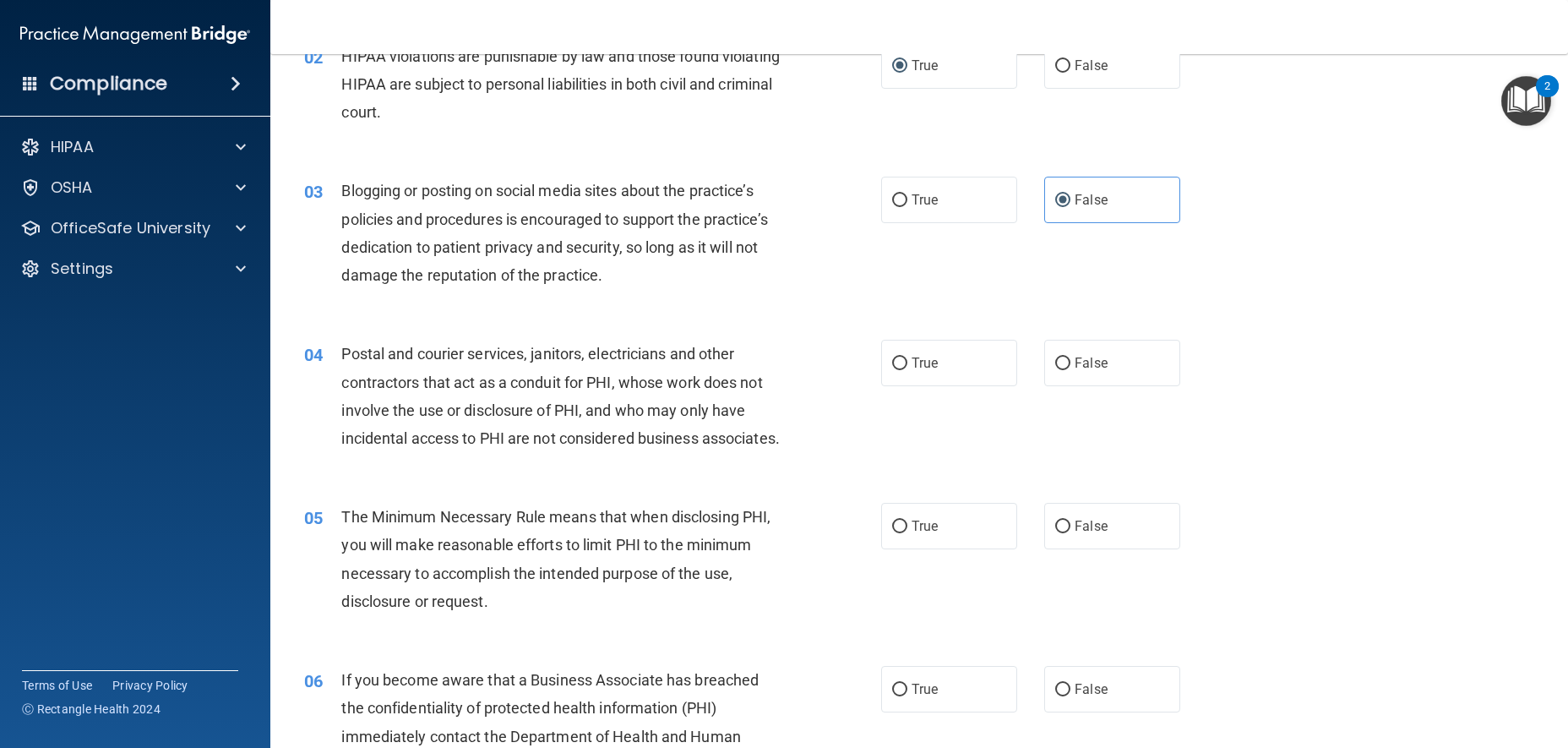
scroll to position [169, 0]
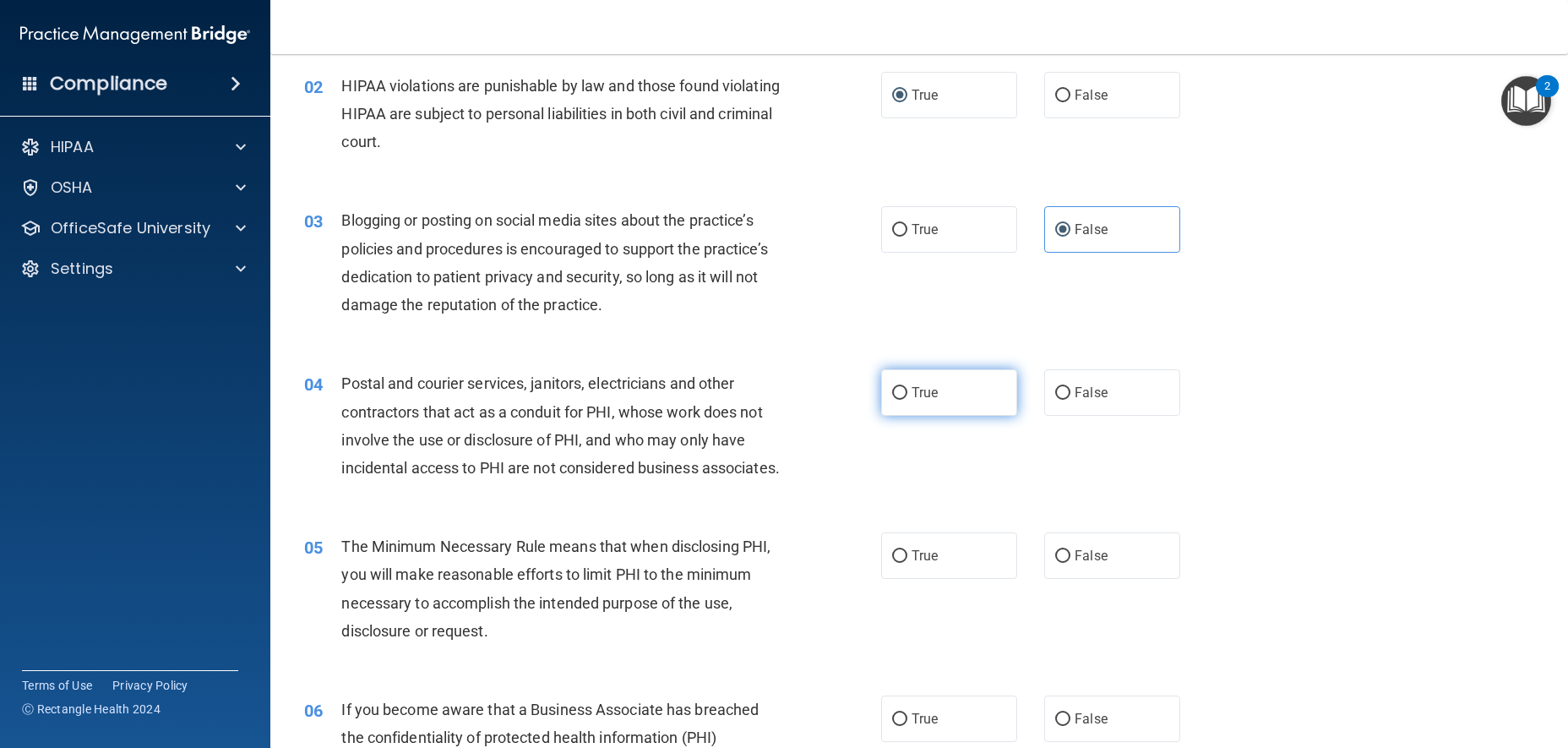
click at [912, 391] on span "True" at bounding box center [925, 392] width 26 height 16
click at [907, 391] on input "True" at bounding box center [900, 393] width 16 height 13
radio input "true"
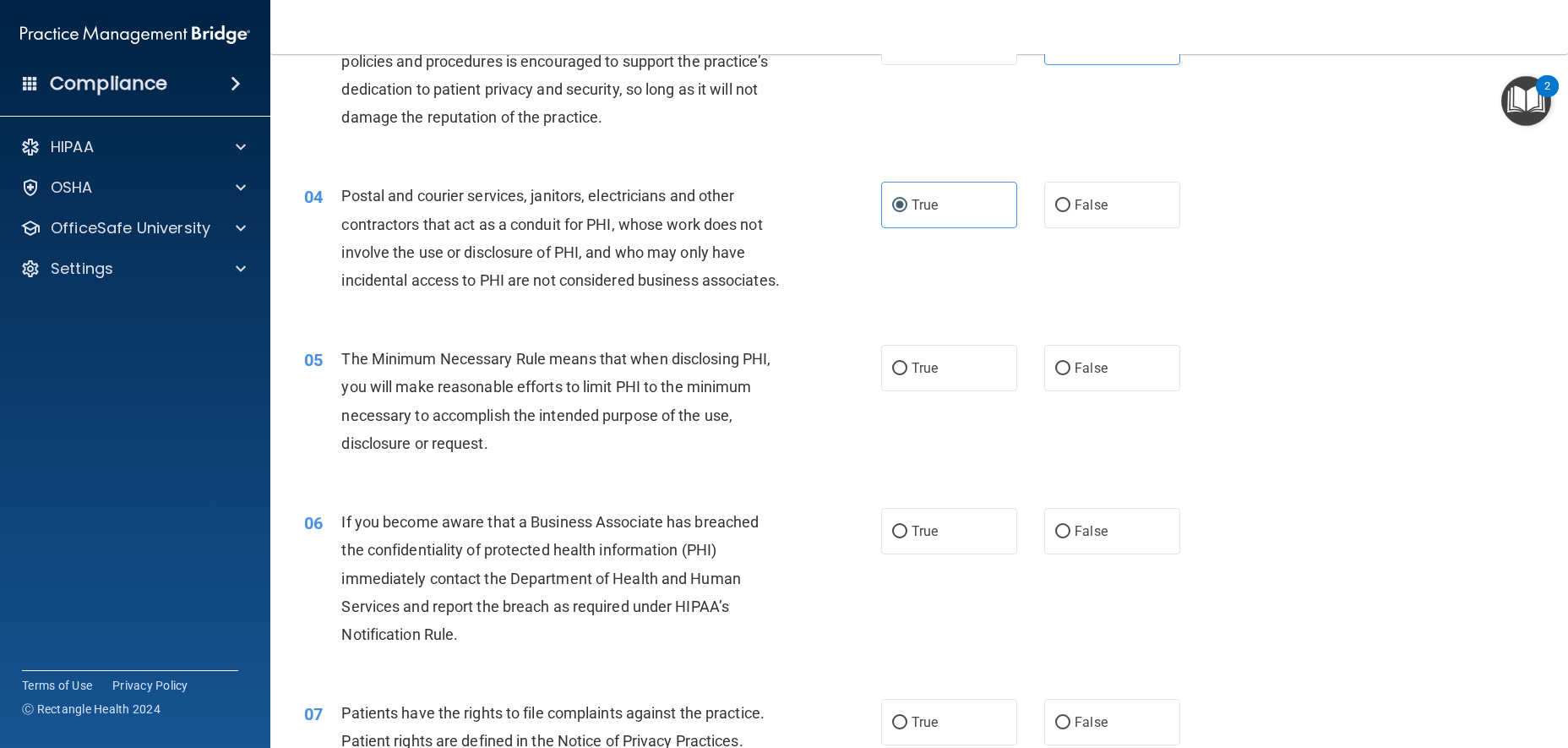
scroll to position [338, 0]
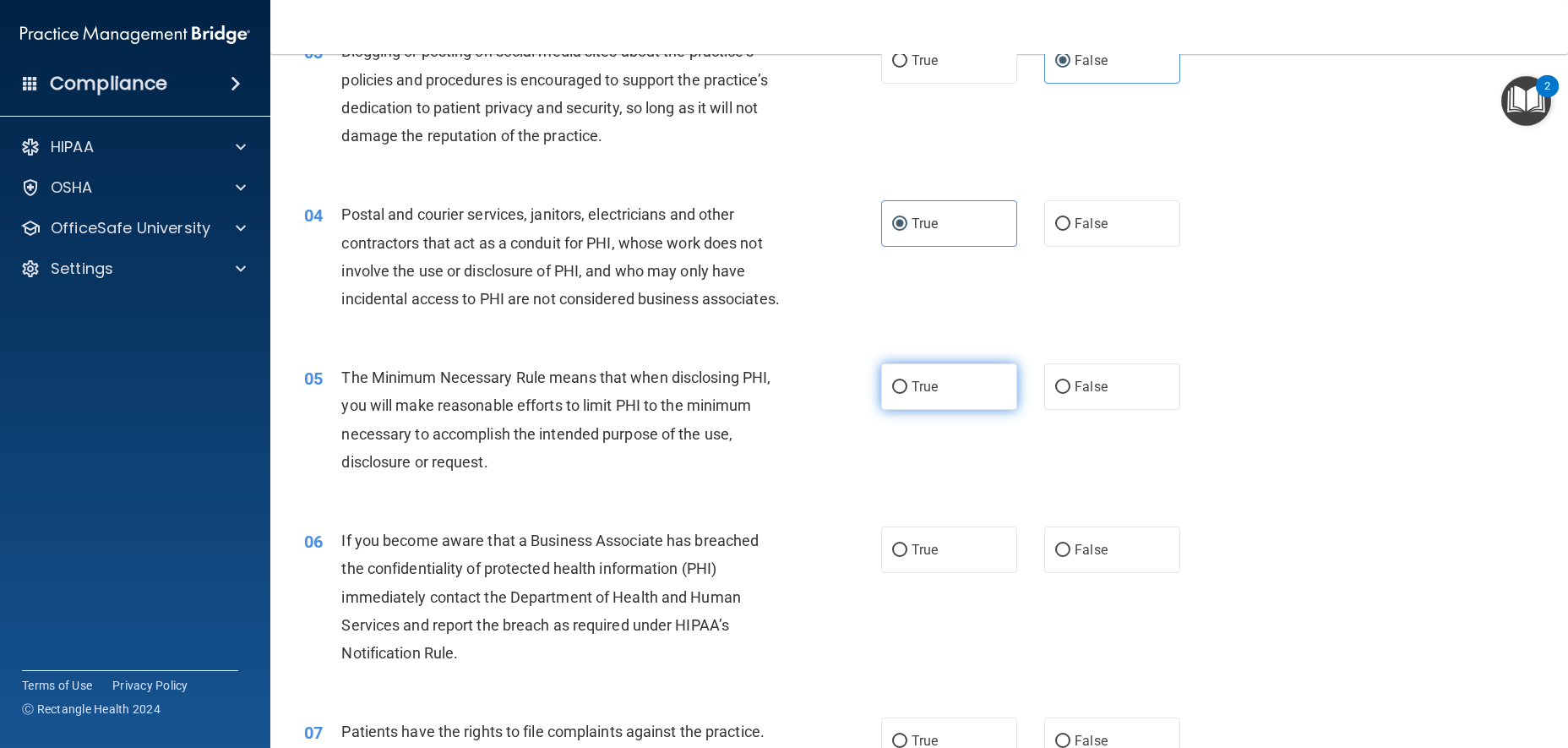
click at [922, 395] on span "True" at bounding box center [925, 386] width 26 height 16
click at [907, 394] on input "True" at bounding box center [900, 387] width 16 height 13
radio input "true"
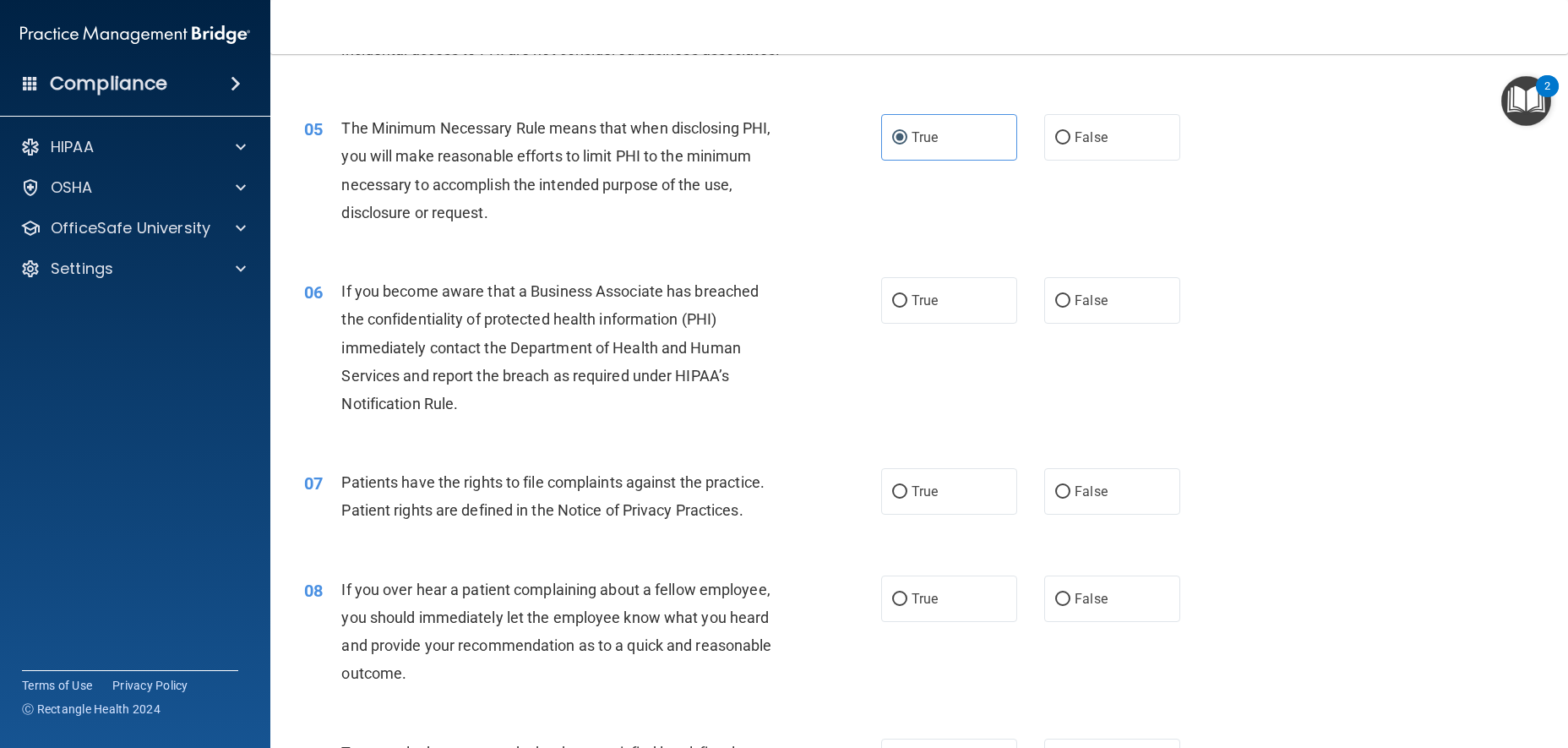
scroll to position [592, 0]
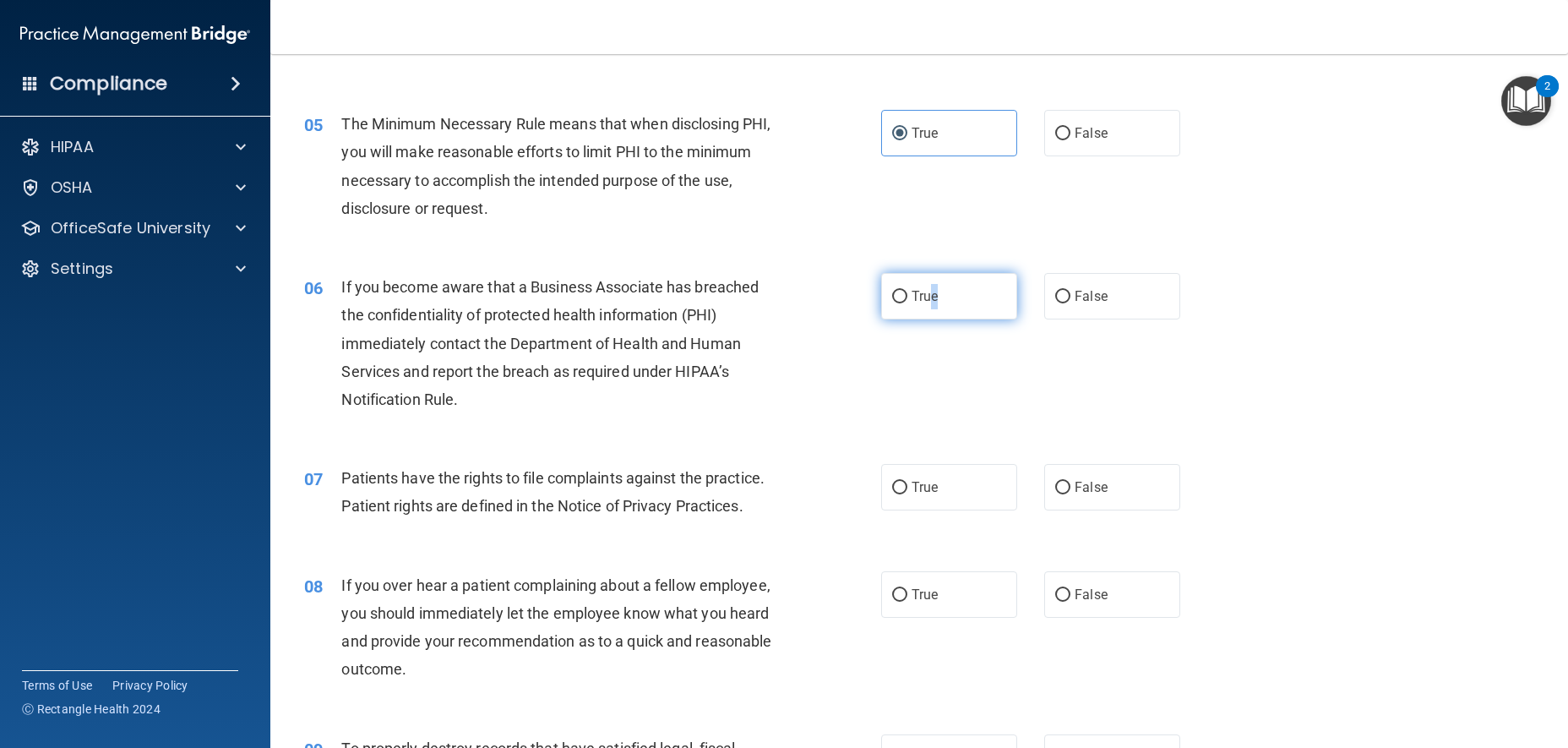
click at [930, 319] on label "True" at bounding box center [948, 296] width 136 height 47
click at [920, 304] on span "True" at bounding box center [925, 296] width 26 height 16
click at [907, 303] on input "True" at bounding box center [900, 296] width 16 height 13
radio input "true"
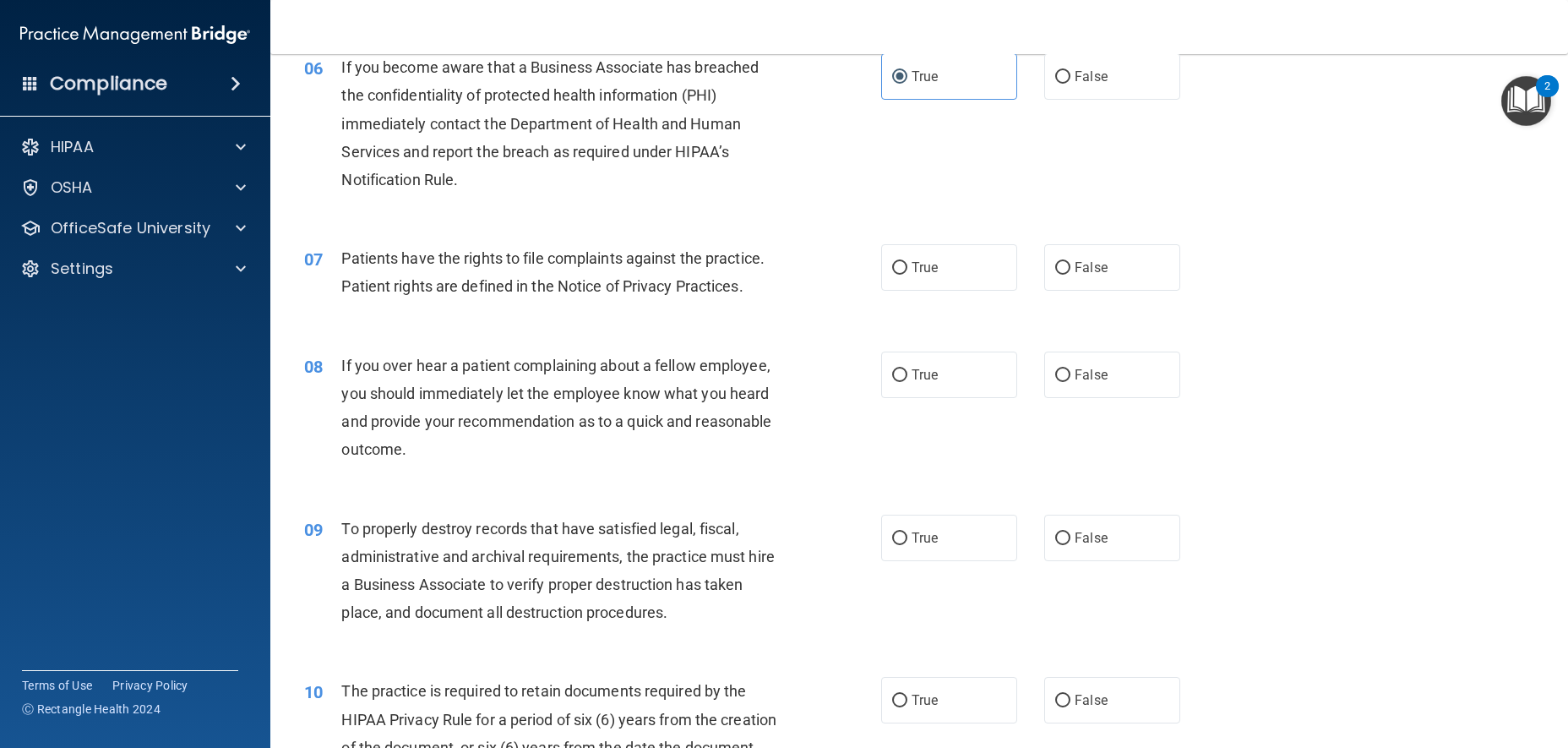
scroll to position [845, 0]
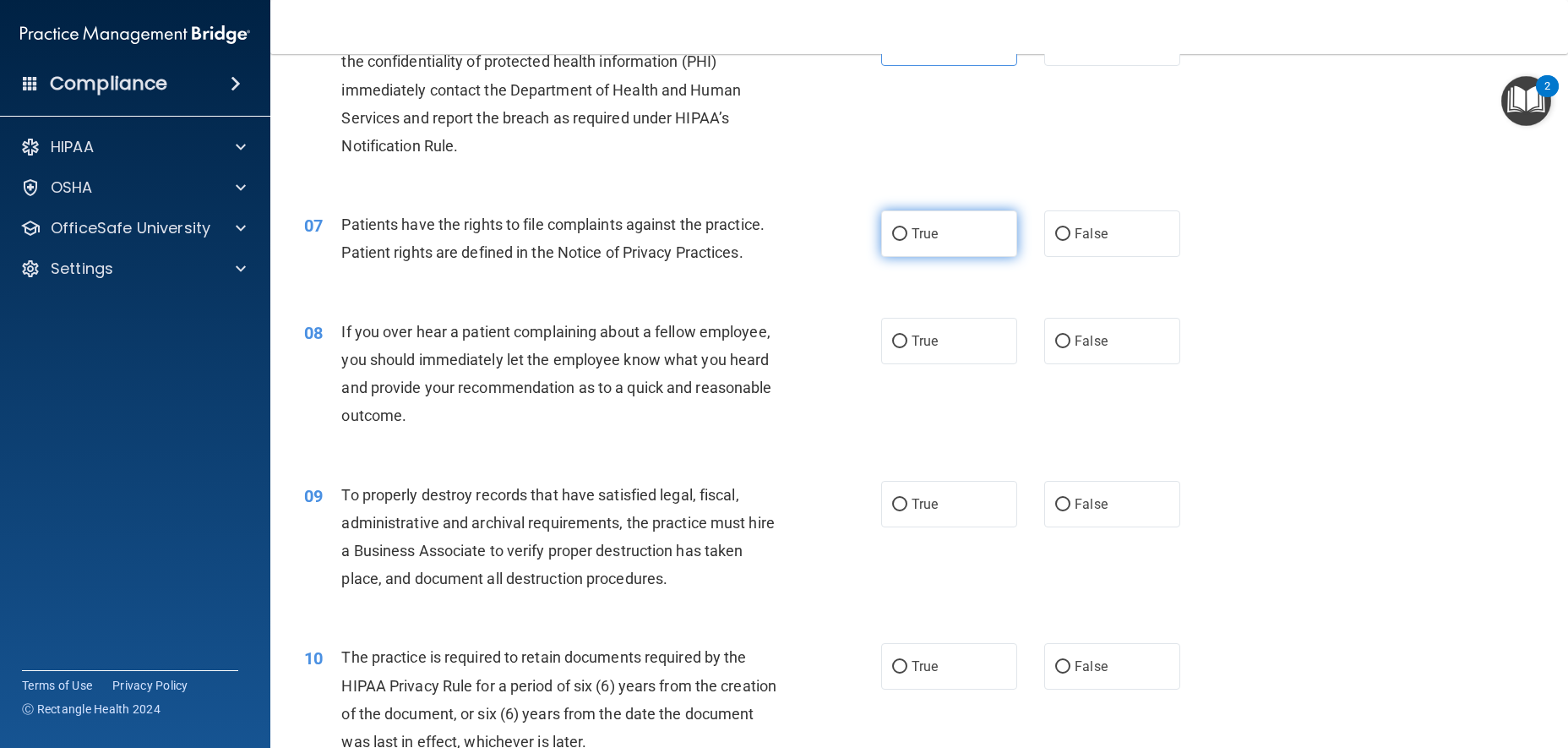
click at [935, 257] on label "True" at bounding box center [948, 234] width 136 height 47
click at [907, 241] on input "True" at bounding box center [900, 234] width 16 height 13
radio input "true"
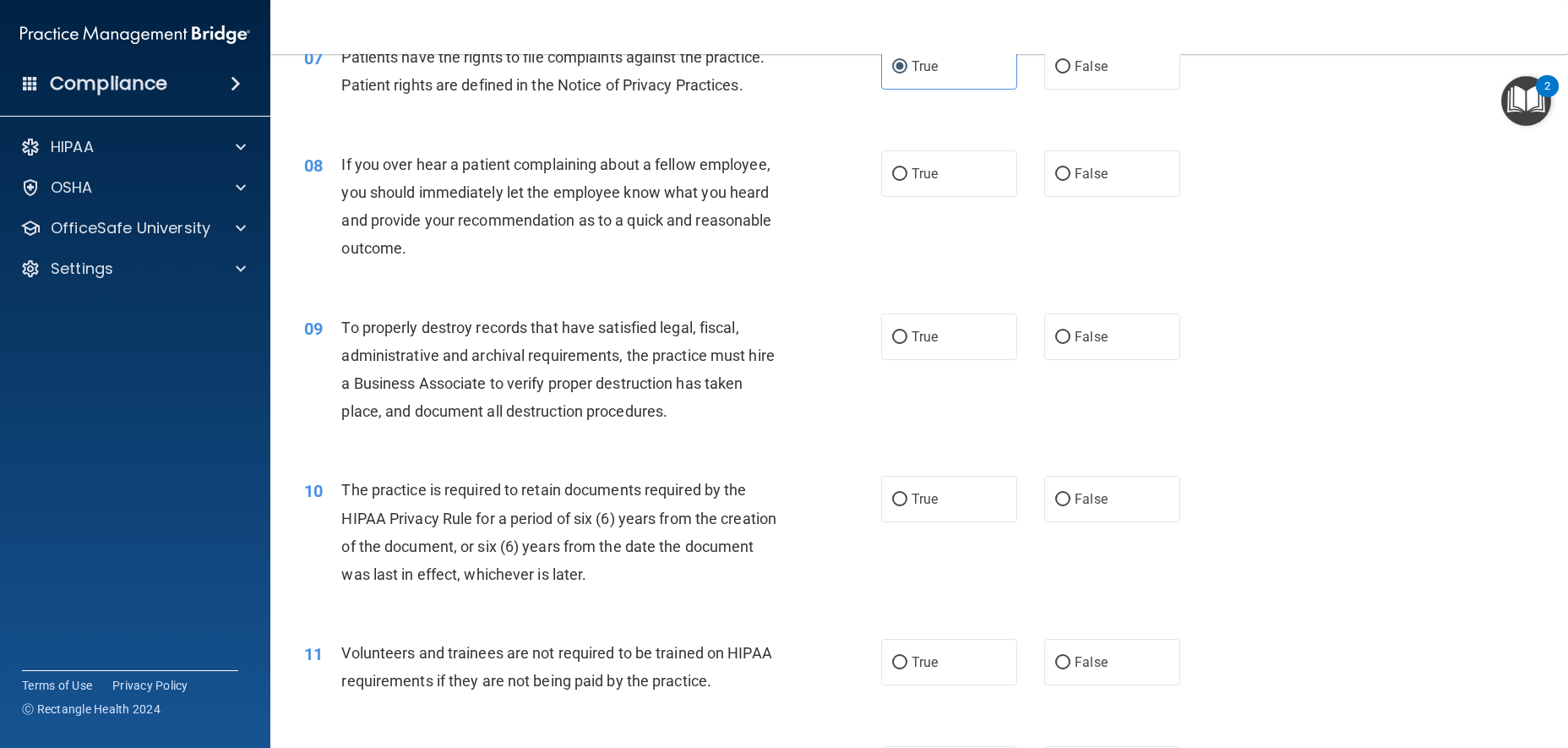
scroll to position [1014, 0]
click at [1046, 182] on label "False" at bounding box center [1111, 172] width 136 height 47
click at [1055, 179] on input "False" at bounding box center [1063, 172] width 16 height 13
radio input "true"
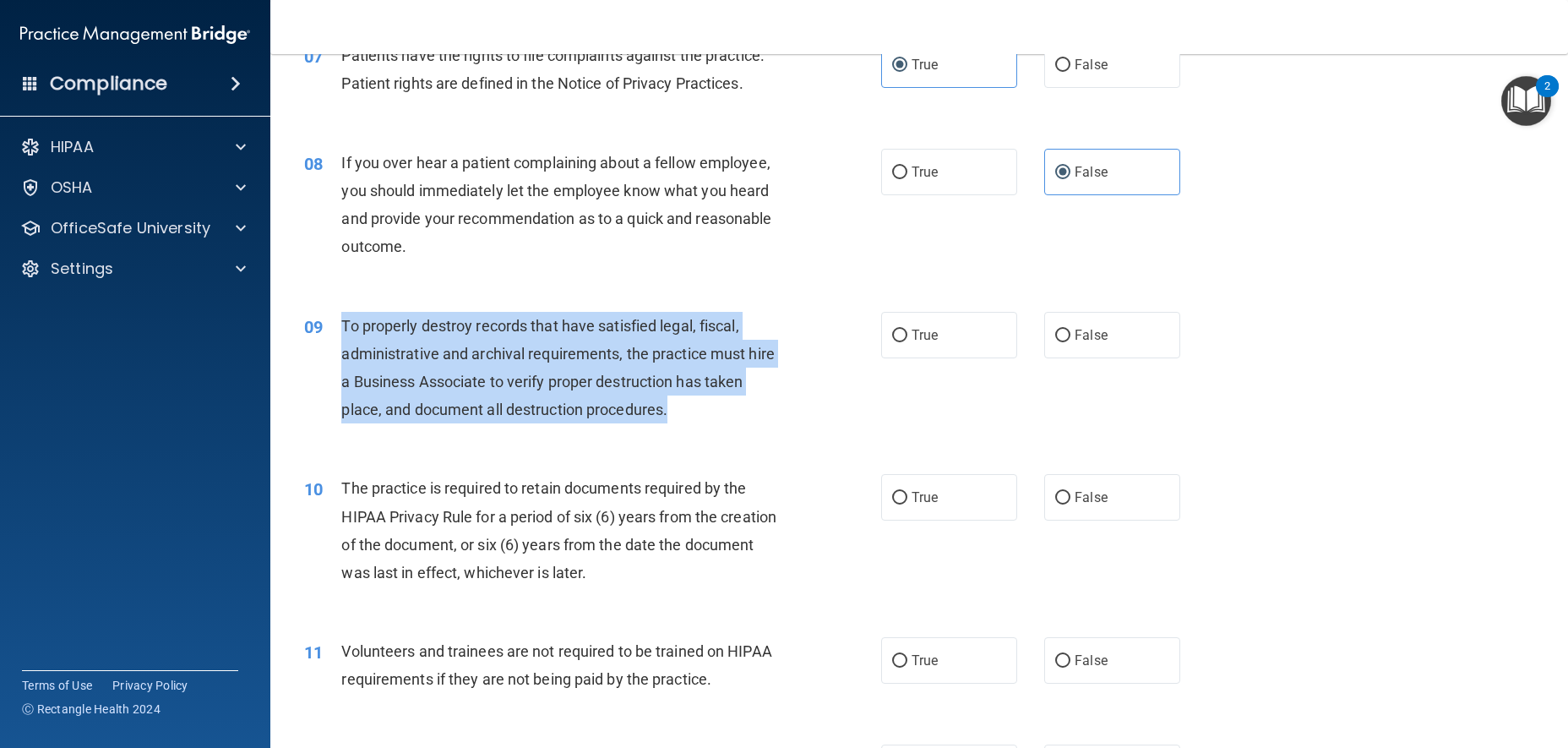
drag, startPoint x: 695, startPoint y: 457, endPoint x: 345, endPoint y: 329, distance: 372.7
click at [333, 343] on div "09 To properly destroy records that have satisfied legal, fiscal, administrativ…" at bounding box center [592, 373] width 628 height 121
copy div "To properly destroy records that have satisfied legal, fiscal, administrative a…"
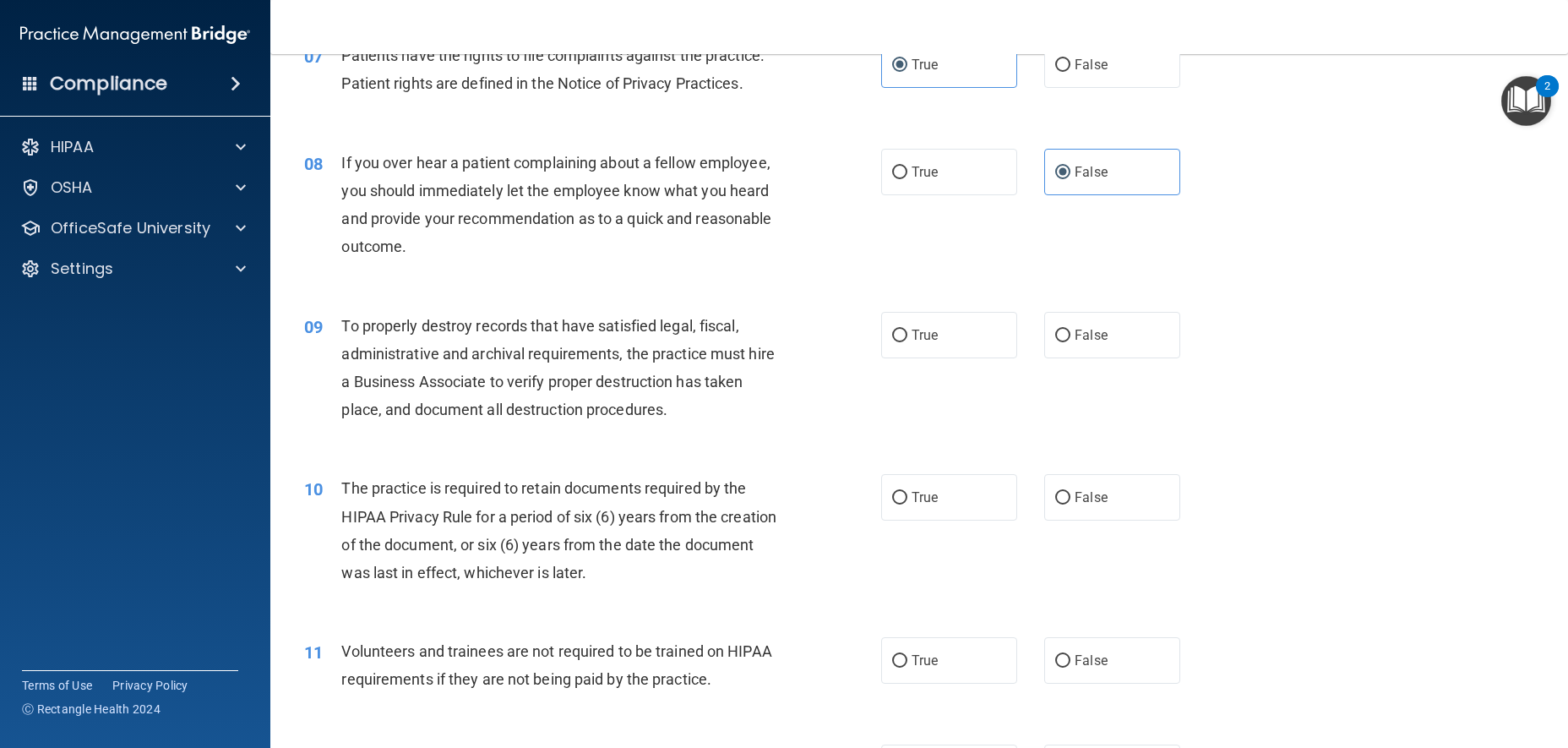
click at [1074, 388] on div "09 To properly destroy records that have satisfied legal, fiscal, administrativ…" at bounding box center [919, 372] width 1255 height 163
click at [1064, 354] on label "False" at bounding box center [1111, 335] width 136 height 47
click at [1064, 342] on input "False" at bounding box center [1063, 335] width 16 height 13
radio input "true"
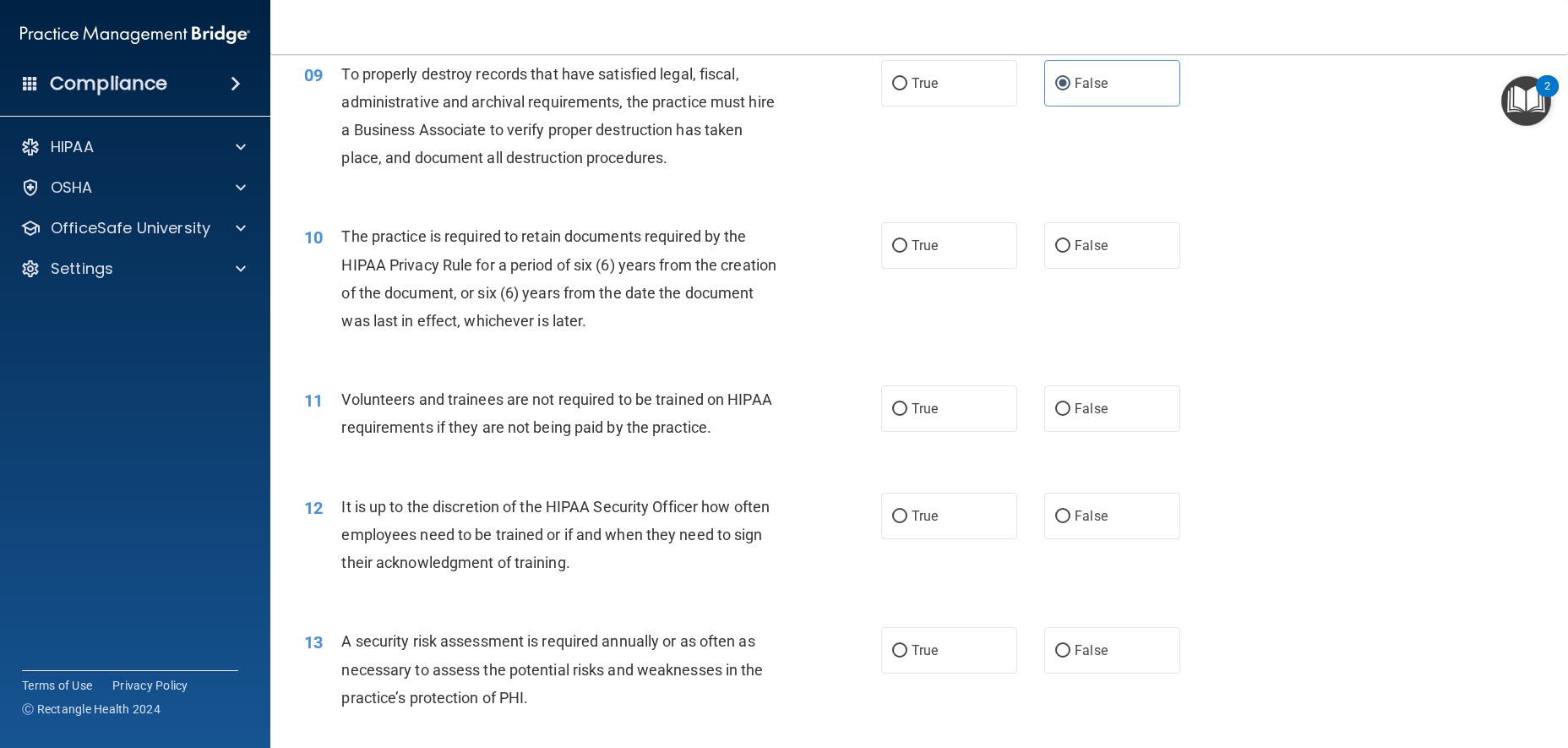
scroll to position [1267, 0]
click at [1100, 264] on label "False" at bounding box center [1111, 244] width 136 height 47
click at [1070, 251] on input "False" at bounding box center [1063, 244] width 16 height 13
radio input "true"
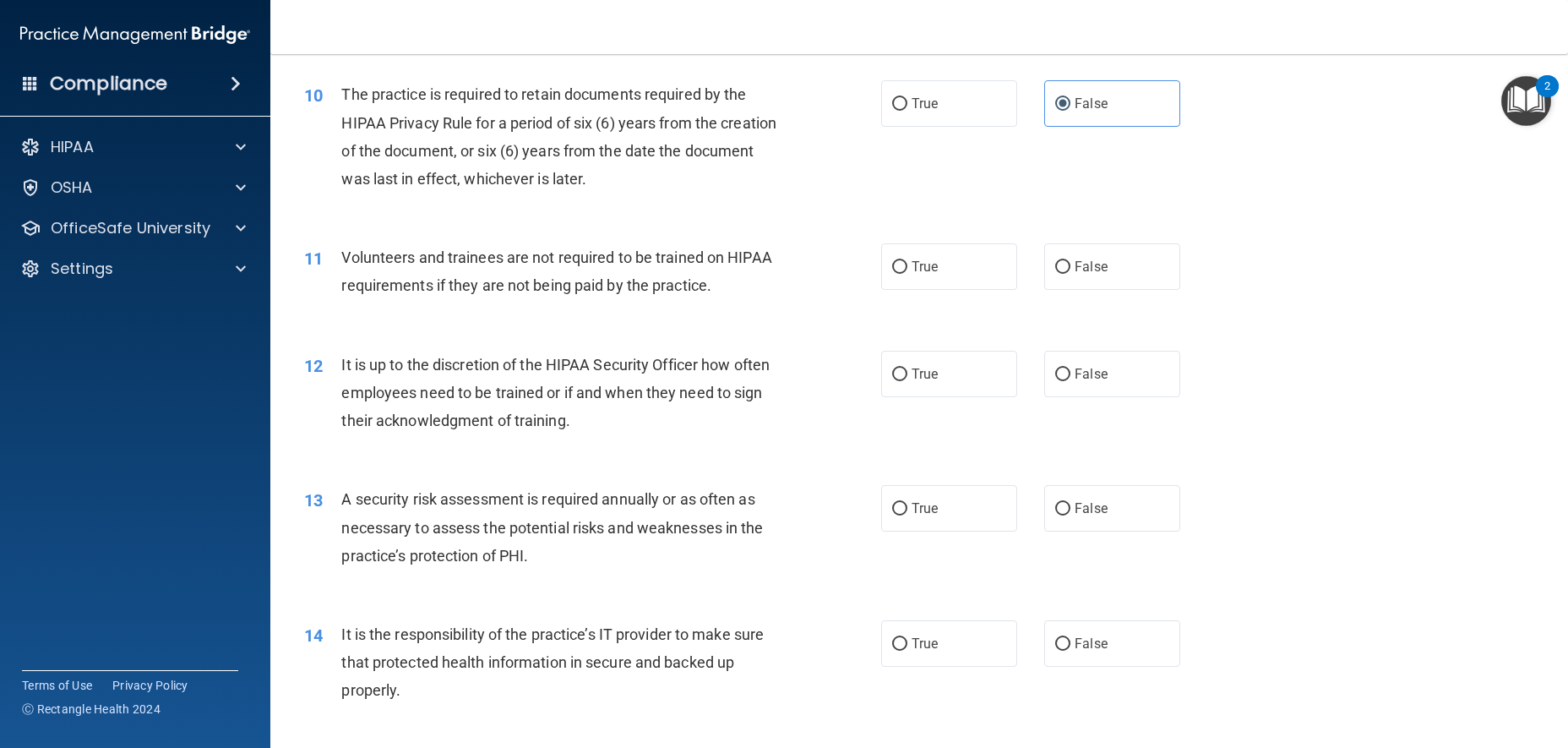
scroll to position [1436, 0]
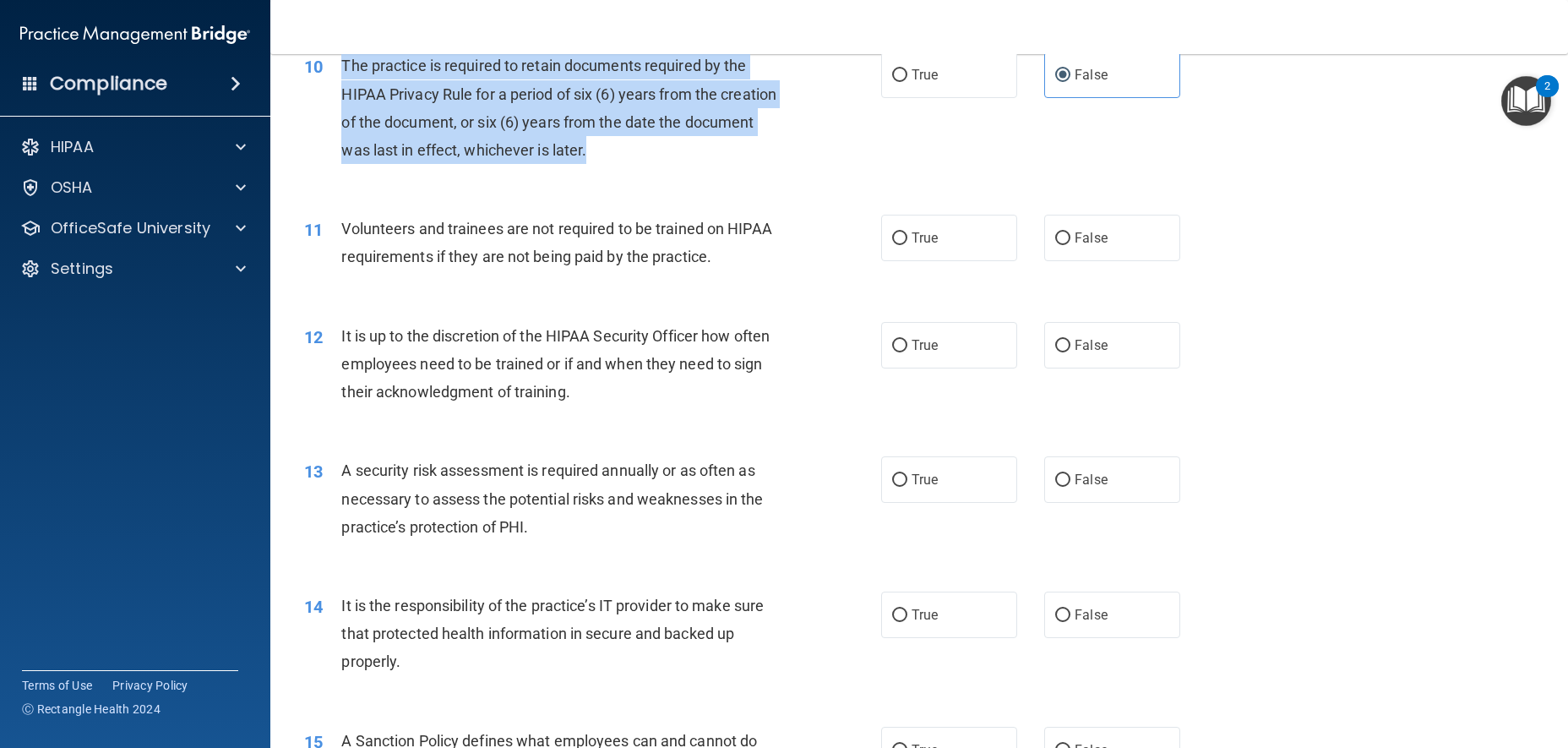
drag, startPoint x: 682, startPoint y: 180, endPoint x: 338, endPoint y: 97, distance: 353.9
click at [338, 97] on div "10 The practice is required to retain documents required by the HIPAA Privacy R…" at bounding box center [592, 112] width 628 height 121
copy div "The practice is required to retain documents required by the HIPAA Privacy Rule…"
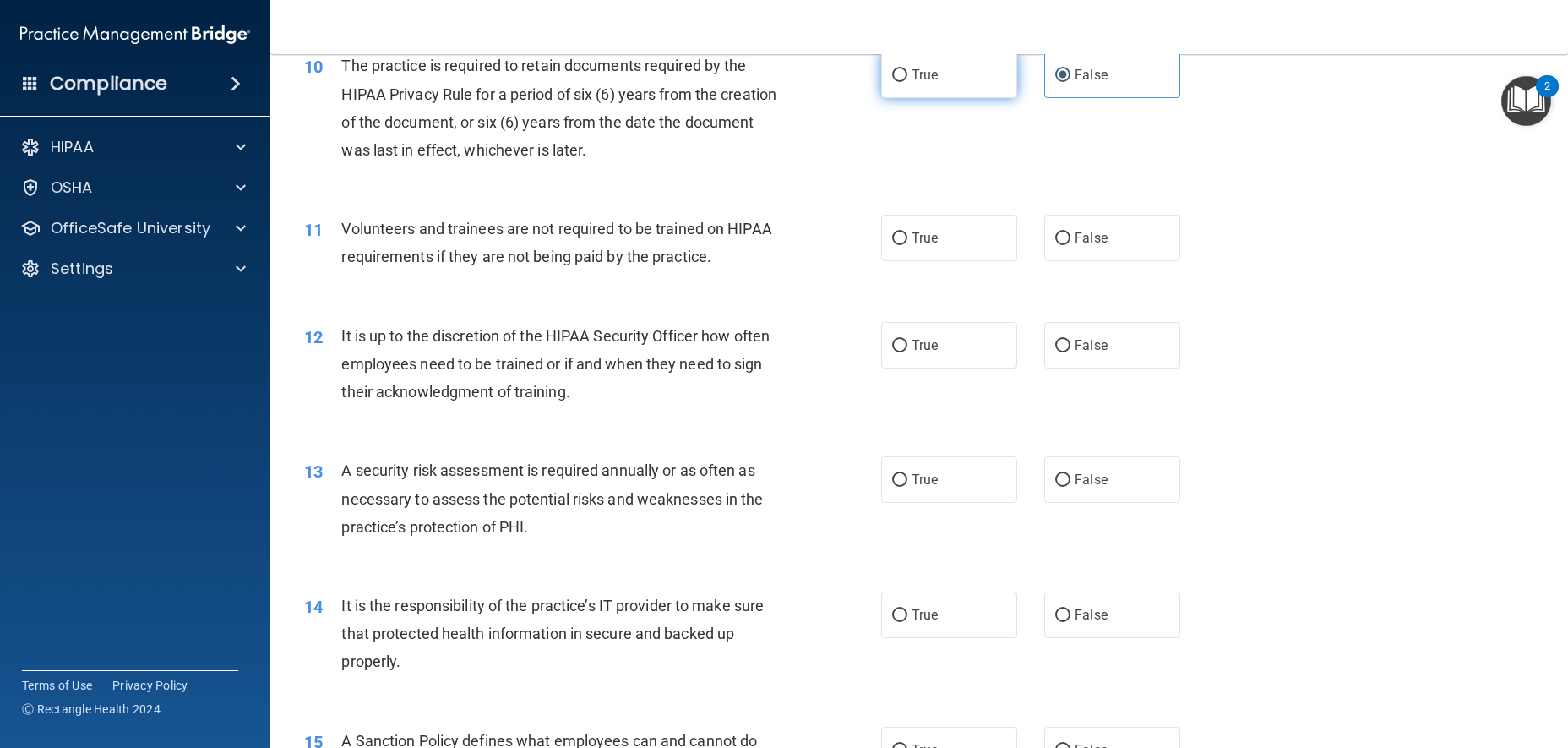
click at [898, 95] on label "True" at bounding box center [948, 75] width 136 height 47
click at [898, 82] on input "True" at bounding box center [900, 75] width 16 height 13
radio input "true"
radio input "false"
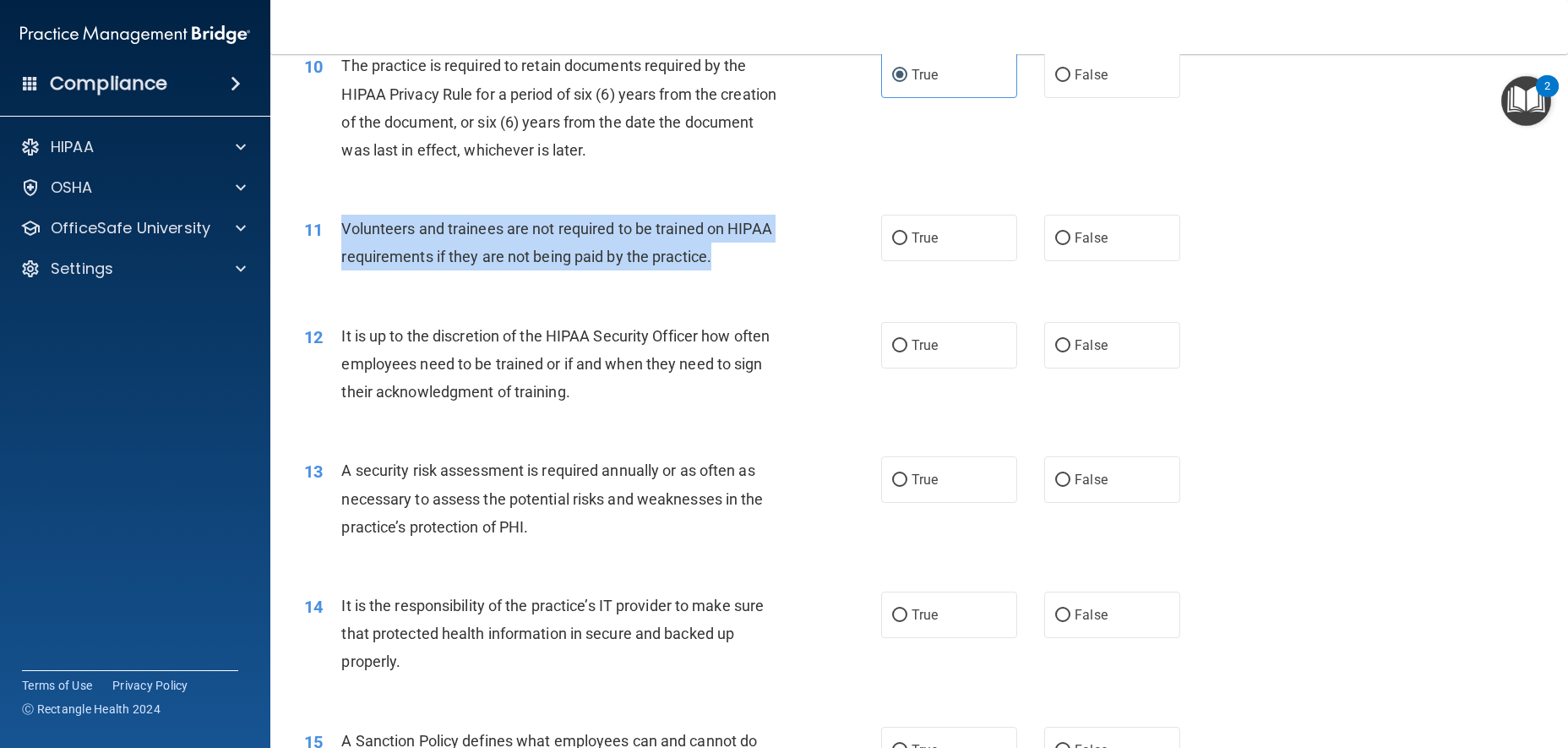
drag, startPoint x: 723, startPoint y: 289, endPoint x: 340, endPoint y: 264, distance: 383.8
click at [341, 264] on div "Volunteers and trainees are not required to be trained on HIPAA requirements if…" at bounding box center [567, 242] width 452 height 56
copy span "Volunteers and trainees are not required to be trained on HIPAA requirements if…"
click at [1055, 245] on input "False" at bounding box center [1063, 239] width 16 height 13
radio input "true"
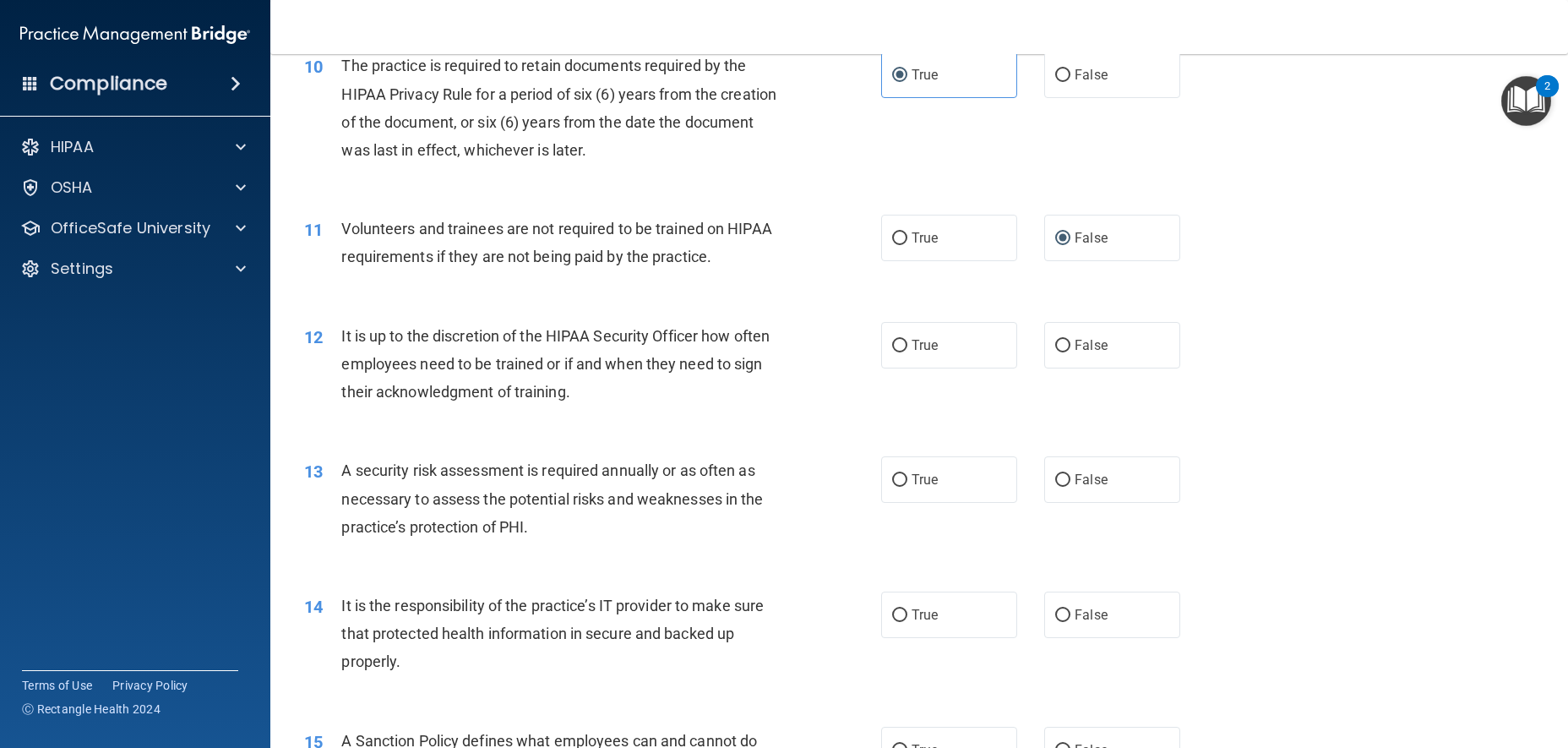
click at [730, 329] on div "12 It is up to the discretion of the HIPAA Security Officer how often employees…" at bounding box center [919, 369] width 1255 height 135
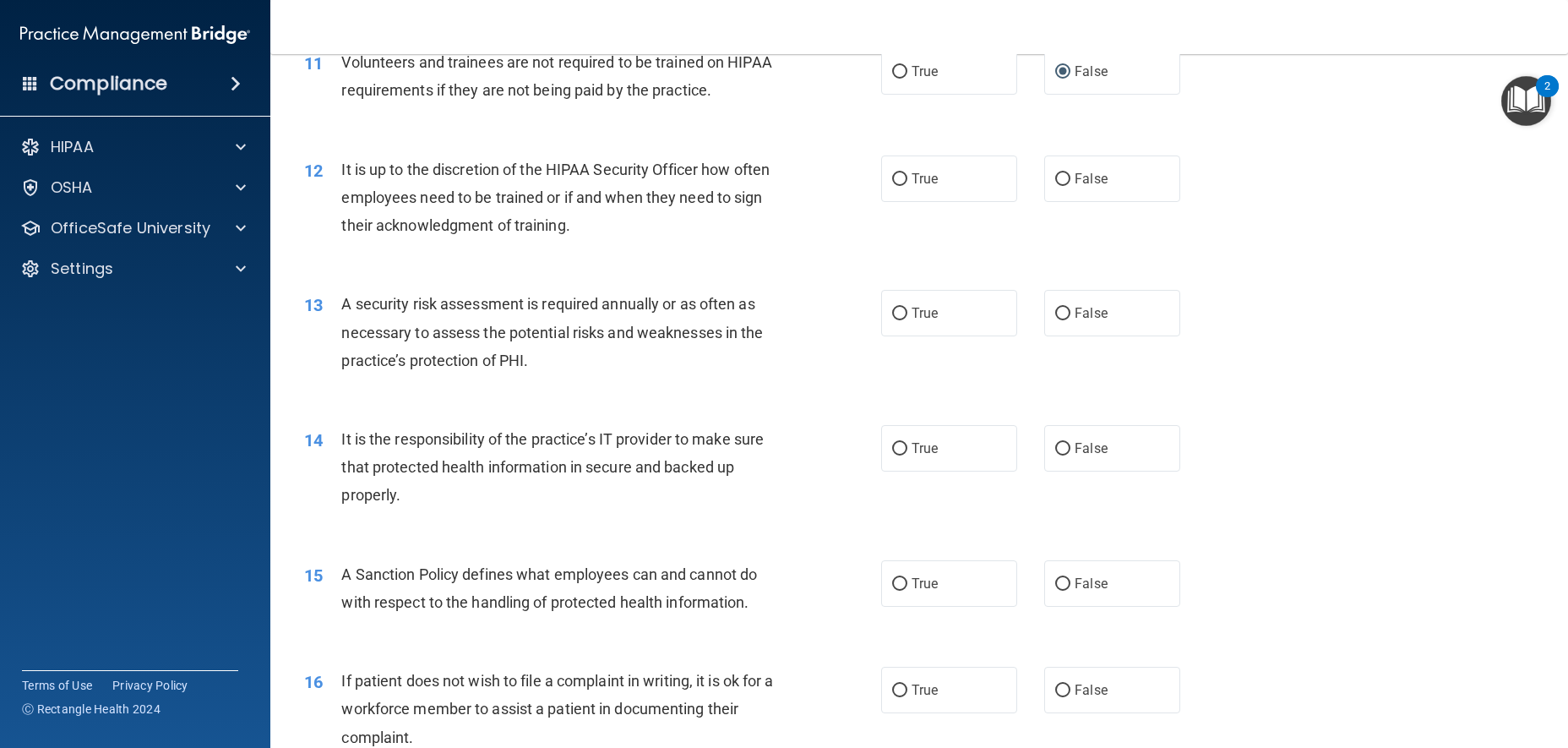
scroll to position [1606, 0]
click at [1055, 184] on input "False" at bounding box center [1063, 177] width 16 height 13
radio input "true"
click at [872, 330] on div "13 A security risk assessment is required annually or as often as necessary to …" at bounding box center [592, 333] width 628 height 93
click at [918, 319] on span "True" at bounding box center [925, 310] width 26 height 16
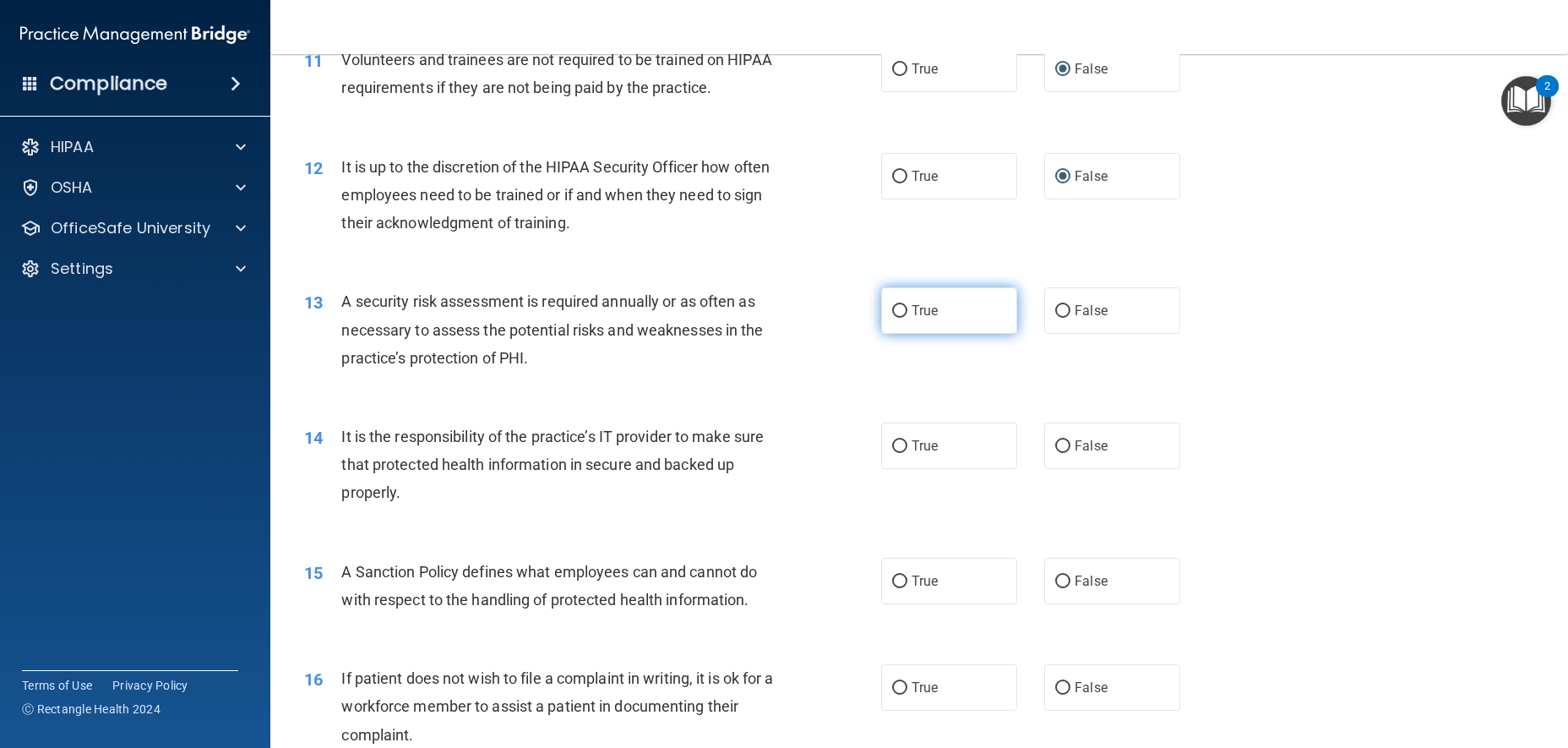
click at [907, 318] on input "True" at bounding box center [900, 311] width 16 height 13
radio input "true"
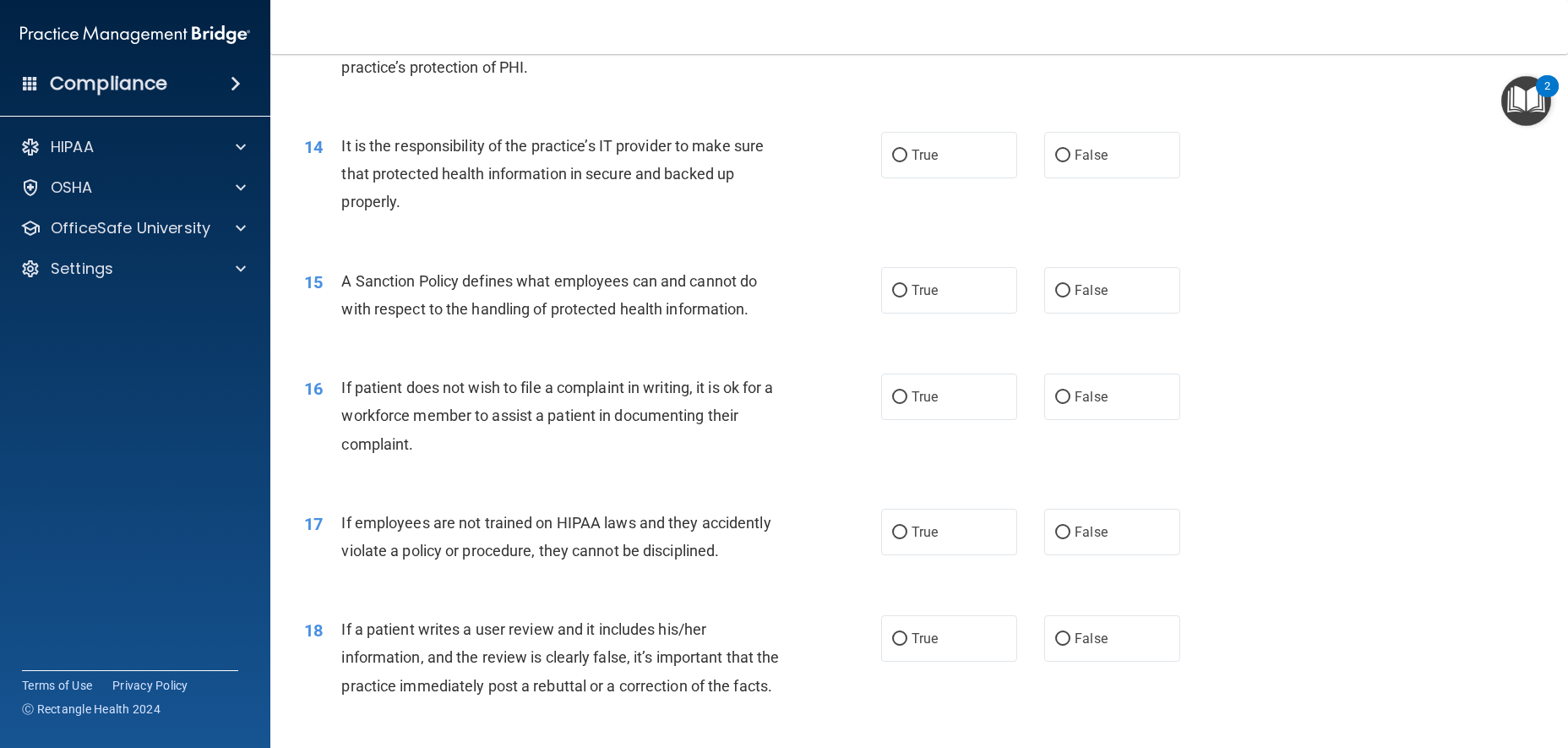
scroll to position [1944, 0]
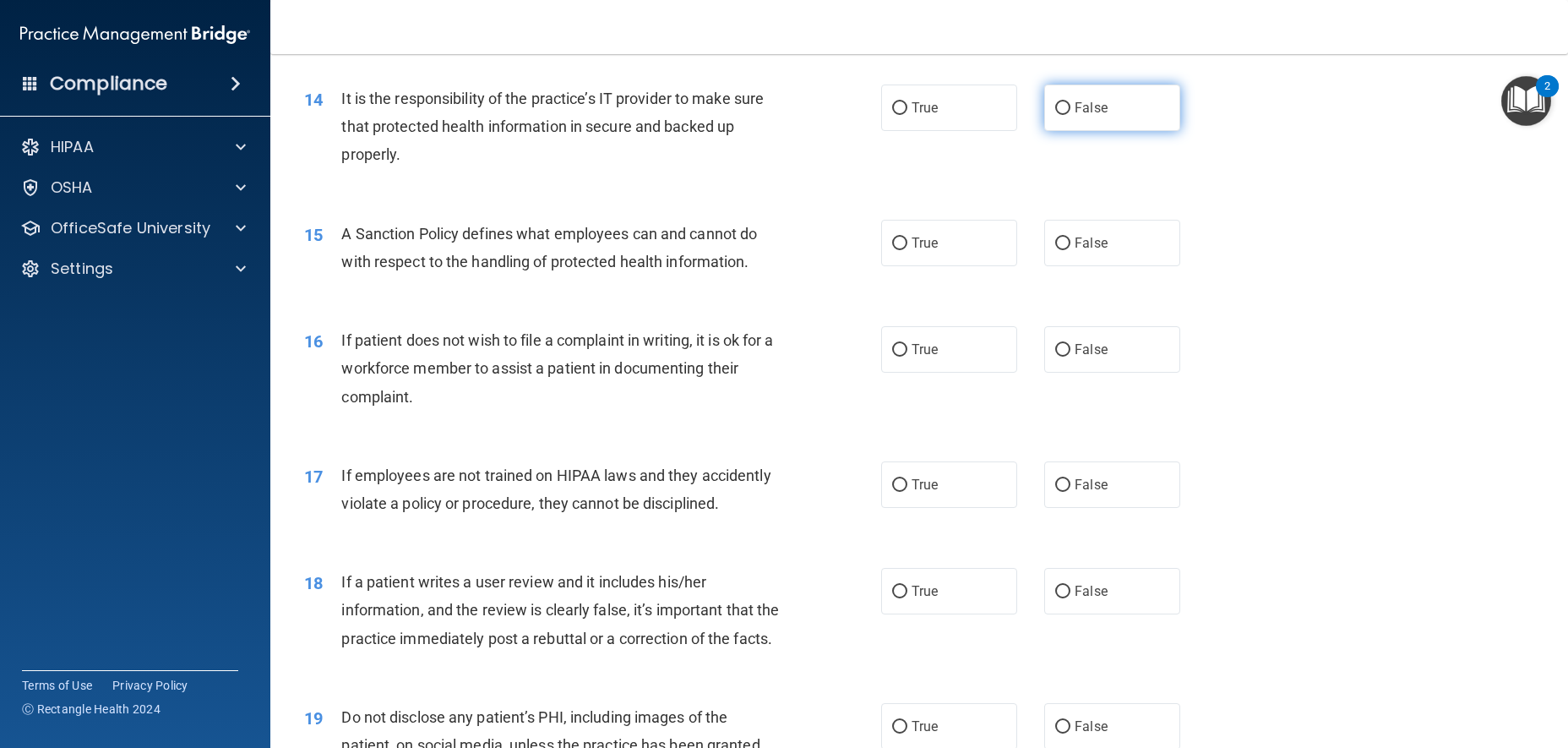
click at [1082, 115] on span "False" at bounding box center [1091, 108] width 33 height 16
click at [1070, 115] on input "False" at bounding box center [1063, 109] width 16 height 13
radio input "true"
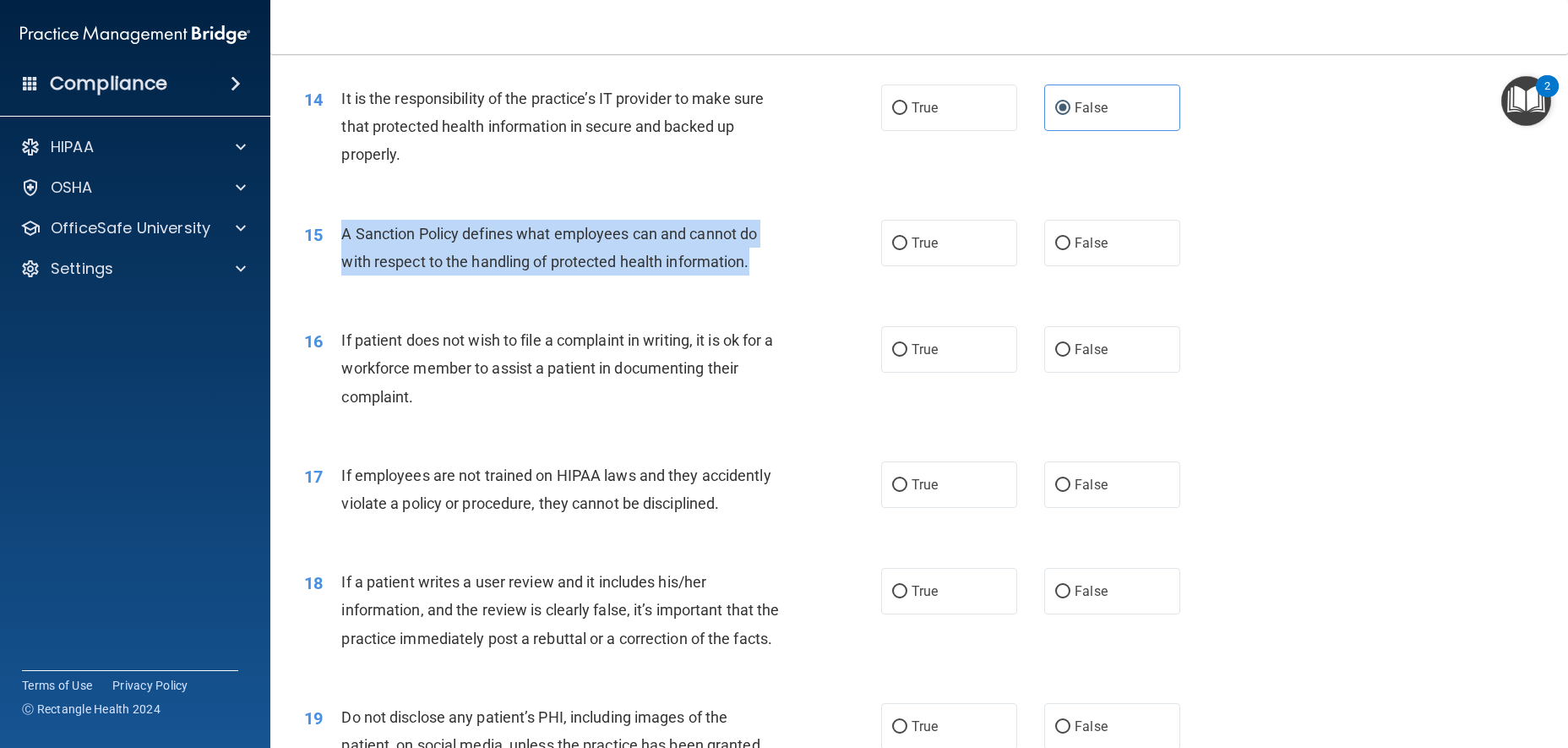
drag, startPoint x: 796, startPoint y: 299, endPoint x: 341, endPoint y: 263, distance: 456.4
click at [341, 263] on div "15 A Sanction Policy defines what employees can and cannot do with respect to t…" at bounding box center [592, 252] width 628 height 65
copy span "A Sanction Policy defines what employees can and cannot do with respect to the …"
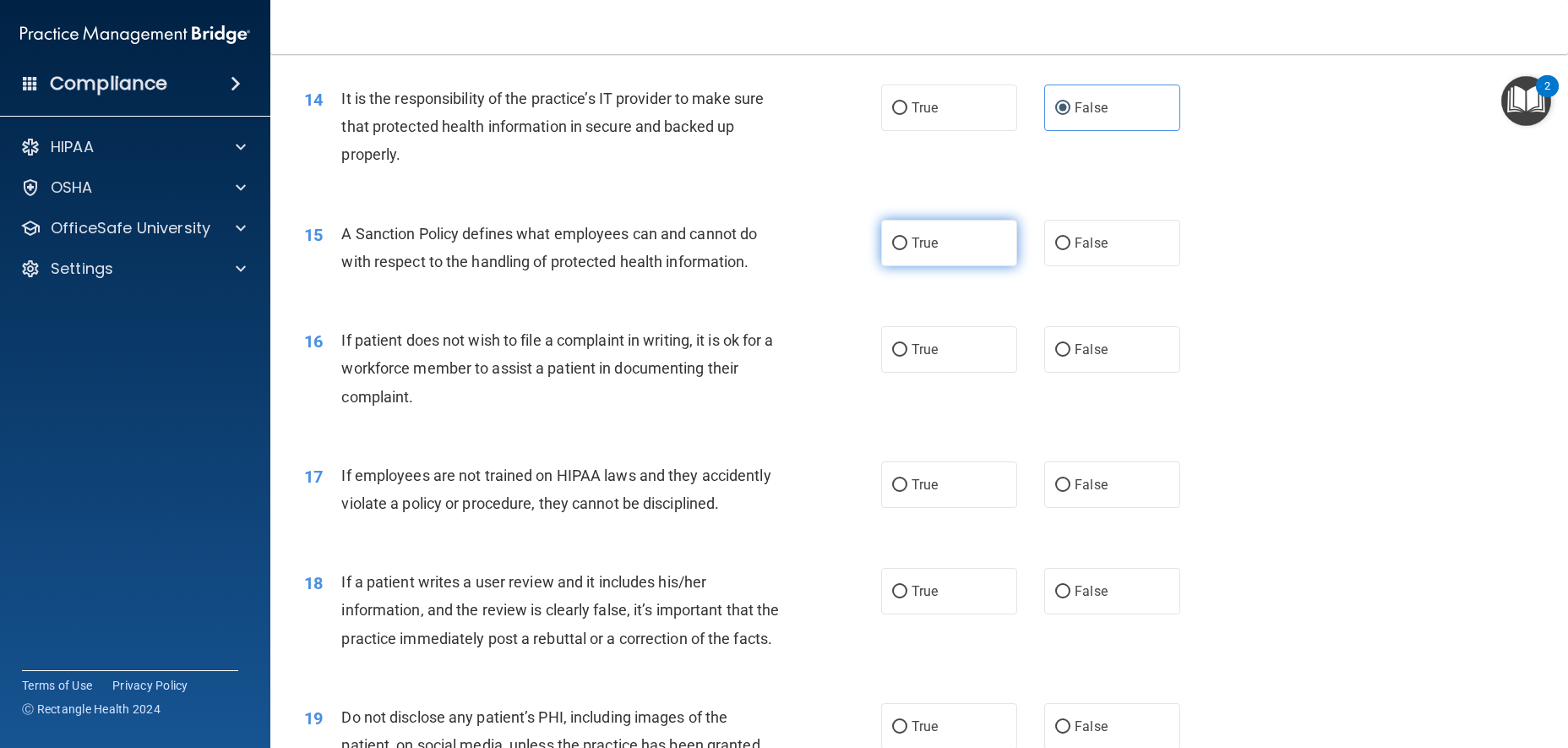
click at [930, 246] on label "True" at bounding box center [948, 243] width 136 height 47
click at [907, 246] on input "True" at bounding box center [900, 243] width 16 height 13
radio input "true"
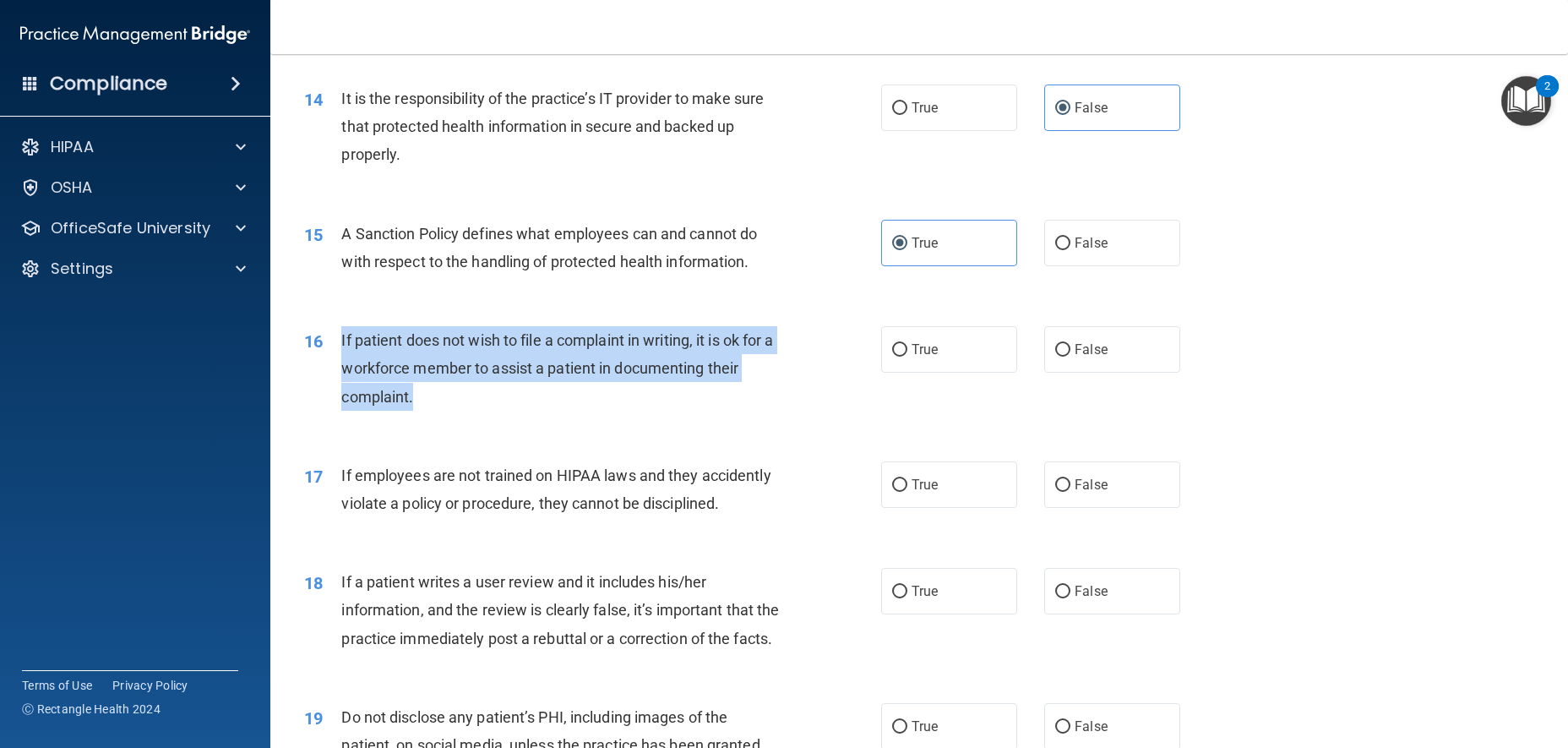
drag, startPoint x: 432, startPoint y: 420, endPoint x: 334, endPoint y: 357, distance: 116.5
click at [334, 357] on div "16 If patient does not wish to file a complaint in writing, it is ok for a work…" at bounding box center [592, 373] width 628 height 93
copy div "If patient does not wish to file a complaint in writing, it is ok for a workfor…"
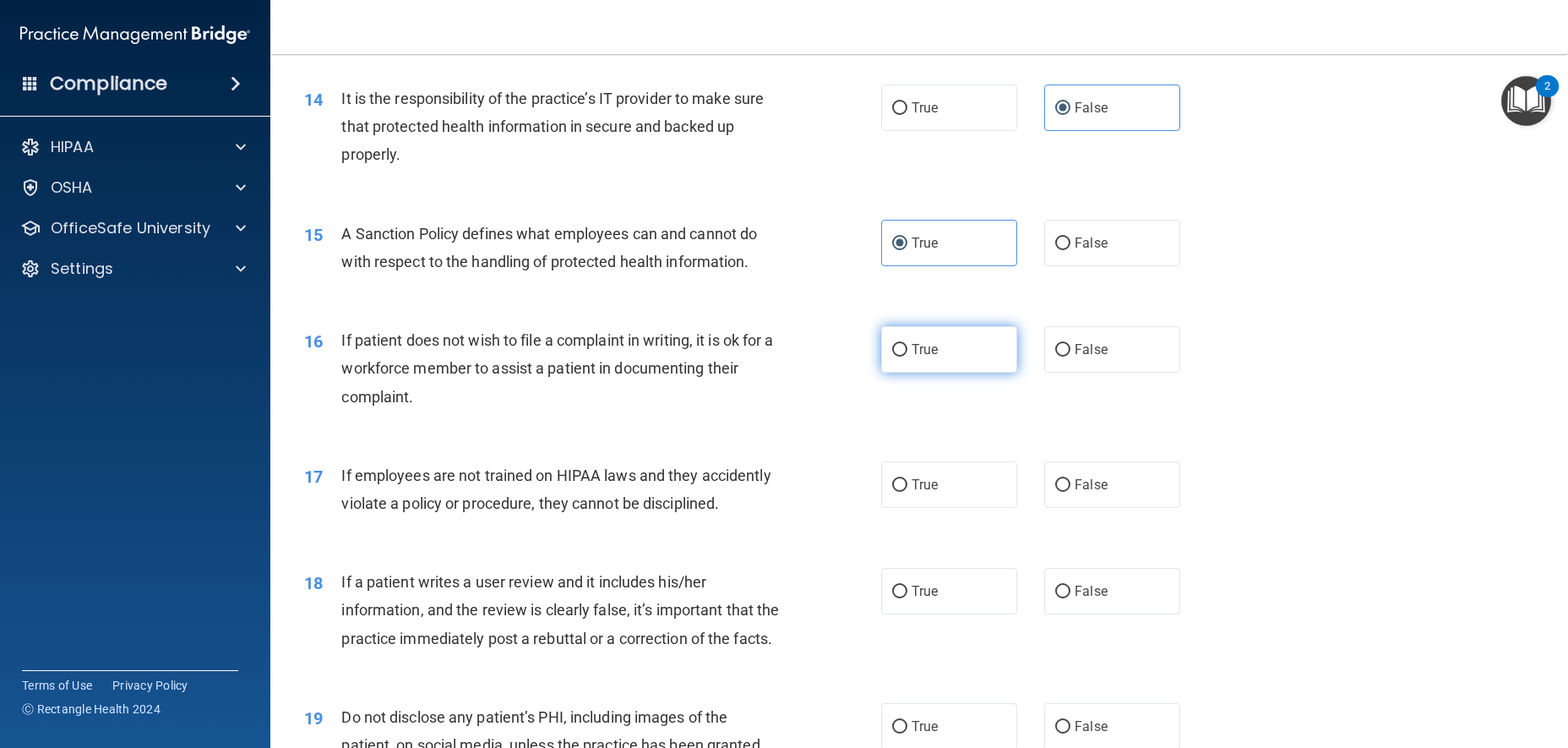
click at [919, 359] on label "True" at bounding box center [948, 350] width 136 height 47
click at [907, 357] on input "True" at bounding box center [900, 350] width 16 height 13
radio input "true"
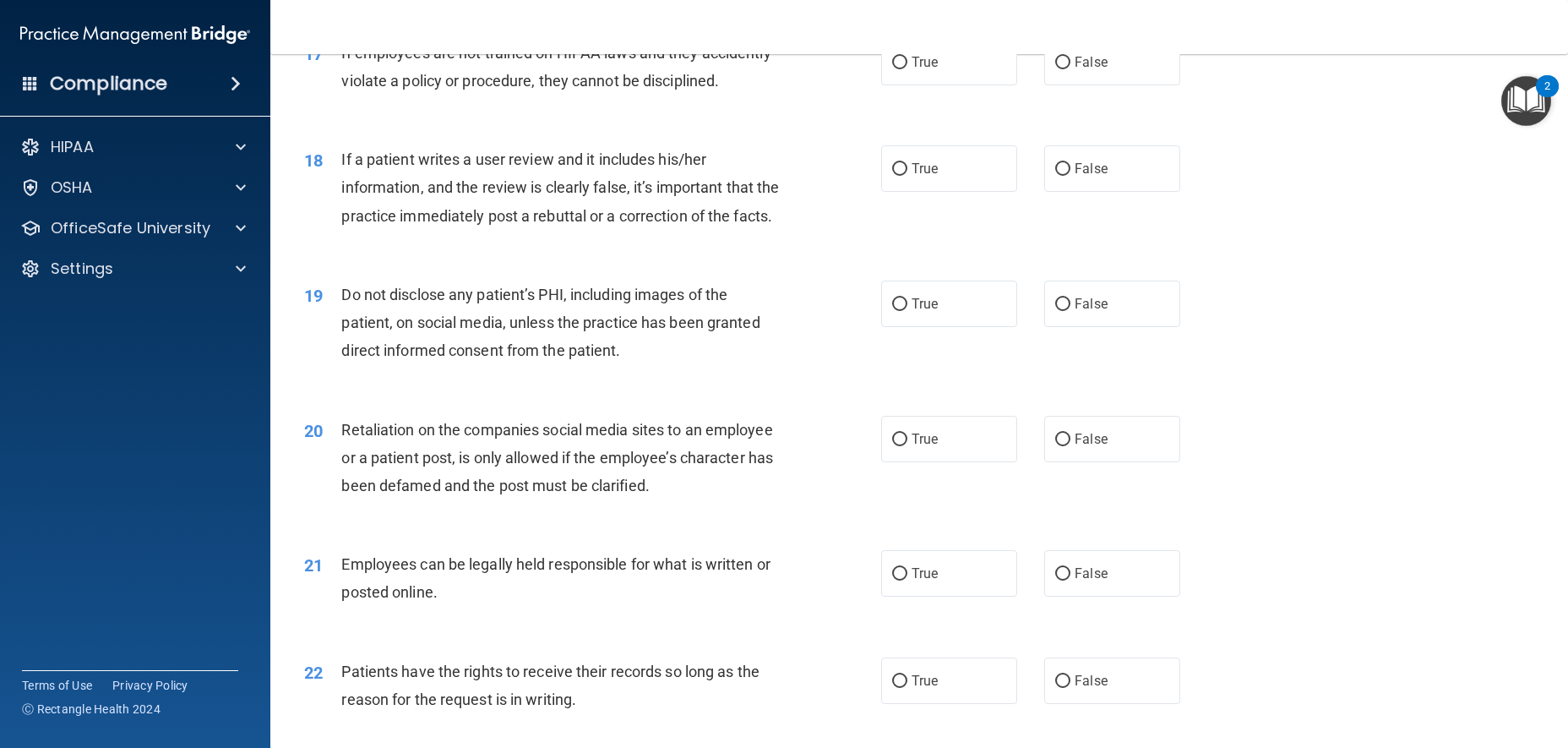
scroll to position [2282, 0]
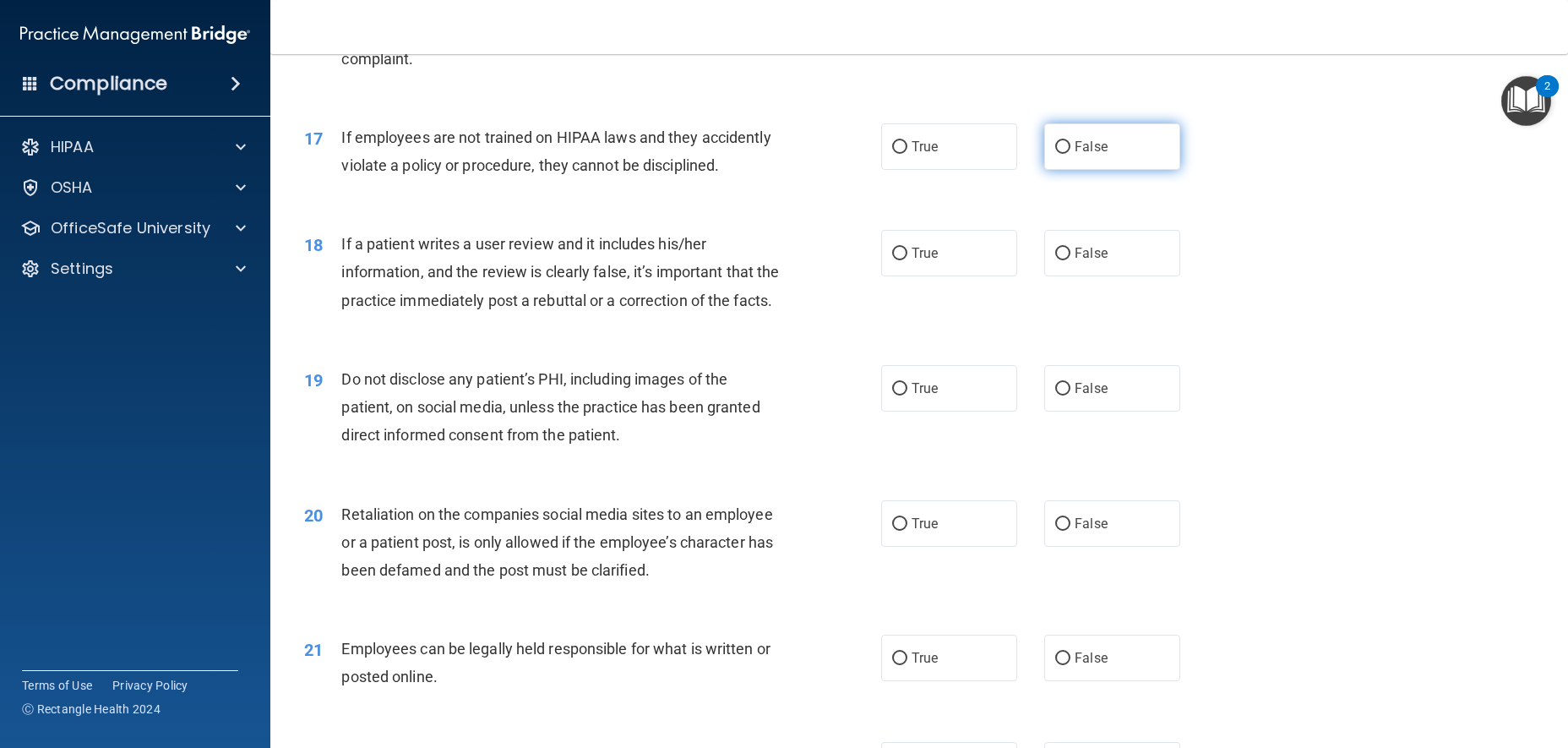
click at [1108, 160] on label "False" at bounding box center [1111, 147] width 136 height 47
click at [1070, 154] on input "False" at bounding box center [1063, 147] width 16 height 13
radio input "true"
click at [919, 277] on label "True" at bounding box center [948, 253] width 136 height 47
click at [907, 260] on input "True" at bounding box center [900, 253] width 16 height 13
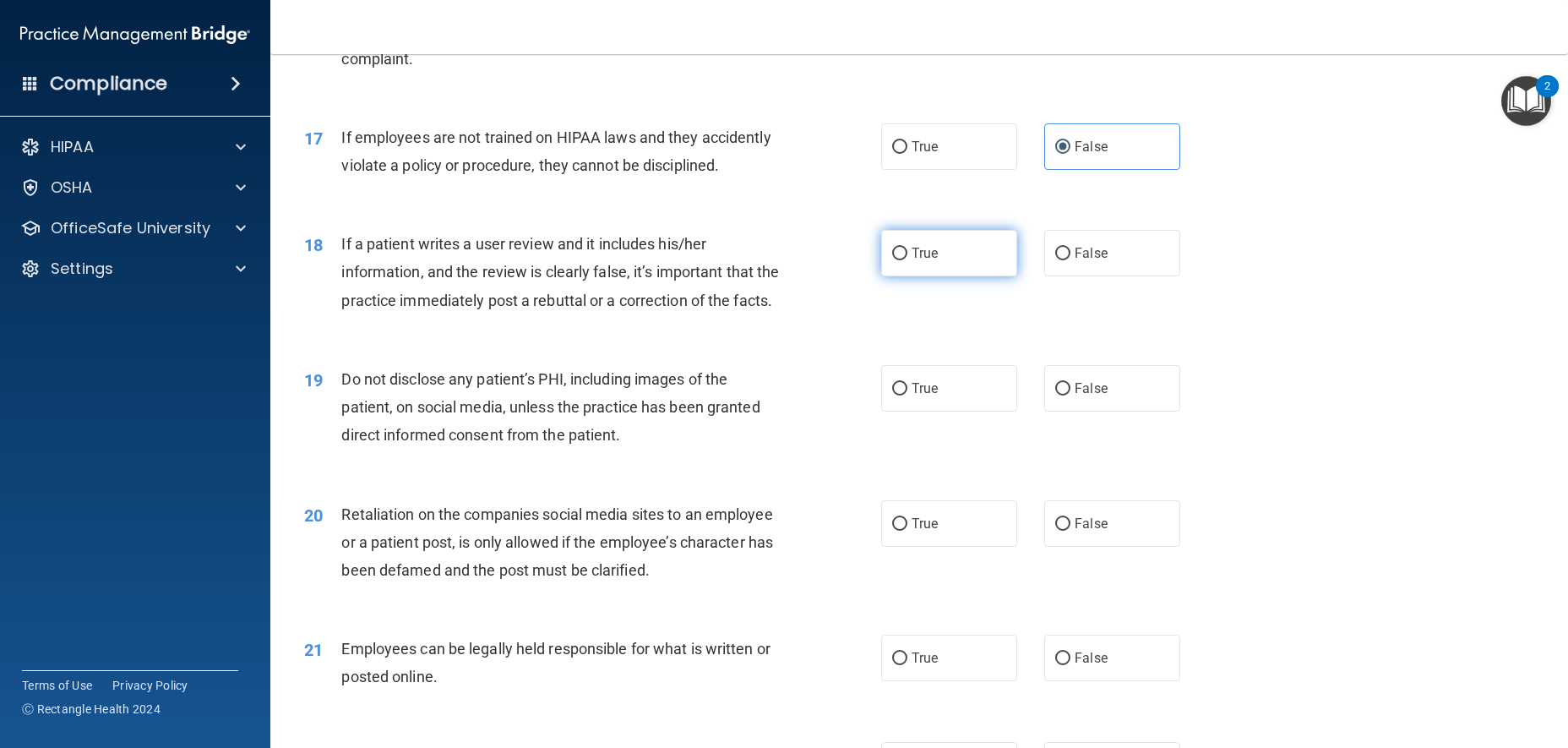
radio input "true"
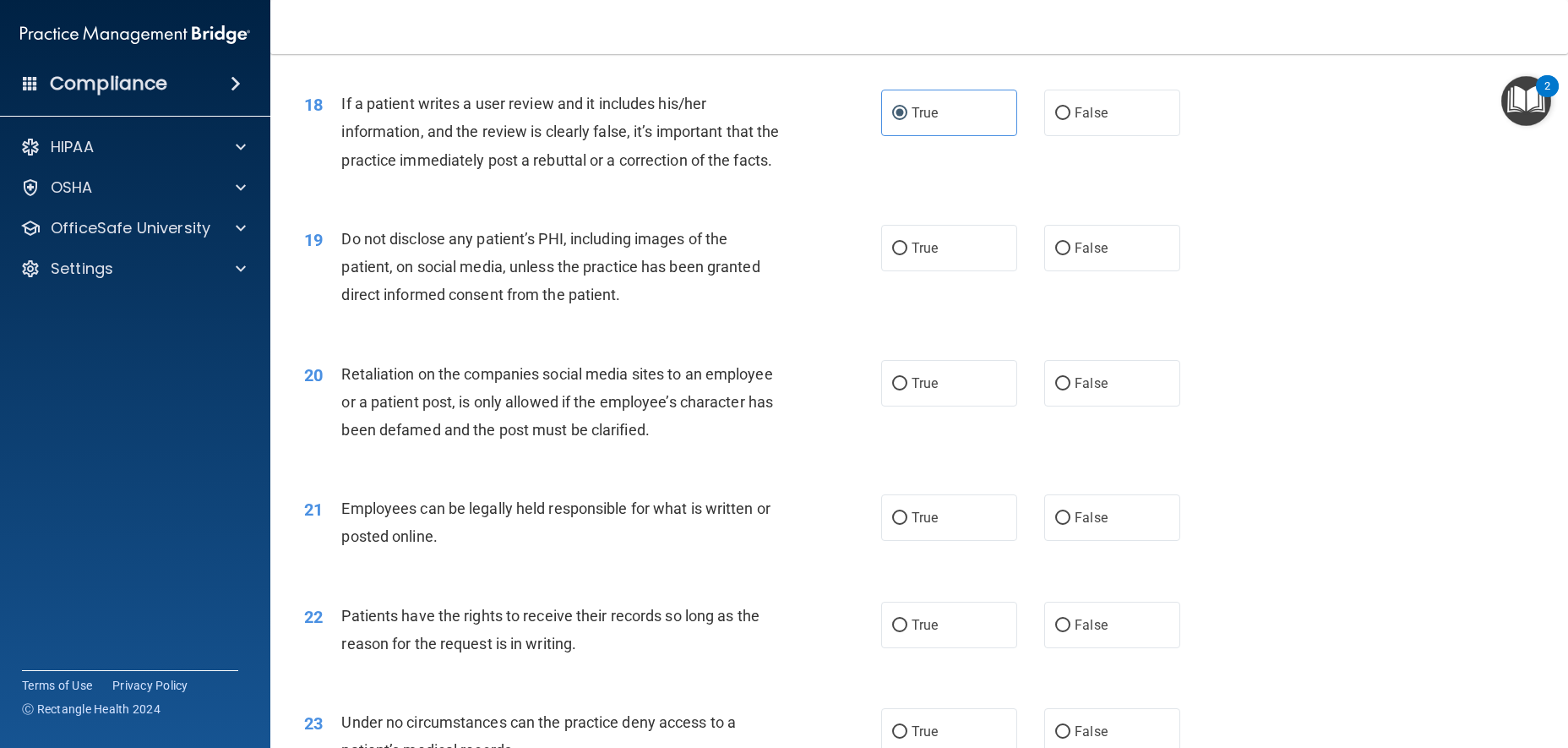
scroll to position [2450, 0]
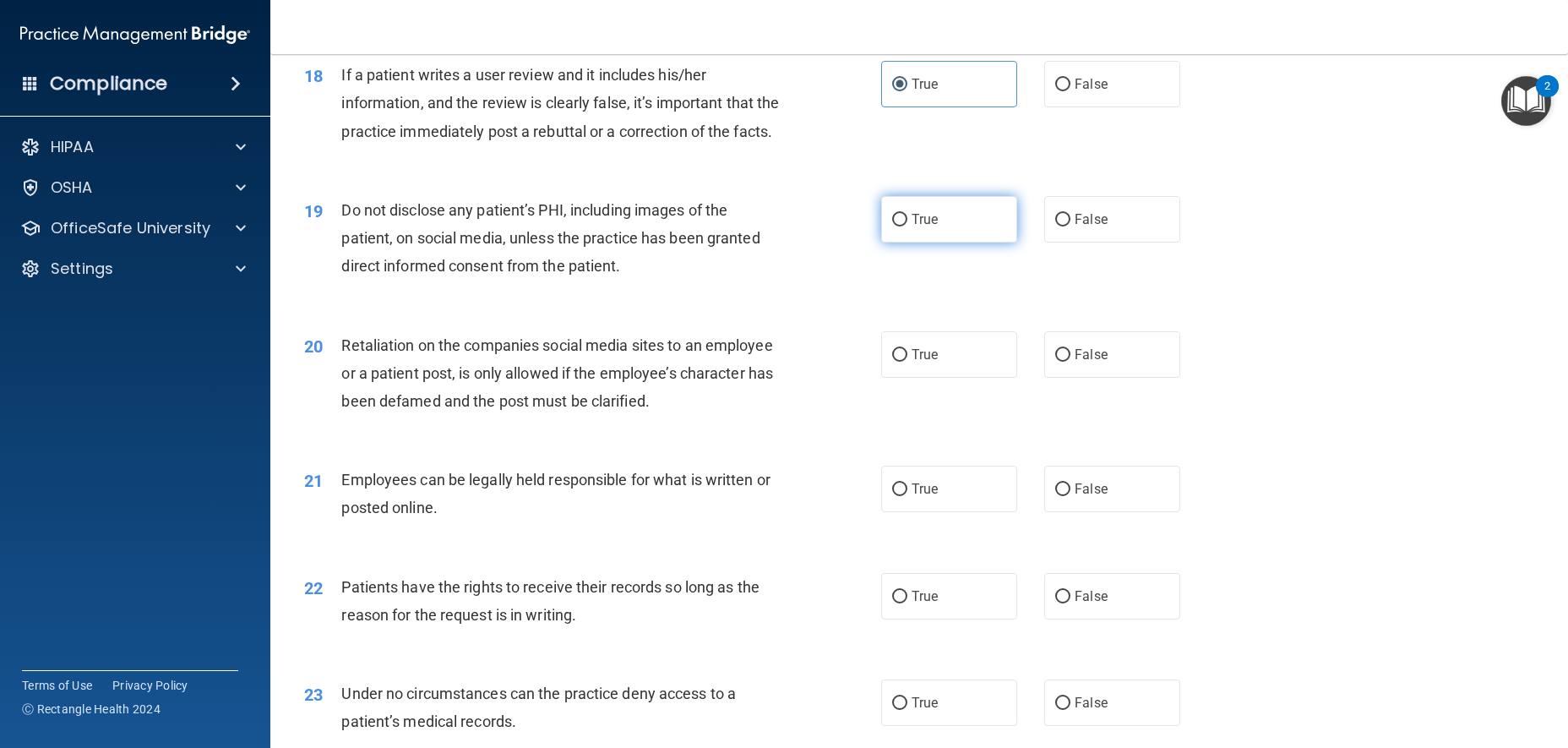
click at [958, 242] on label "True" at bounding box center [948, 220] width 136 height 47
click at [907, 227] on input "True" at bounding box center [900, 220] width 16 height 13
radio input "true"
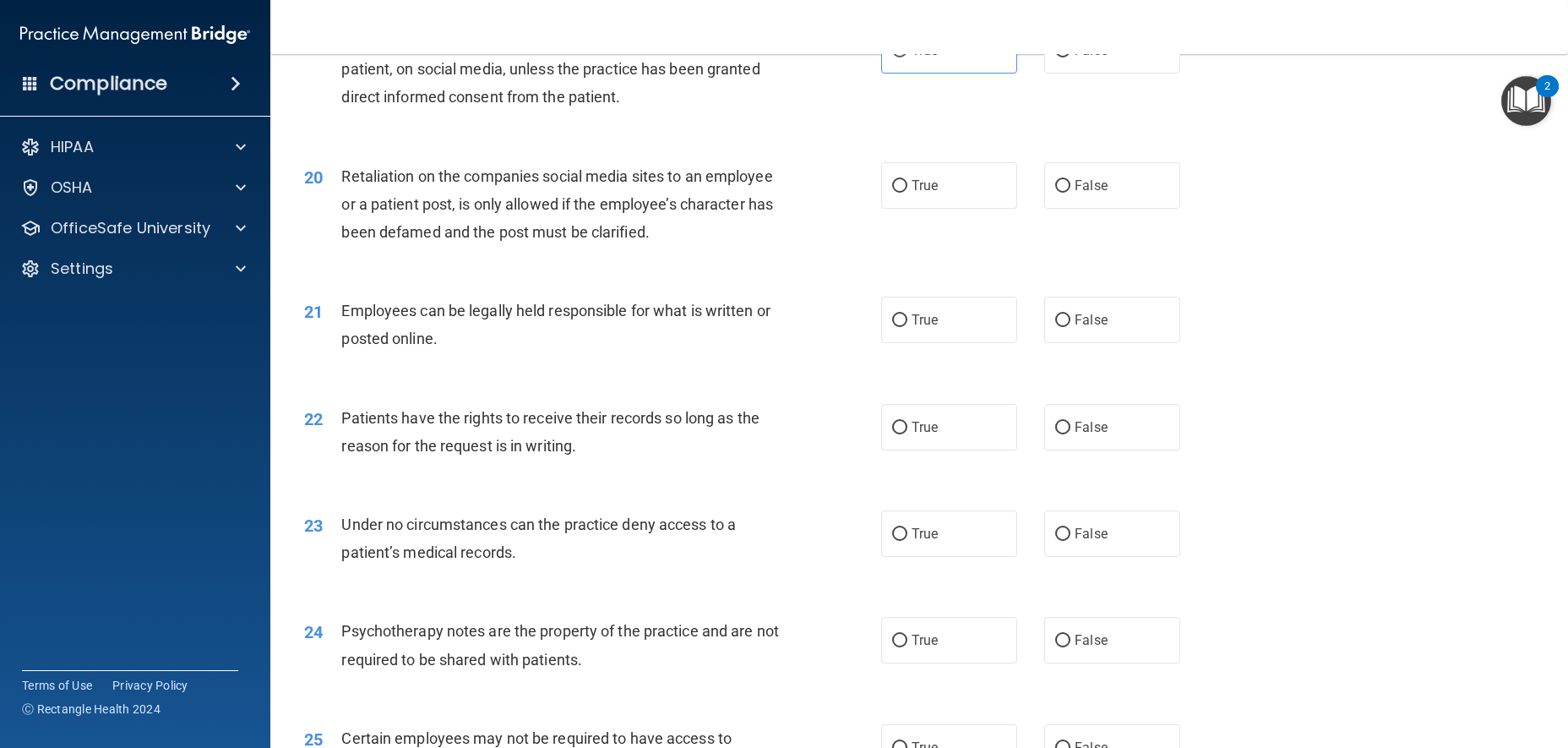
scroll to position [2705, 0]
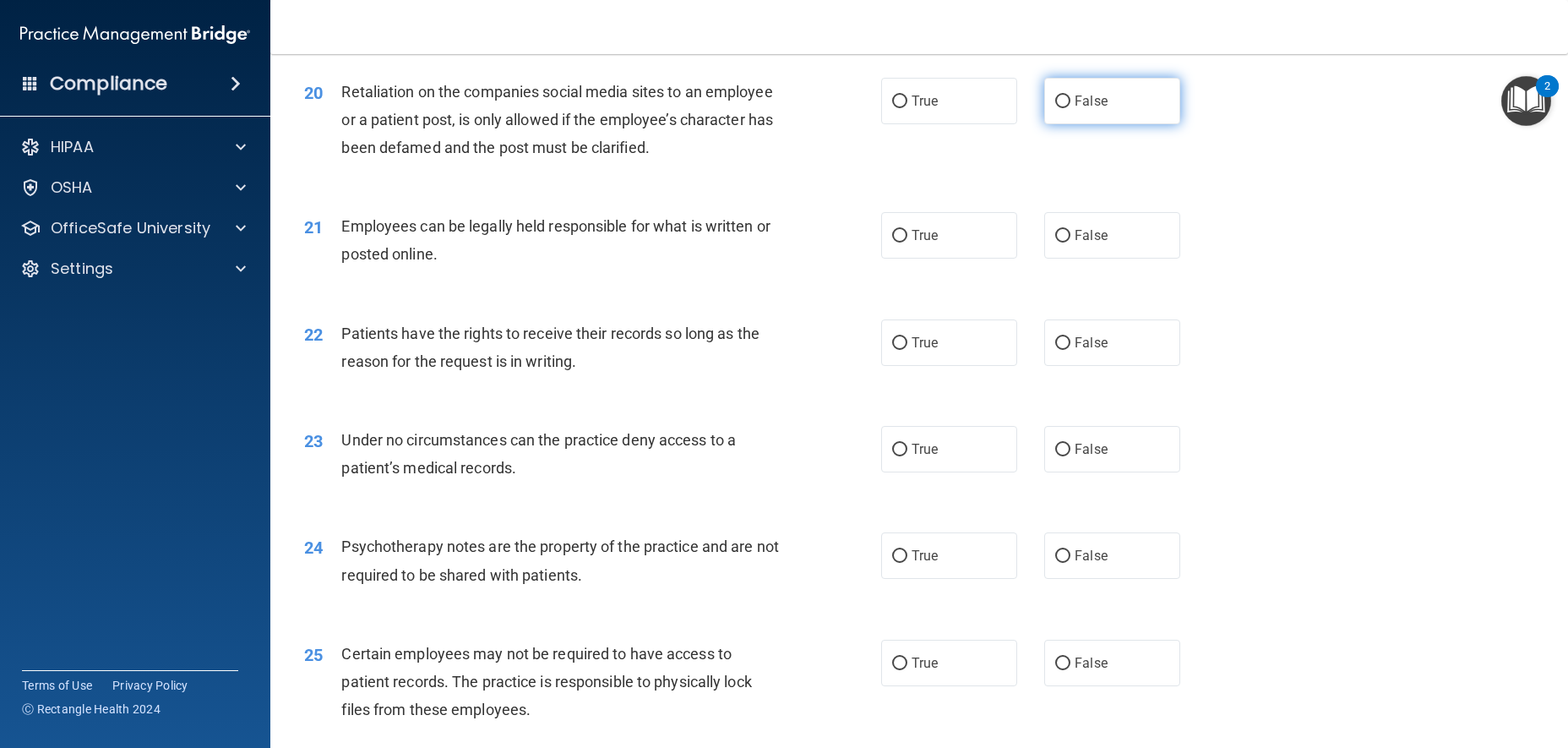
click at [1093, 124] on label "False" at bounding box center [1111, 102] width 136 height 47
click at [1070, 109] on input "False" at bounding box center [1063, 102] width 16 height 13
radio input "true"
click at [918, 258] on label "True" at bounding box center [948, 236] width 136 height 47
click at [907, 242] on input "True" at bounding box center [900, 236] width 16 height 13
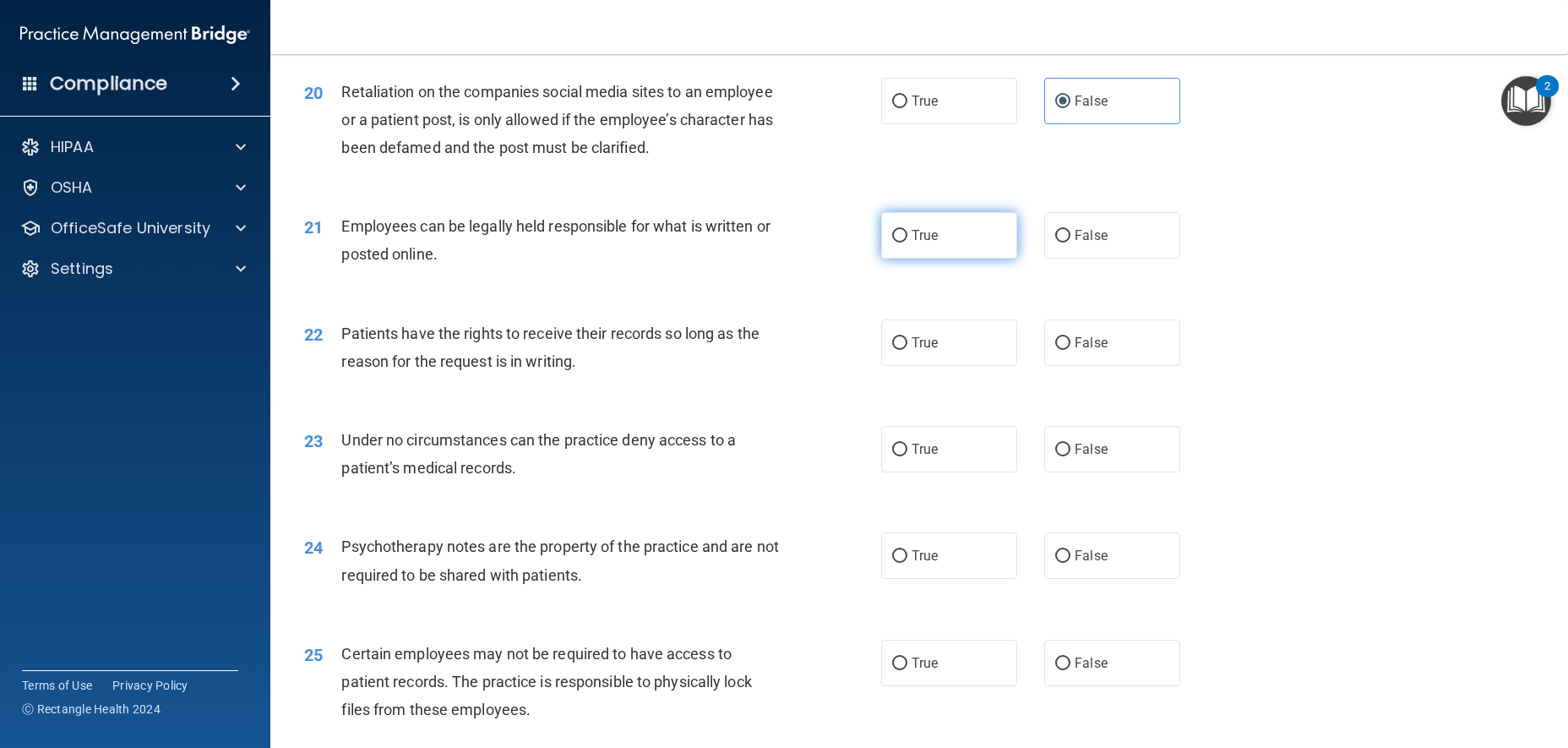
radio input "true"
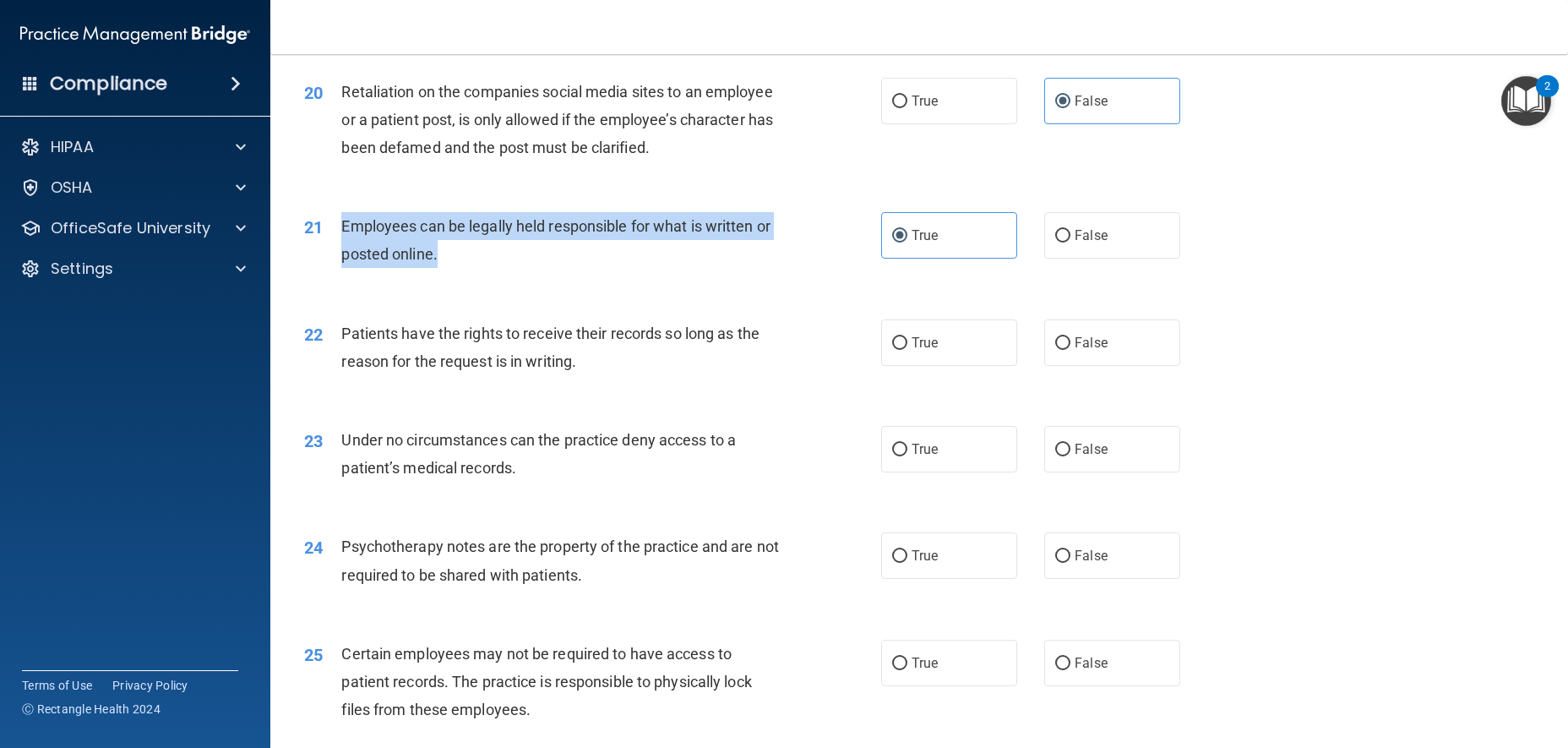
drag, startPoint x: 470, startPoint y: 307, endPoint x: 370, endPoint y: 282, distance: 103.1
click at [335, 277] on div "21 Employees can be legally held responsible for what is written or posted onli…" at bounding box center [592, 244] width 628 height 65
copy div "Employees can be legally held responsible for what is written or posted online."
click at [508, 277] on div "21 Employees can be legally held responsible for what is written or posted onli…" at bounding box center [592, 244] width 628 height 65
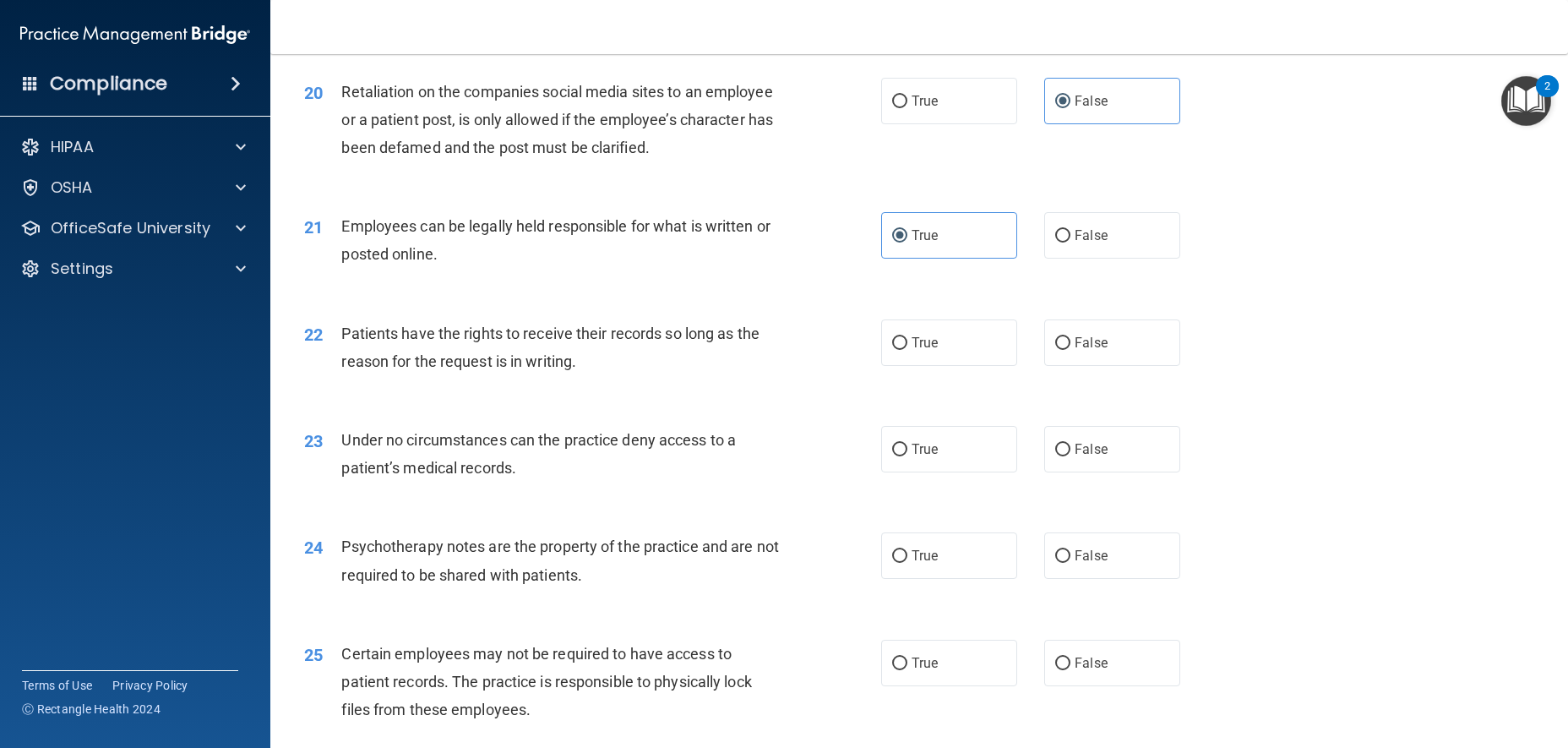
click at [1369, 511] on div "23 Under no circumstances can the practice deny access to a patient’s medical r…" at bounding box center [919, 458] width 1255 height 107
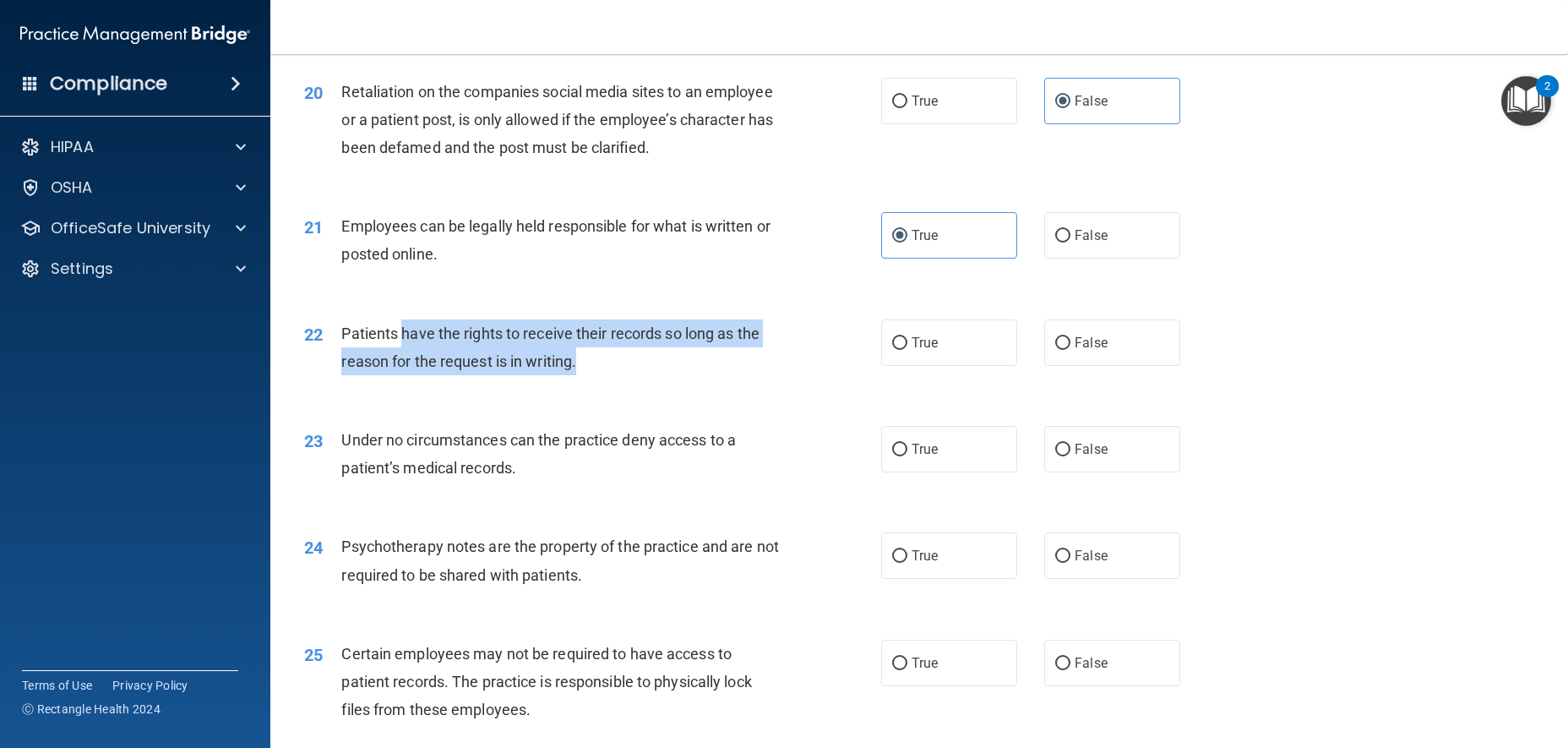
drag, startPoint x: 589, startPoint y: 426, endPoint x: 380, endPoint y: 405, distance: 210.1
click at [395, 375] on div "Patients have the rights to receive their records so long as the reason for the…" at bounding box center [567, 347] width 452 height 56
click at [598, 375] on div "Patients have the rights to receive their records so long as the reason for the…" at bounding box center [567, 347] width 452 height 56
drag, startPoint x: 590, startPoint y: 418, endPoint x: 327, endPoint y: 382, distance: 265.5
click at [327, 382] on div "22 Patients have the rights to receive their records so long as the reason for …" at bounding box center [592, 352] width 628 height 65
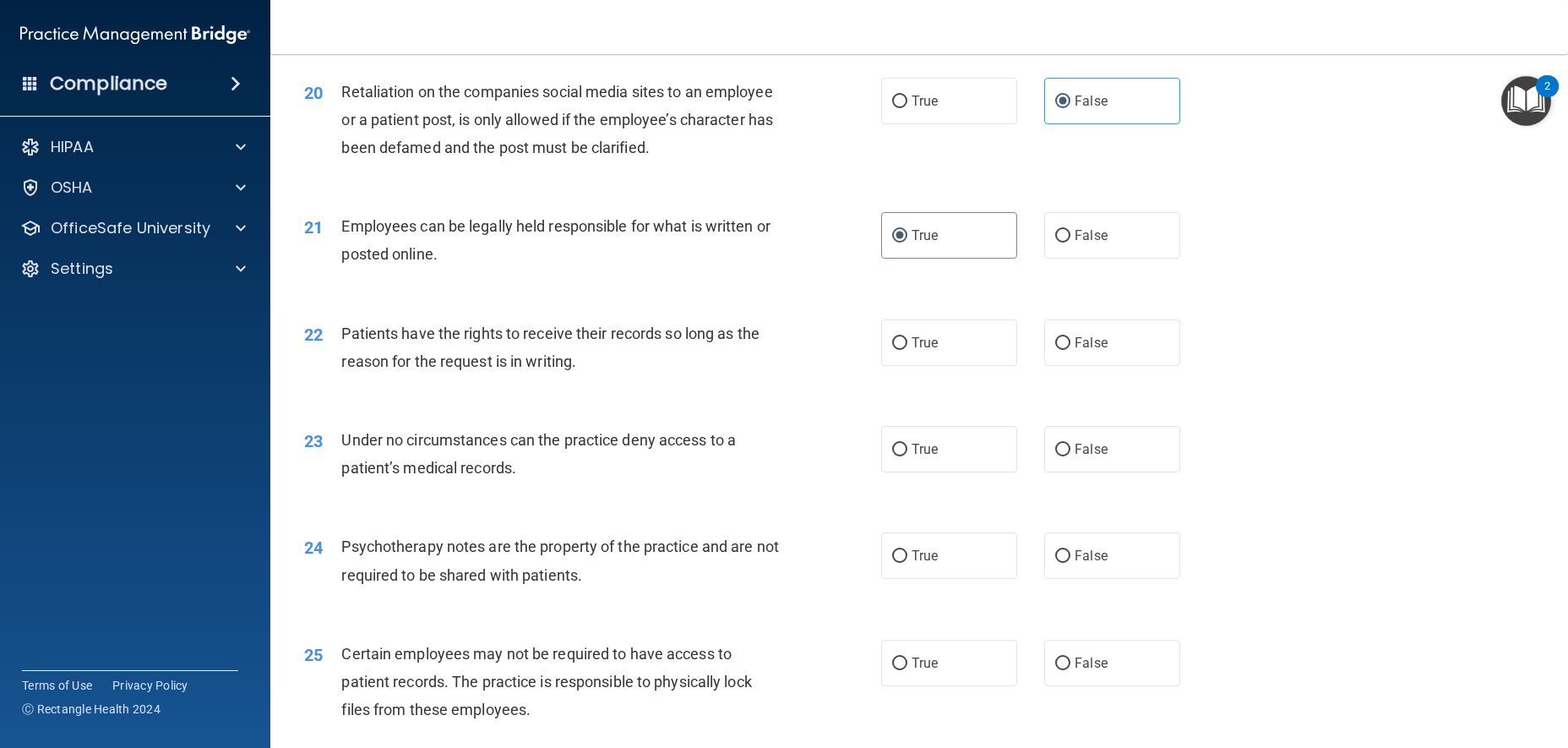
click at [621, 268] on div "Employees can be legally held responsible for what is written or posted online." at bounding box center [567, 240] width 452 height 56
click at [943, 366] on label "True" at bounding box center [948, 343] width 136 height 47
click at [907, 350] on input "True" at bounding box center [900, 343] width 16 height 13
radio input "true"
click at [1075, 366] on label "False" at bounding box center [1111, 343] width 136 height 47
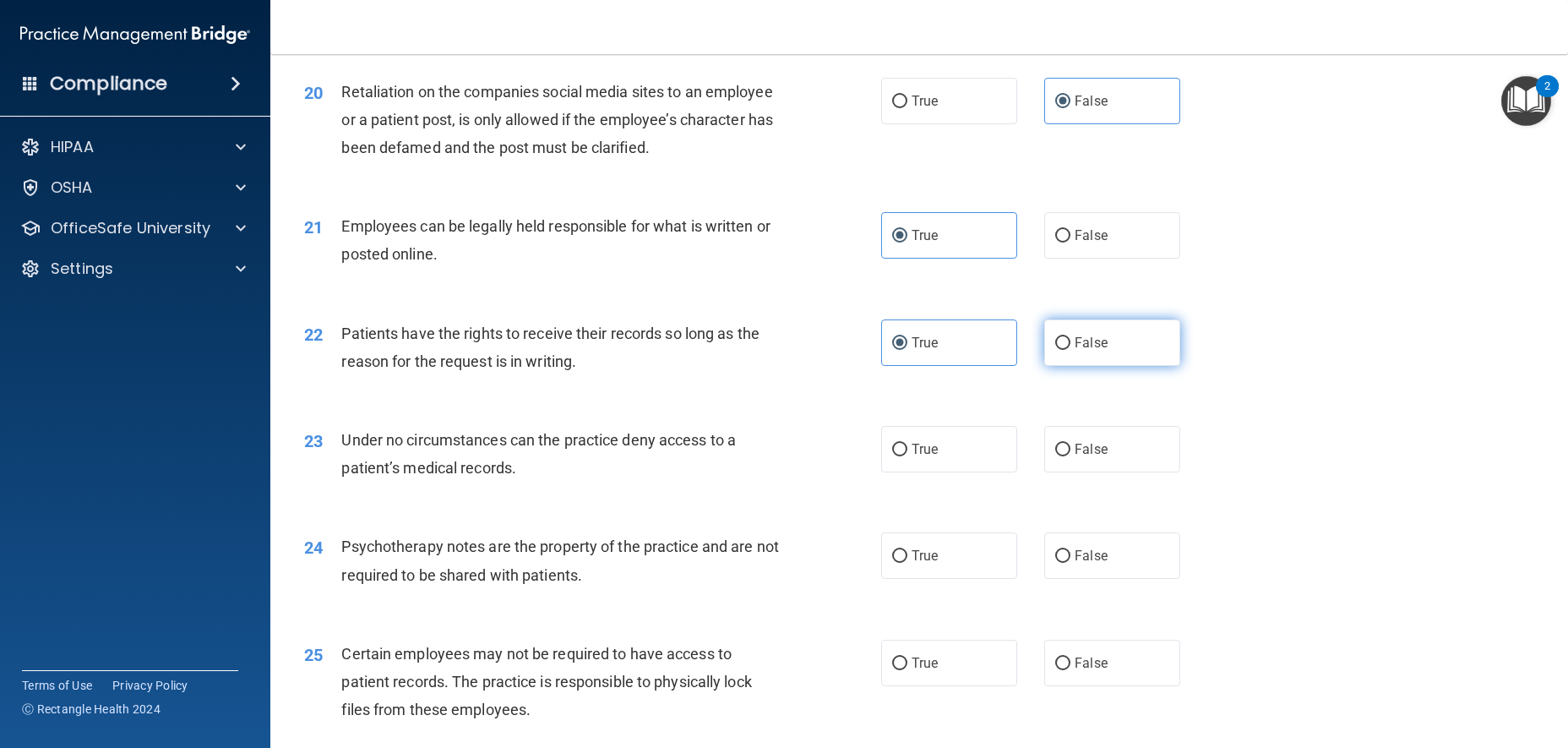
click at [1070, 350] on input "False" at bounding box center [1063, 343] width 16 height 13
radio input "true"
radio input "false"
click at [1074, 351] on span "False" at bounding box center [1091, 342] width 33 height 16
click at [1069, 350] on input "False" at bounding box center [1063, 343] width 16 height 13
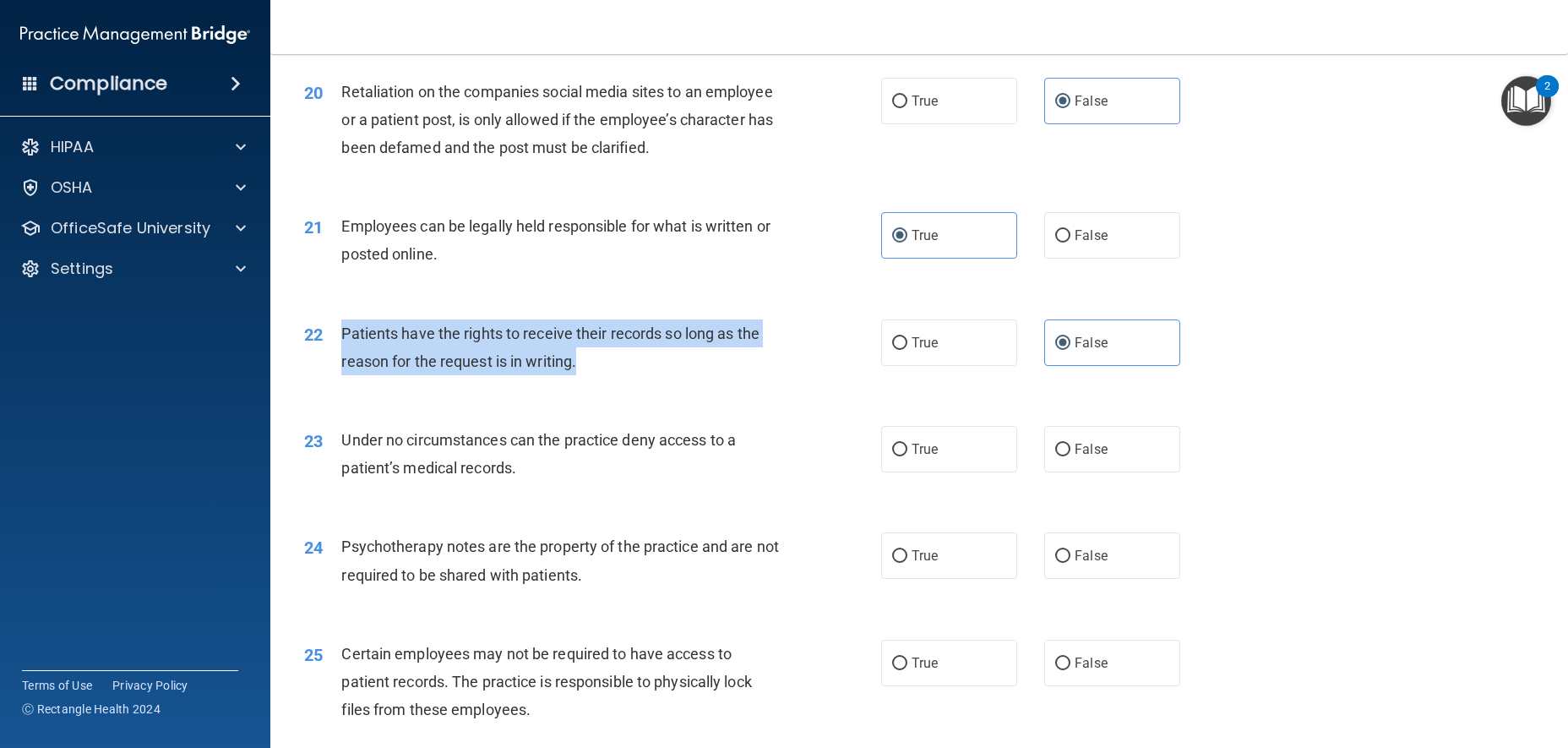
drag, startPoint x: 585, startPoint y: 409, endPoint x: 335, endPoint y: 383, distance: 251.3
click at [335, 383] on div "22 Patients have the rights to receive their records so long as the reason for …" at bounding box center [592, 352] width 628 height 65
copy div "Patients have the rights to receive their records so long as the reason for the…"
click at [722, 375] on div "Patients have the rights to receive their records so long as the reason for the…" at bounding box center [567, 347] width 452 height 56
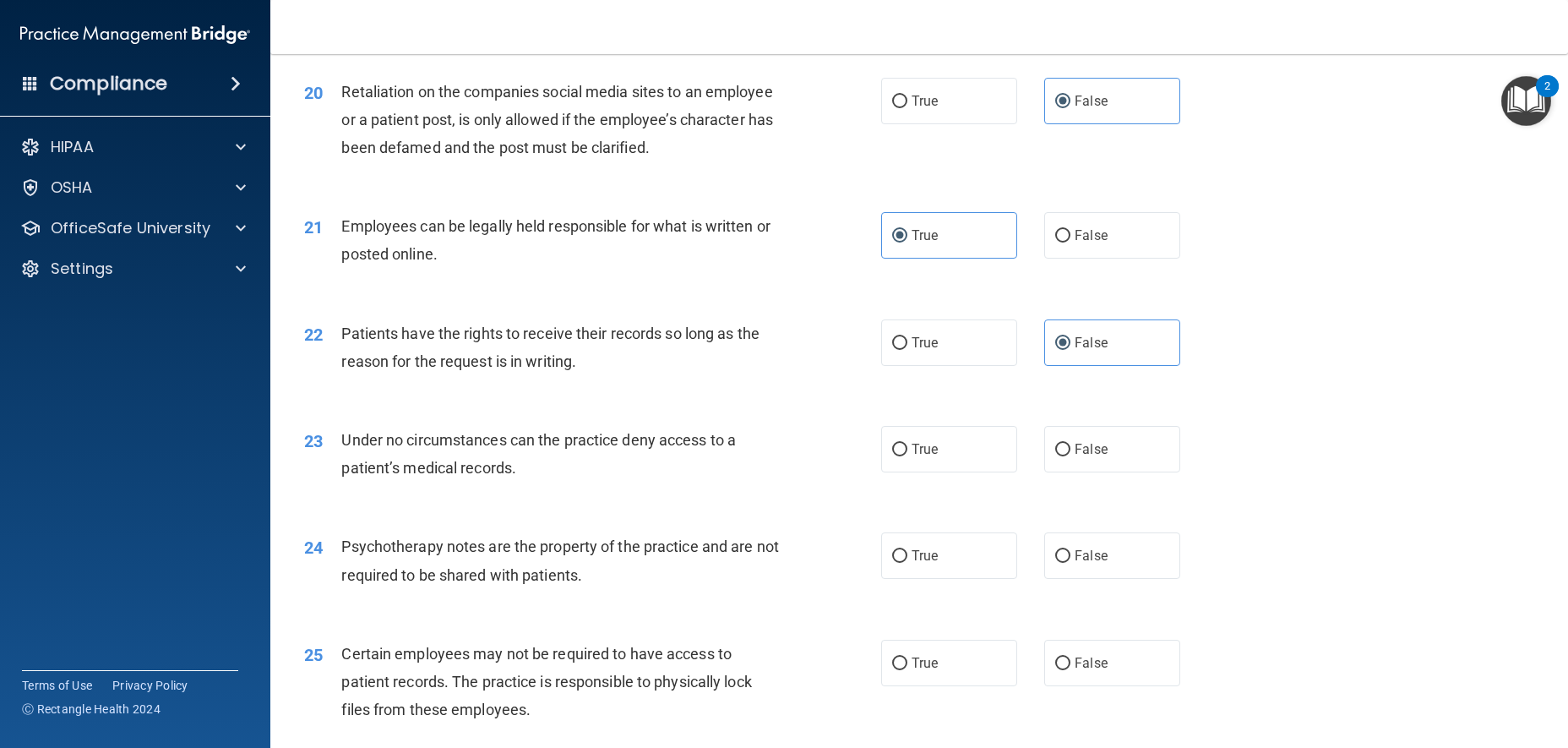
click at [701, 482] on div "Under no circumstances can the practice deny access to a patient’s medical reco…" at bounding box center [567, 454] width 452 height 56
click at [905, 472] on label "True" at bounding box center [948, 450] width 136 height 47
click at [905, 457] on input "True" at bounding box center [900, 450] width 16 height 13
radio input "true"
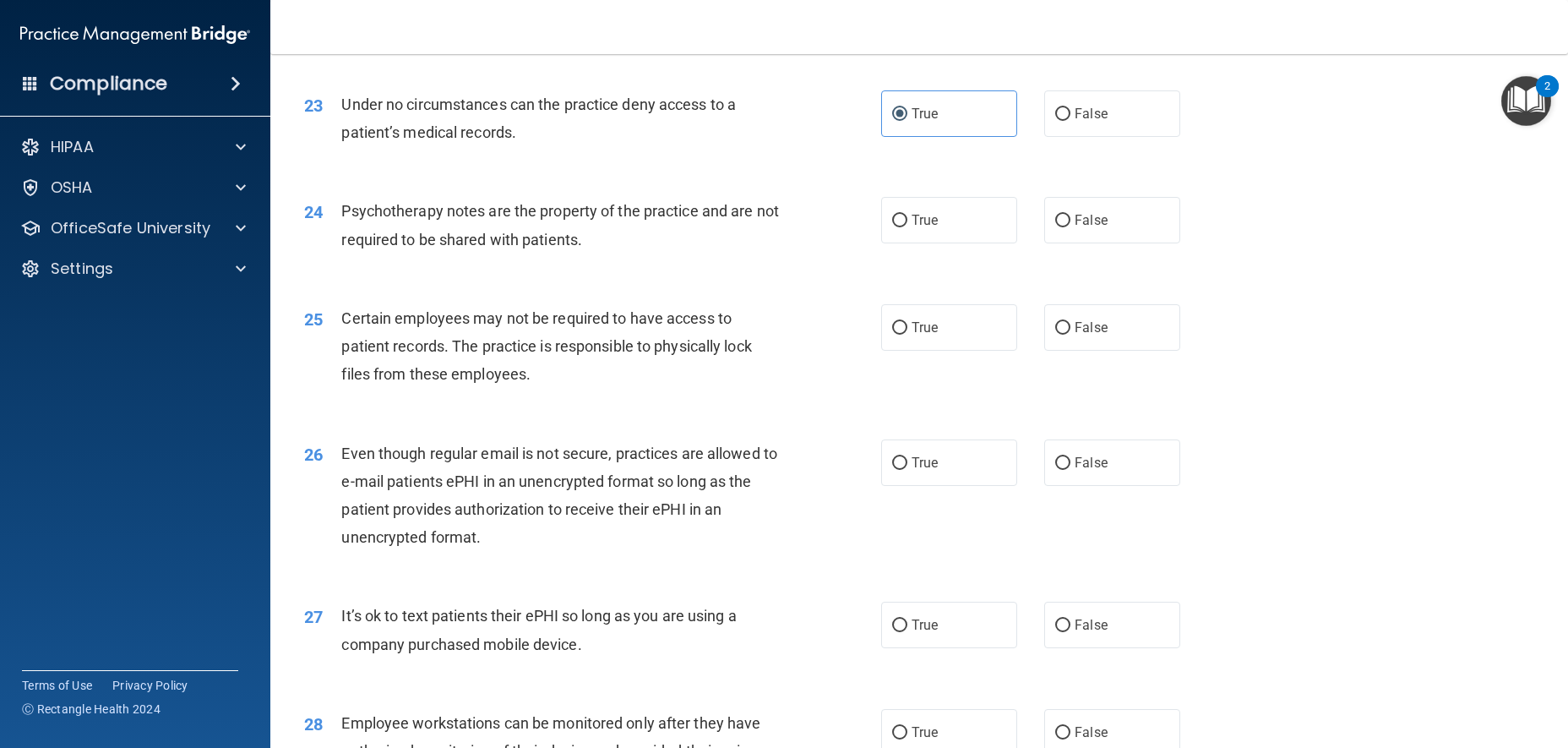
scroll to position [3042, 0]
click at [538, 144] on div "Under no circumstances can the practice deny access to a patient’s medical reco…" at bounding box center [567, 115] width 452 height 56
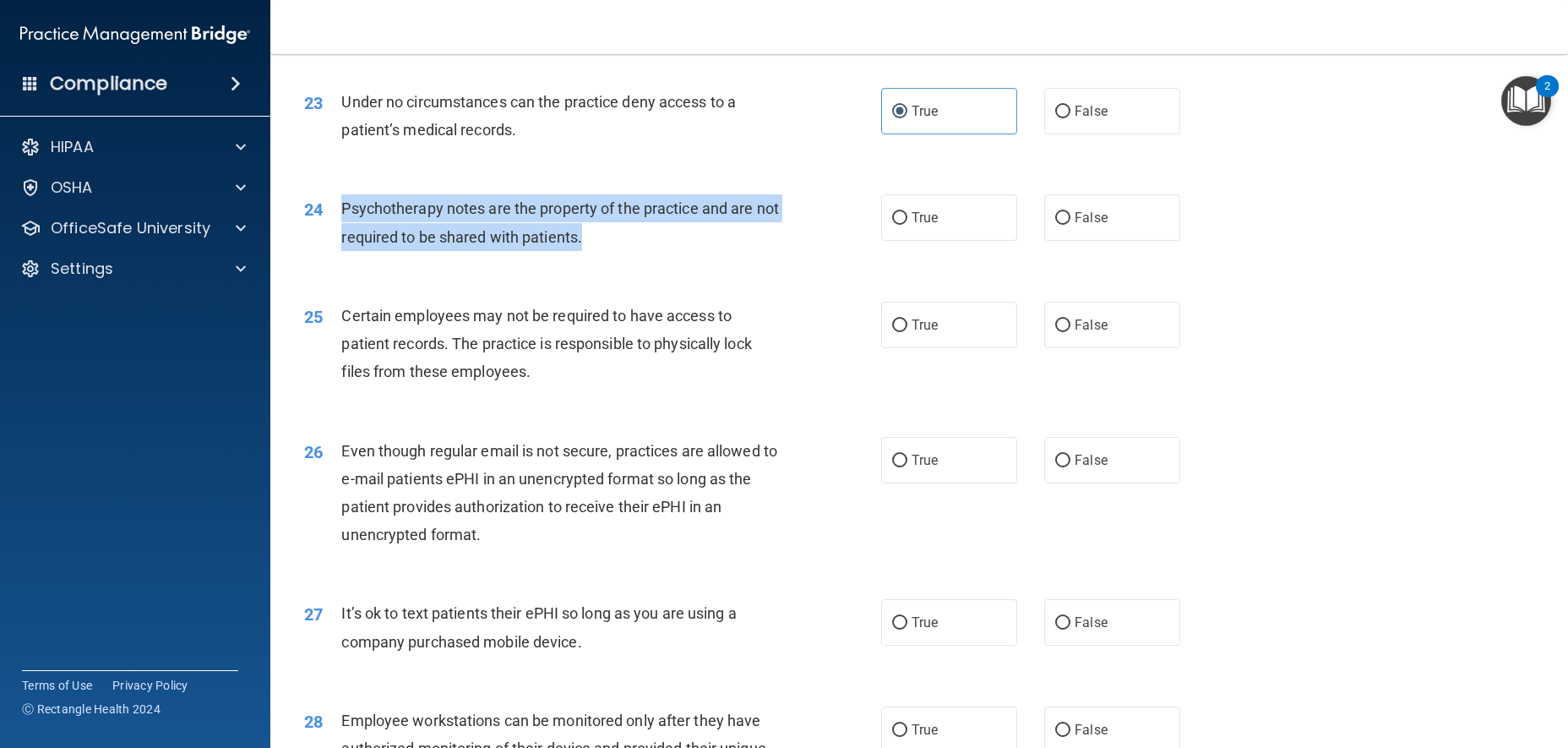
drag, startPoint x: 592, startPoint y: 286, endPoint x: 395, endPoint y: 257, distance: 199.1
click at [338, 258] on div "24 Psychotherapy notes are the property of the practice and are not required to…" at bounding box center [592, 227] width 628 height 65
copy div "Psychotherapy notes are the property of the practice and are not required to be…"
drag, startPoint x: 815, startPoint y: 251, endPoint x: 832, endPoint y: 242, distance: 19.2
click at [816, 252] on div "24 Psychotherapy notes are the property of the practice and are not required to…" at bounding box center [592, 227] width 628 height 65
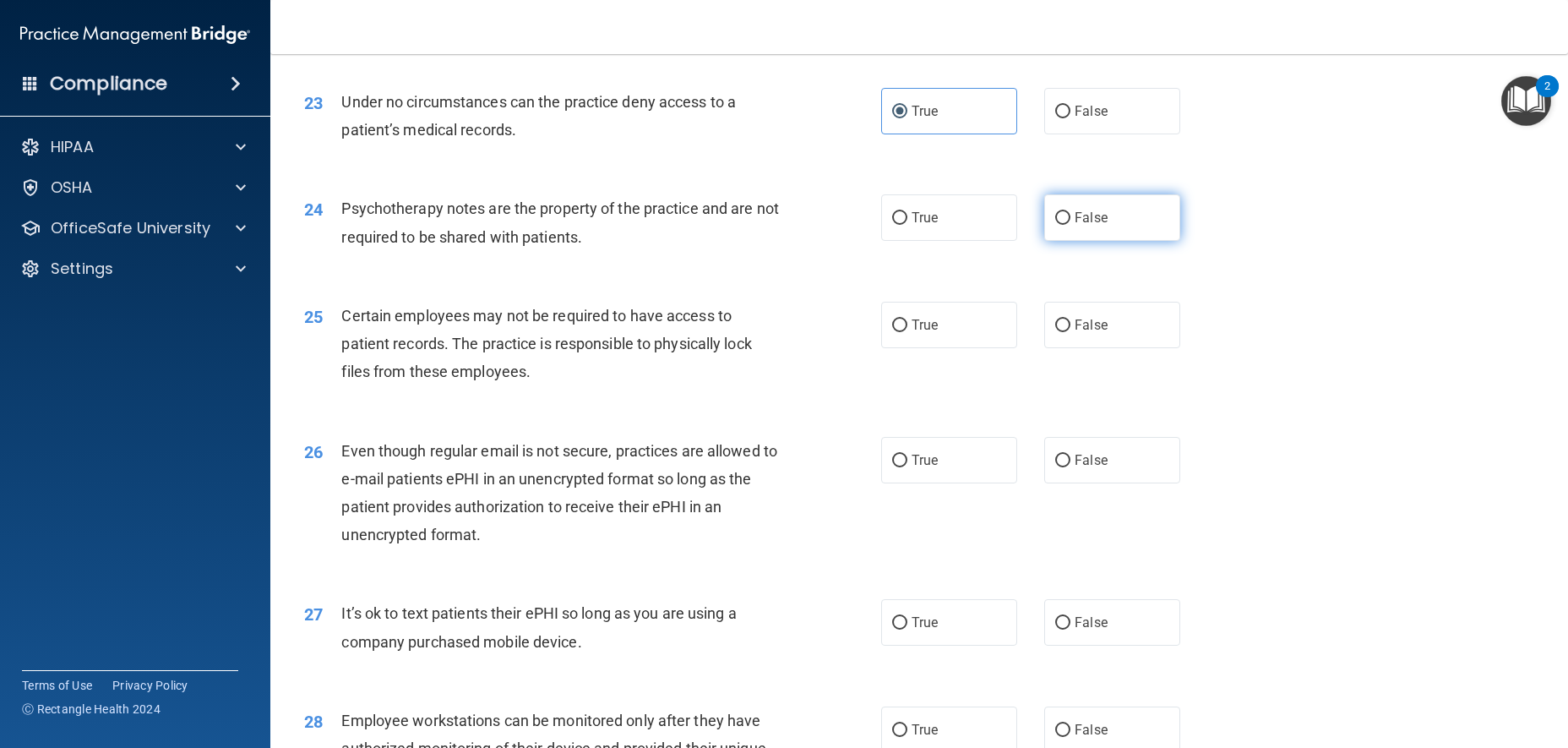
click at [1117, 241] on label "False" at bounding box center [1111, 218] width 136 height 47
click at [1070, 225] on input "False" at bounding box center [1063, 218] width 16 height 13
radio input "true"
click at [929, 348] on label "True" at bounding box center [948, 326] width 136 height 47
click at [975, 348] on label "True" at bounding box center [948, 326] width 136 height 47
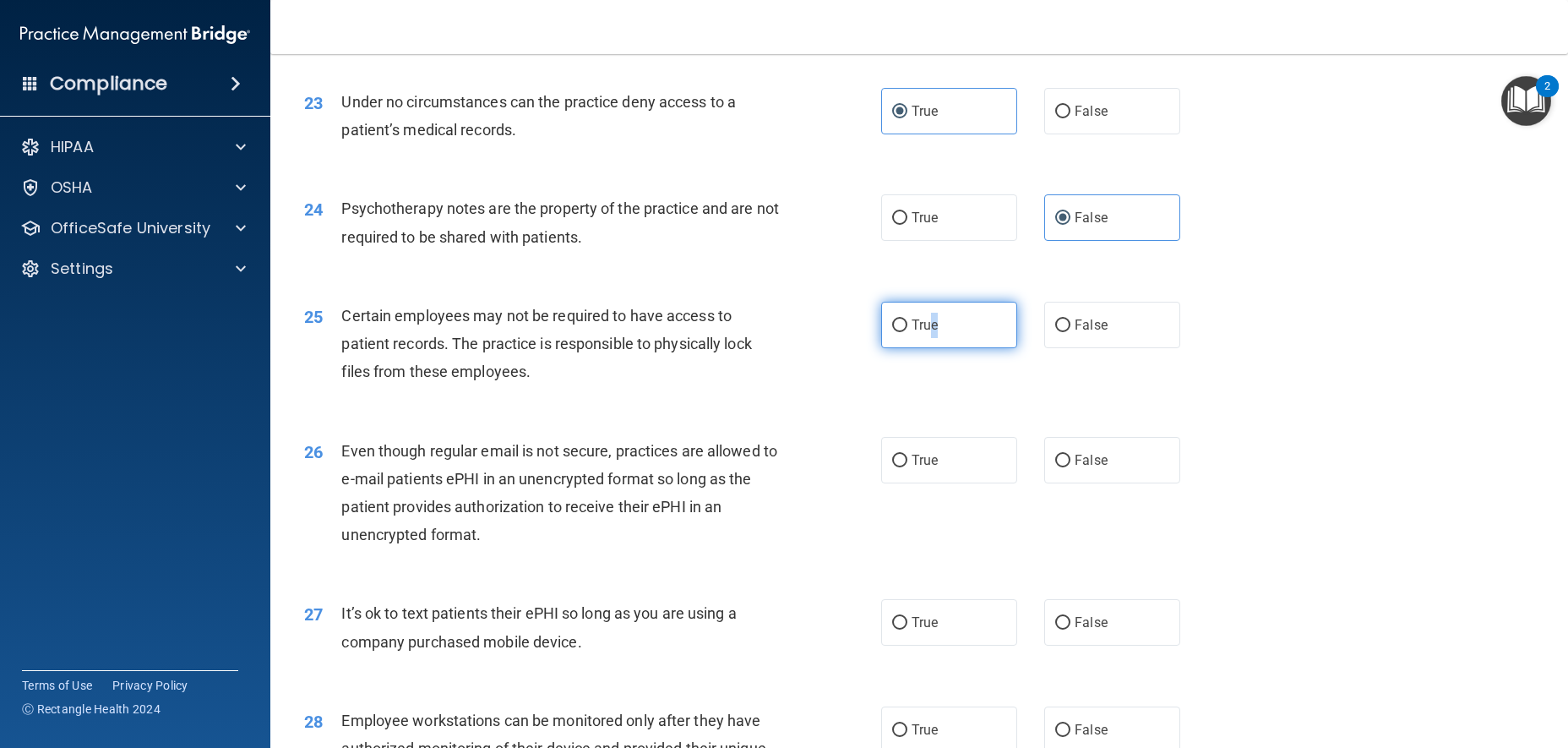
click at [907, 332] on input "True" at bounding box center [900, 326] width 16 height 13
radio input "true"
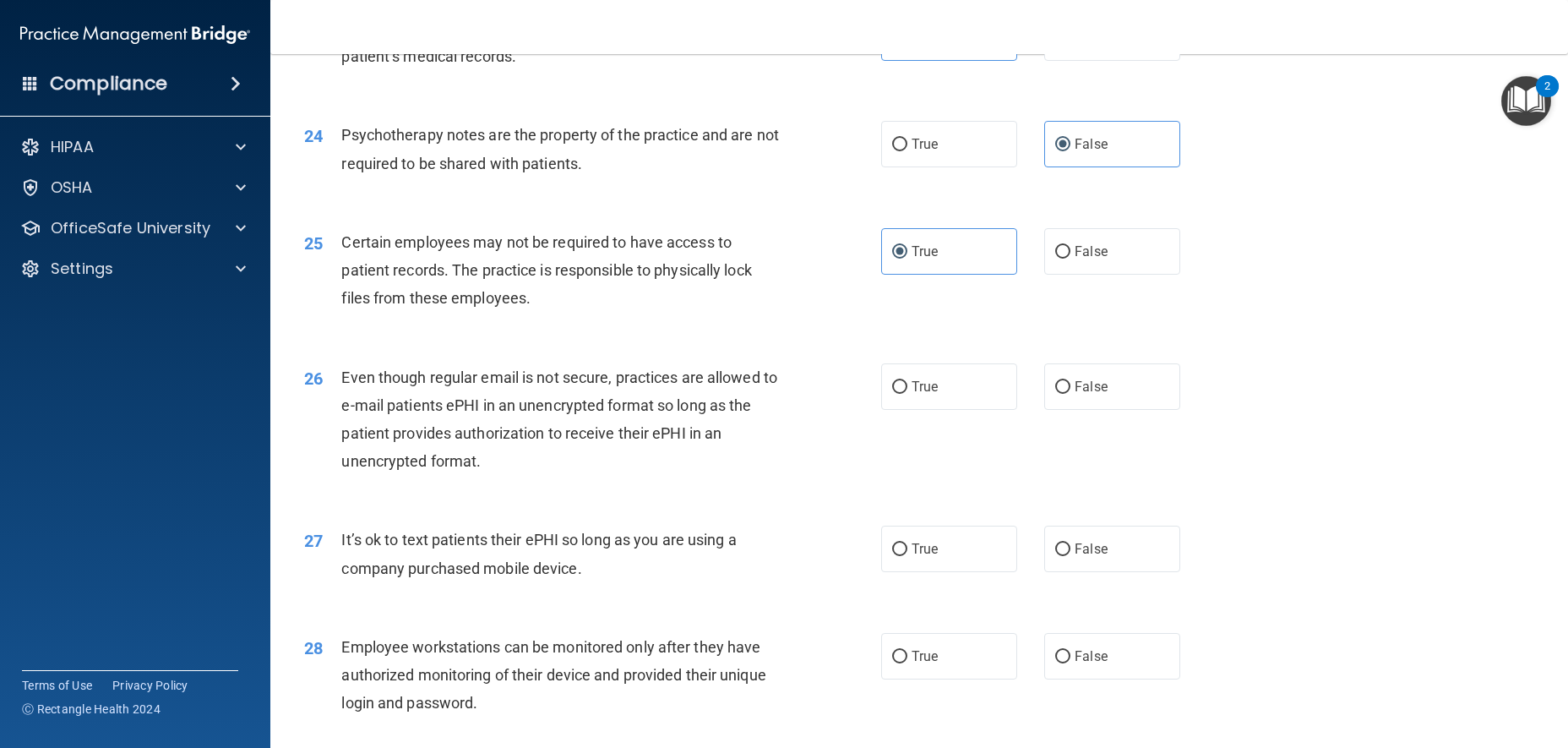
scroll to position [3296, 0]
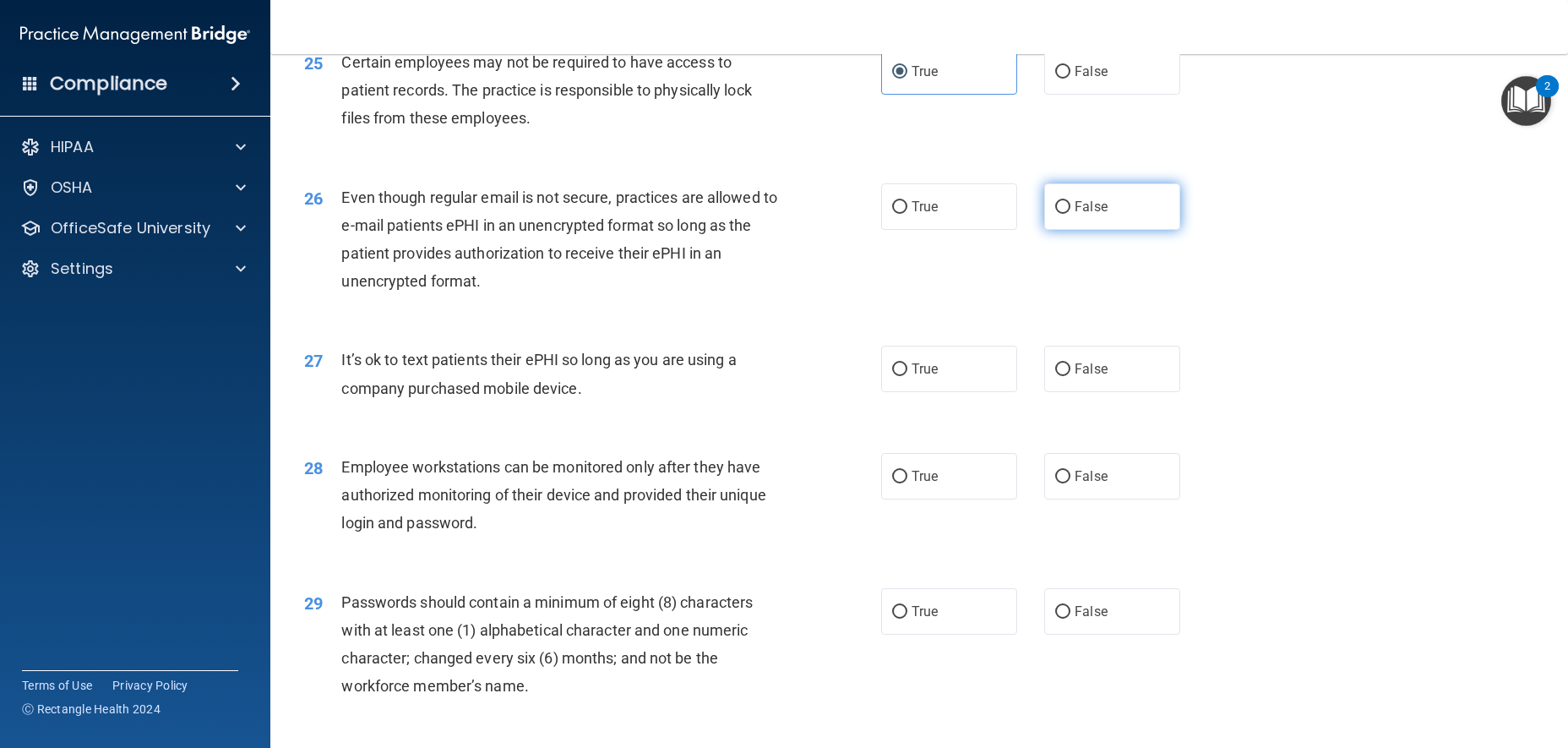
click at [1130, 230] on label "False" at bounding box center [1111, 207] width 136 height 47
click at [1070, 214] on input "False" at bounding box center [1063, 207] width 16 height 13
radio input "true"
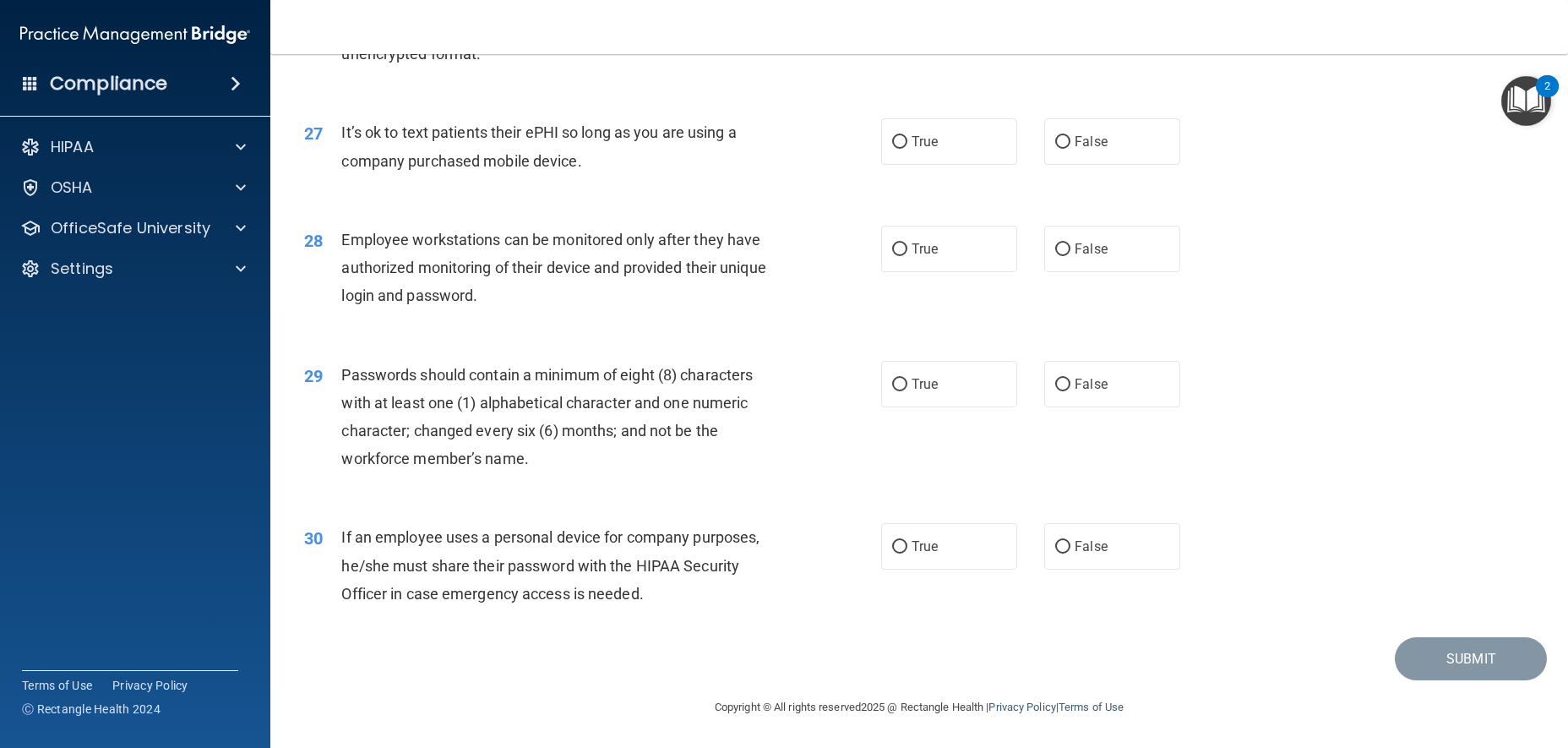
scroll to position [3549, 0]
click at [1107, 154] on label "False" at bounding box center [1111, 142] width 136 height 47
click at [1070, 149] on input "False" at bounding box center [1063, 142] width 16 height 13
radio input "true"
click at [928, 257] on span "True" at bounding box center [925, 248] width 26 height 16
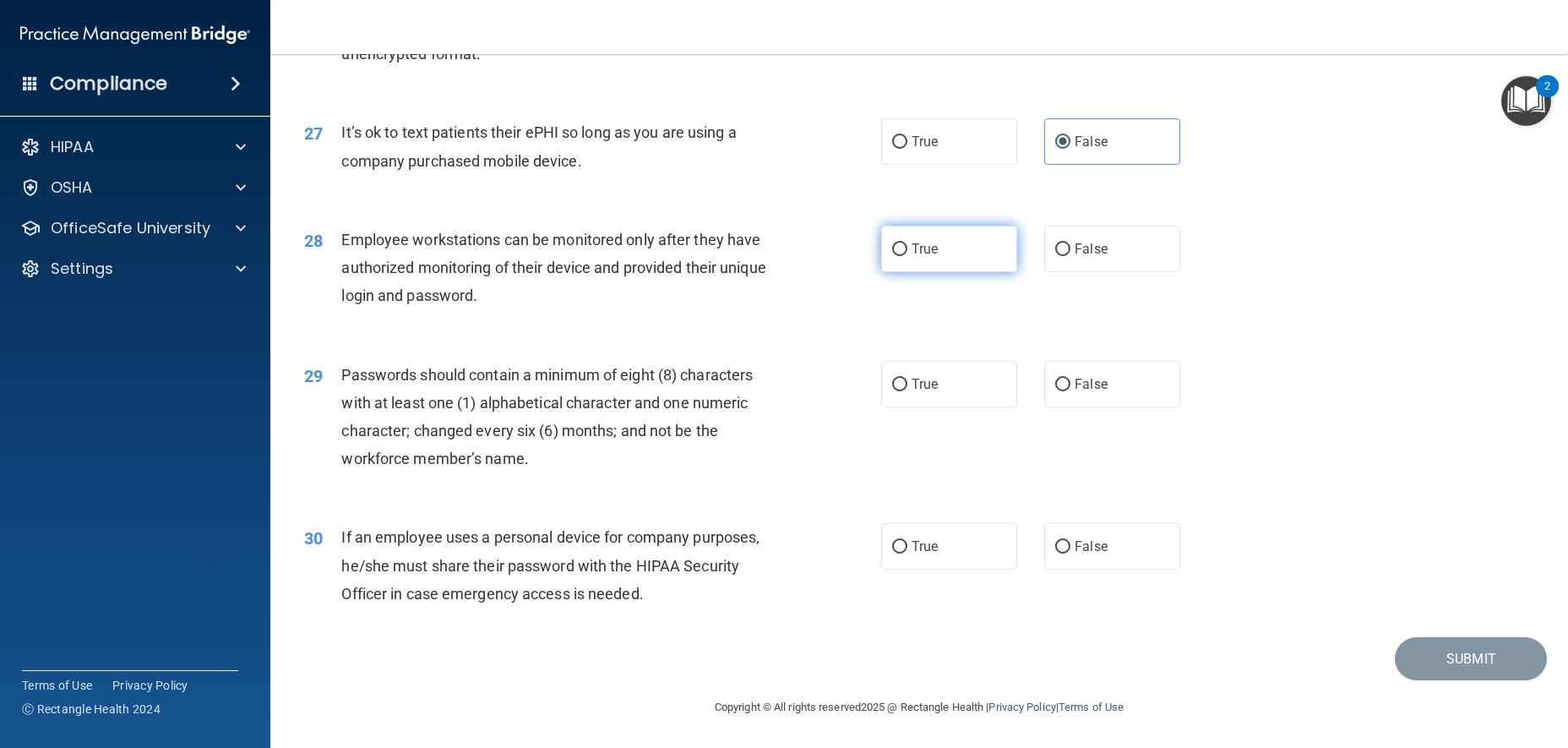
click at [907, 256] on input "True" at bounding box center [900, 249] width 16 height 13
radio input "true"
click at [936, 375] on label "True" at bounding box center [948, 384] width 136 height 47
click at [907, 378] on input "True" at bounding box center [900, 384] width 16 height 13
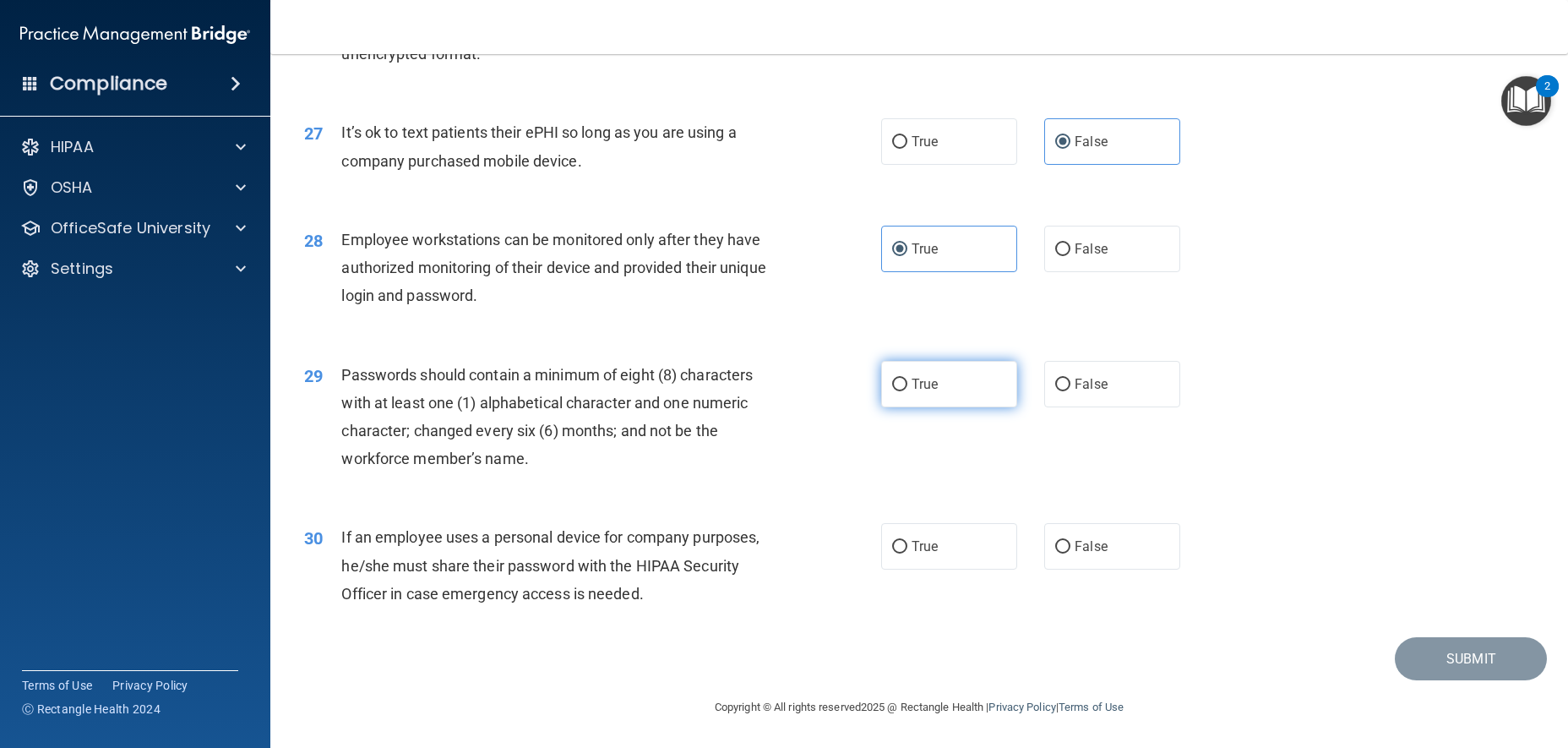
radio input "true"
click at [958, 547] on label "True" at bounding box center [948, 547] width 136 height 47
click at [907, 547] on input "True" at bounding box center [900, 547] width 16 height 13
radio input "true"
drag, startPoint x: 1471, startPoint y: 648, endPoint x: 1459, endPoint y: 637, distance: 16.3
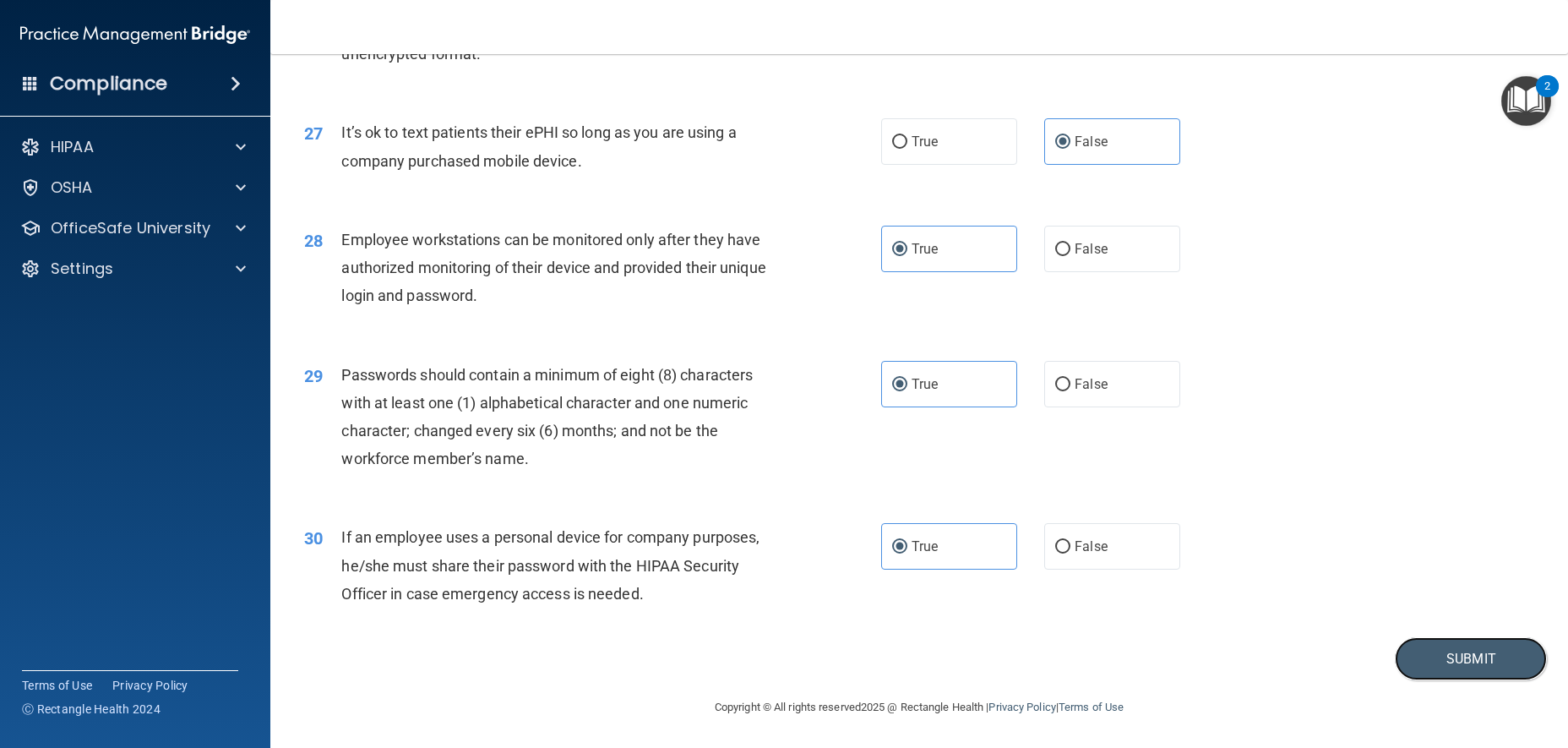
click at [1469, 648] on button "Submit" at bounding box center [1471, 659] width 152 height 43
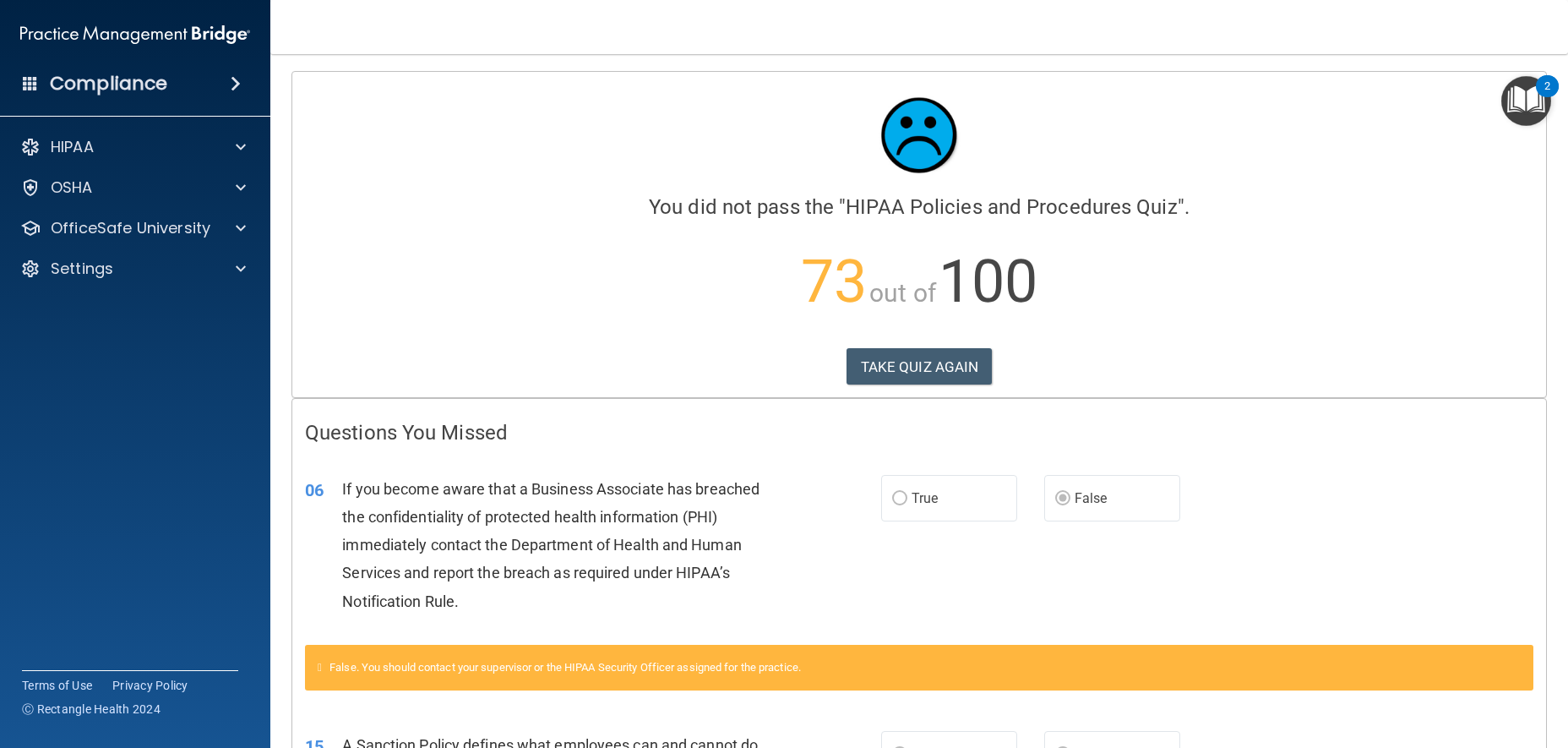
click at [681, 260] on p "73 out of 100" at bounding box center [919, 281] width 1229 height 109
